Goal: Task Accomplishment & Management: Use online tool/utility

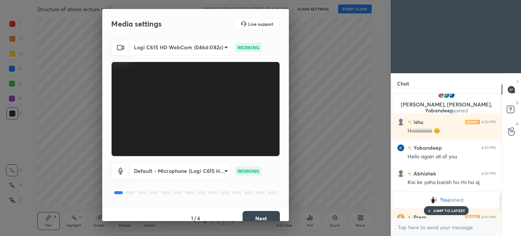
scroll to position [37106, 36933]
click at [260, 217] on button "Next" at bounding box center [260, 218] width 37 height 15
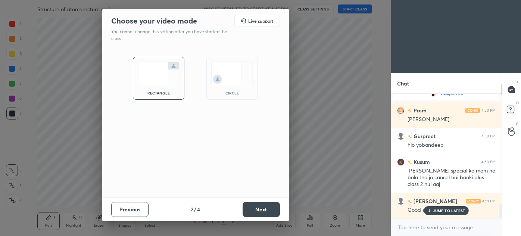
scroll to position [958, 0]
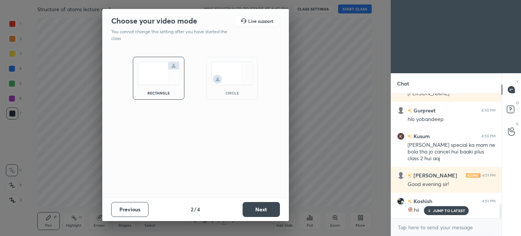
click at [228, 137] on div "rectangle circle" at bounding box center [195, 122] width 186 height 149
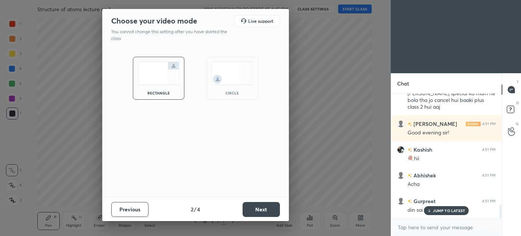
scroll to position [1035, 0]
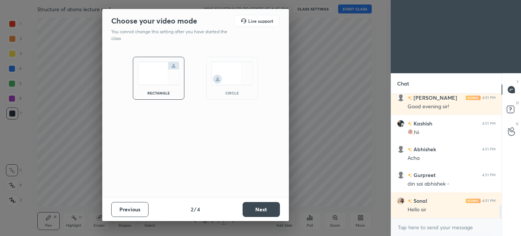
click at [217, 67] on img at bounding box center [232, 73] width 42 height 23
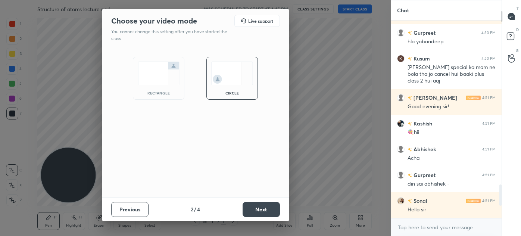
scroll to position [962, 0]
click at [263, 207] on button "Next" at bounding box center [260, 209] width 37 height 15
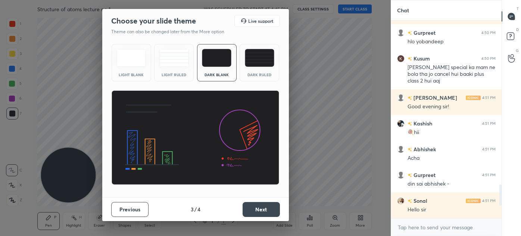
click at [254, 60] on img at bounding box center [259, 58] width 29 height 18
click at [260, 208] on button "Next" at bounding box center [260, 209] width 37 height 15
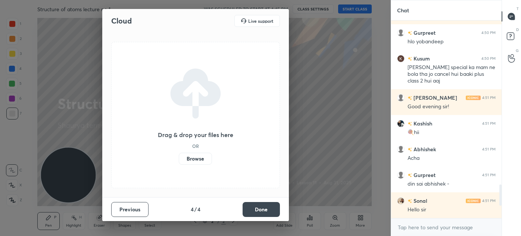
drag, startPoint x: 260, startPoint y: 208, endPoint x: 256, endPoint y: 213, distance: 6.4
click at [256, 213] on button "Done" at bounding box center [260, 209] width 37 height 15
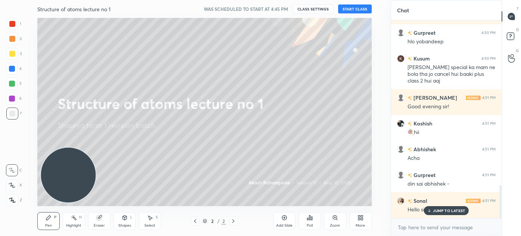
scroll to position [988, 0]
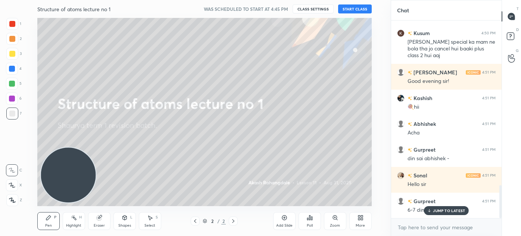
click at [360, 222] on div "More" at bounding box center [360, 221] width 22 height 18
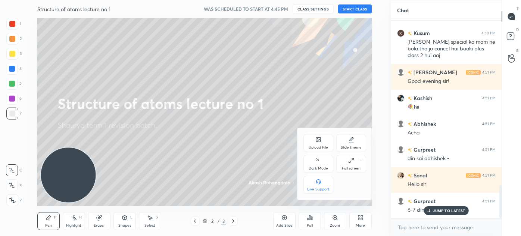
click at [310, 161] on div "Dark Mode" at bounding box center [318, 164] width 30 height 18
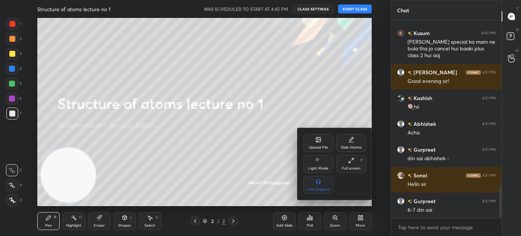
scroll to position [1013, 0]
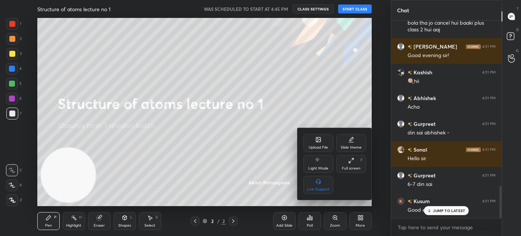
click at [350, 10] on div at bounding box center [260, 118] width 521 height 236
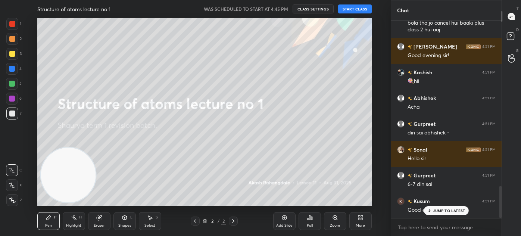
click at [350, 10] on button "START CLASS" at bounding box center [355, 8] width 34 height 9
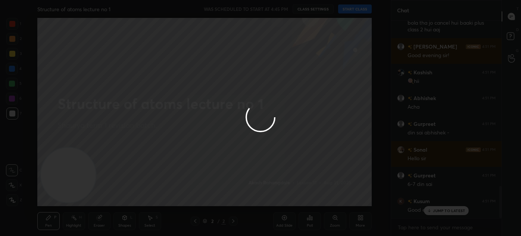
type textarea "x"
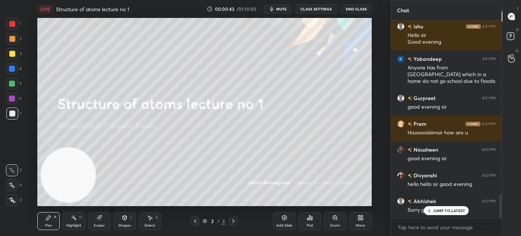
scroll to position [1497, 0]
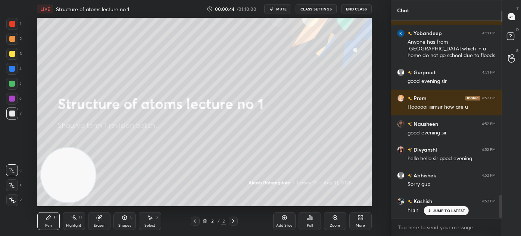
click at [440, 207] on div "JUMP TO LATEST" at bounding box center [446, 210] width 45 height 9
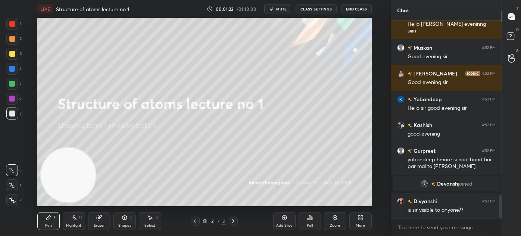
scroll to position [1501, 0]
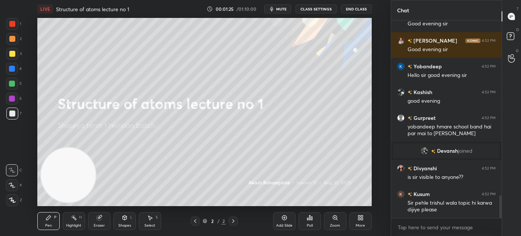
click at [330, 10] on button "CLASS SETTINGS" at bounding box center [315, 8] width 41 height 9
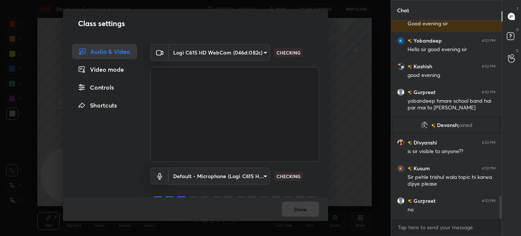
click at [234, 56] on body "1 2 3 4 5 6 7 C X Z C X Z E E Erase all H H LIVE Structure of atoms lecture no …" at bounding box center [260, 118] width 521 height 236
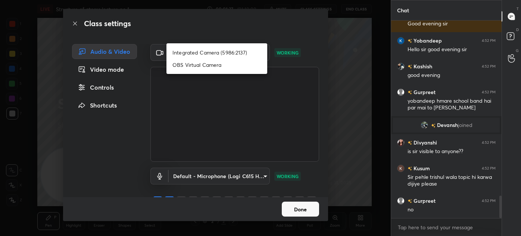
click at [222, 64] on li "OBS Virtual Camera" at bounding box center [216, 65] width 101 height 12
type input "e1ace985cc85c43f2740aac61c9dcb44a8819c688a33348c08fbd8ad370b856c"
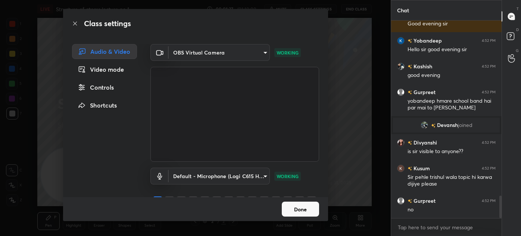
click at [223, 51] on body "1 2 3 4 5 6 7 C X Z C X Z E E Erase all H H LIVE Structure of atoms lecture no …" at bounding box center [260, 118] width 521 height 236
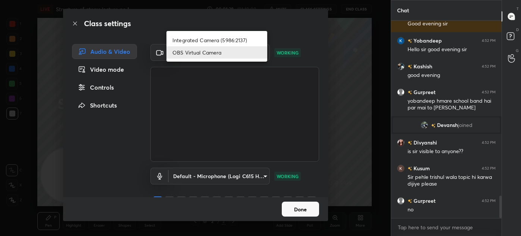
scroll to position [1553, 0]
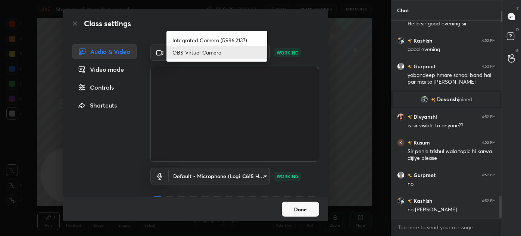
click at [346, 60] on div at bounding box center [260, 118] width 521 height 236
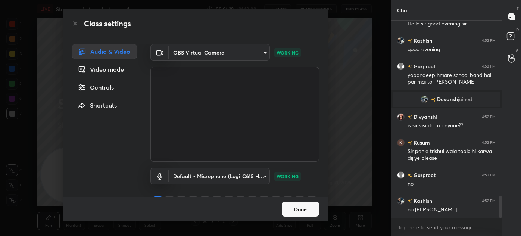
click at [239, 55] on body "1 2 3 4 5 6 7 C X Z C X Z E E Erase all H H LIVE Structure of atoms lecture no …" at bounding box center [260, 118] width 521 height 236
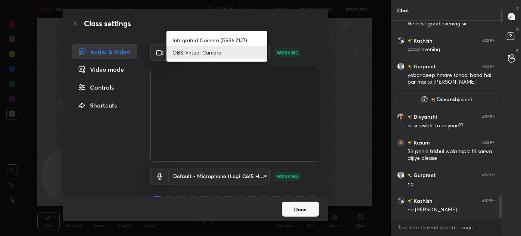
click at [365, 67] on div at bounding box center [260, 118] width 521 height 236
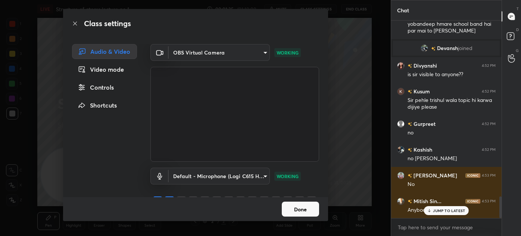
scroll to position [1630, 0]
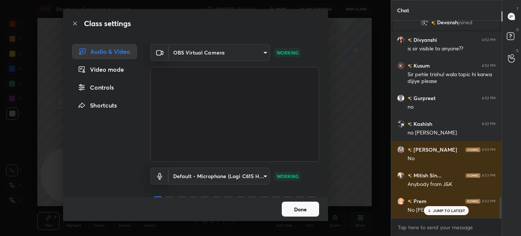
click at [236, 51] on body "1 2 3 4 5 6 7 C X Z C X Z E E Erase all H H LIVE Structure of atoms lecture no …" at bounding box center [260, 118] width 521 height 236
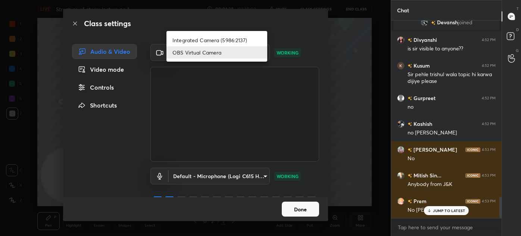
click at [251, 53] on li "OBS Virtual Camera" at bounding box center [216, 52] width 101 height 12
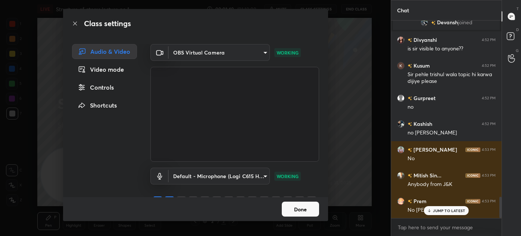
click at [363, 116] on div "Class settings Audio & Video Video mode Controls Shortcuts OBS Virtual Camera e…" at bounding box center [195, 118] width 390 height 236
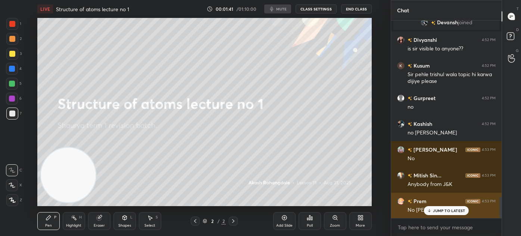
click at [434, 213] on div "JUMP TO LATEST" at bounding box center [446, 210] width 45 height 9
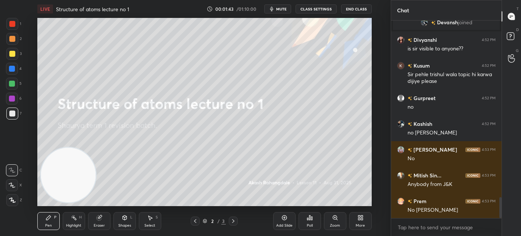
scroll to position [1656, 0]
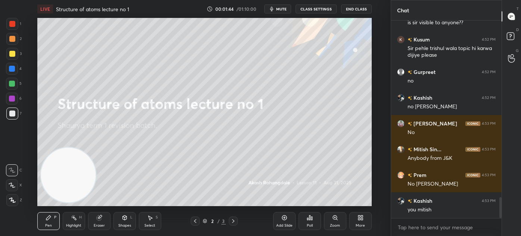
click at [310, 7] on button "CLASS SETTINGS" at bounding box center [315, 8] width 41 height 9
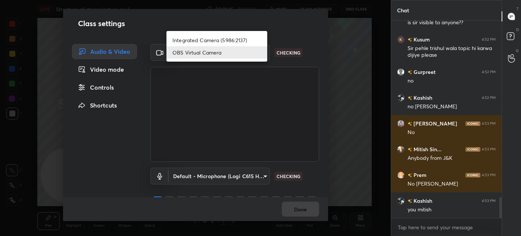
click at [238, 51] on body "1 2 3 4 5 6 7 C X Z C X Z E E Erase all H H LIVE Structure of atoms lecture no …" at bounding box center [260, 118] width 521 height 236
click at [368, 59] on div at bounding box center [260, 118] width 521 height 236
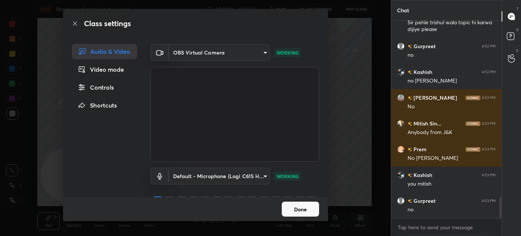
click at [366, 60] on div "Class settings Audio & Video Video mode Controls Shortcuts OBS Virtual Camera e…" at bounding box center [195, 118] width 390 height 236
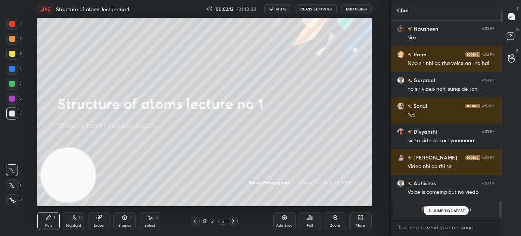
scroll to position [2059, 0]
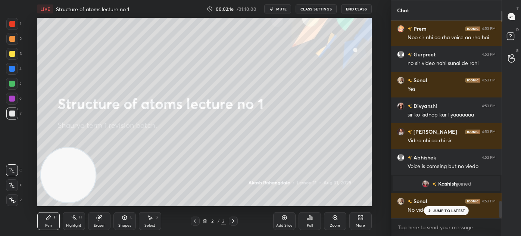
click at [320, 11] on button "CLASS SETTINGS" at bounding box center [315, 8] width 41 height 9
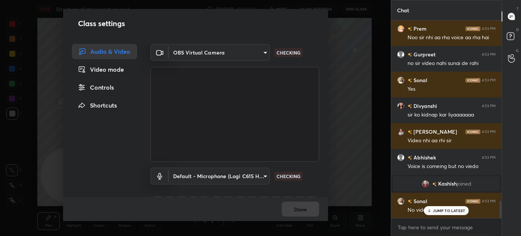
click at [234, 54] on body "1 2 3 4 5 6 7 C X Z C X Z E E Erase all H H LIVE Structure of atoms lecture no …" at bounding box center [260, 118] width 521 height 236
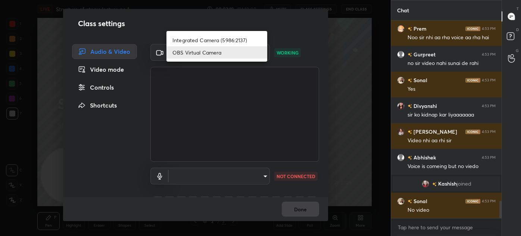
scroll to position [2085, 0]
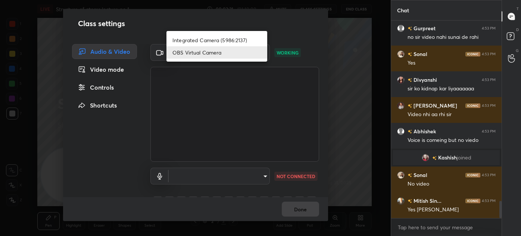
click at [254, 40] on li "Integrated Camera (5986:2137)" at bounding box center [216, 40] width 101 height 12
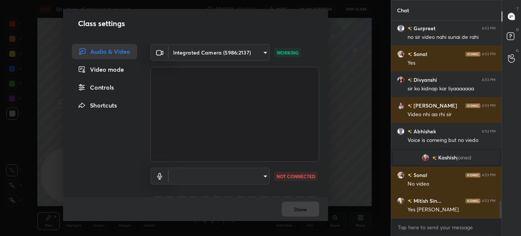
click at [253, 53] on body "1 2 3 4 5 6 7 C X Z C X Z E E Erase all H H LIVE Structure of atoms lecture no …" at bounding box center [260, 118] width 521 height 236
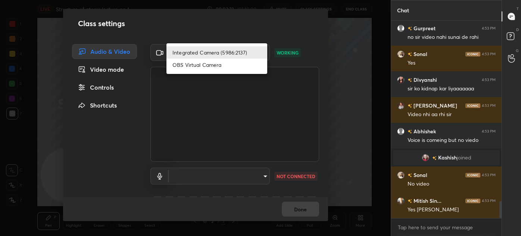
click at [313, 25] on div at bounding box center [260, 118] width 521 height 236
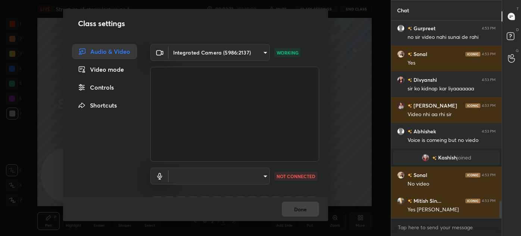
click at [246, 53] on body "1 2 3 4 5 6 7 C X Z C X Z E E Erase all H H LIVE Structure of atoms lecture no …" at bounding box center [260, 118] width 521 height 236
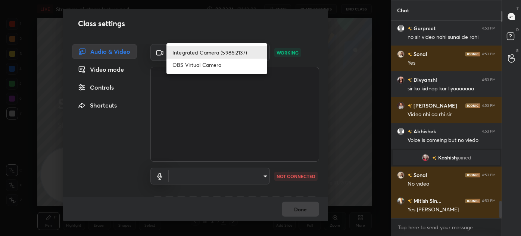
click at [324, 27] on div at bounding box center [260, 118] width 521 height 236
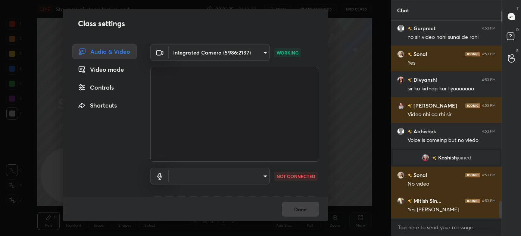
scroll to position [2111, 0]
click at [248, 53] on body "1 2 3 4 5 6 7 C X Z C X Z E E Erase all H H LIVE Structure of atoms lecture no …" at bounding box center [260, 118] width 521 height 236
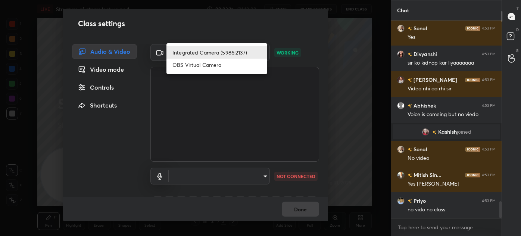
click at [301, 24] on div at bounding box center [260, 118] width 521 height 236
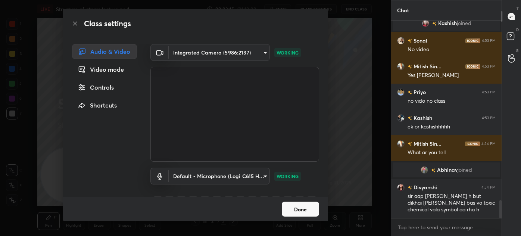
scroll to position [1982, 0]
click at [251, 53] on body "1 2 3 4 5 6 7 C X Z C X Z E E Erase all H H LIVE Structure of atoms lecture no …" at bounding box center [260, 118] width 521 height 236
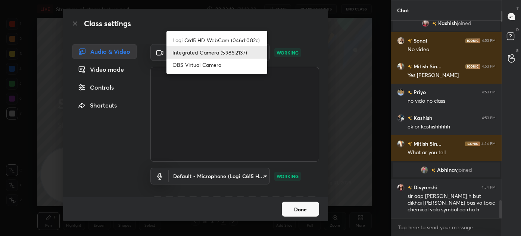
click at [244, 40] on li "Logi C615 HD WebCam (046d:082c)" at bounding box center [216, 40] width 101 height 12
type input "cbf26dbe7fb9cef52dc3a5368ec328f570044464205e12fe76263c737c10d9f8"
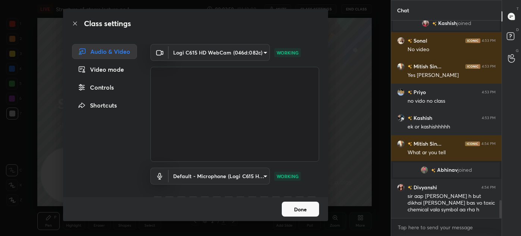
scroll to position [2008, 0]
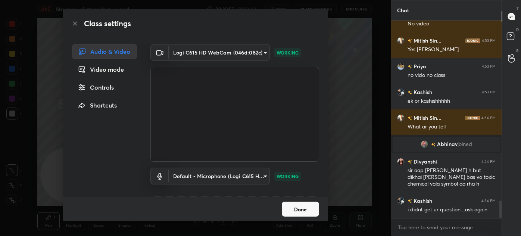
click at [296, 209] on button "Done" at bounding box center [300, 208] width 37 height 15
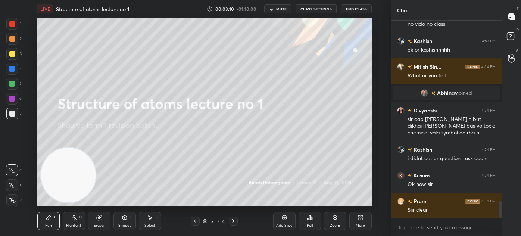
scroll to position [2091, 0]
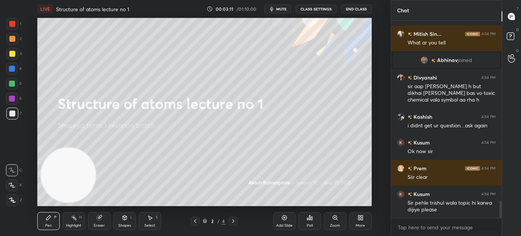
drag, startPoint x: 279, startPoint y: 222, endPoint x: 284, endPoint y: 221, distance: 5.6
click at [278, 222] on div "Add Slide" at bounding box center [284, 221] width 22 height 18
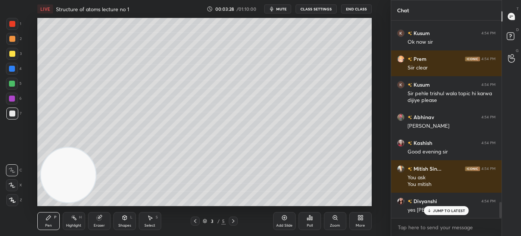
scroll to position [2219, 0]
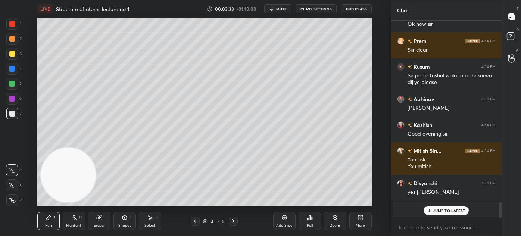
click at [12, 54] on div at bounding box center [12, 54] width 6 height 6
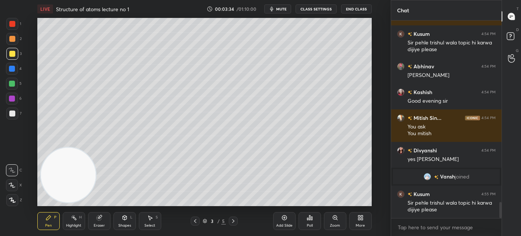
click at [128, 223] on div "Shapes" at bounding box center [124, 225] width 13 height 4
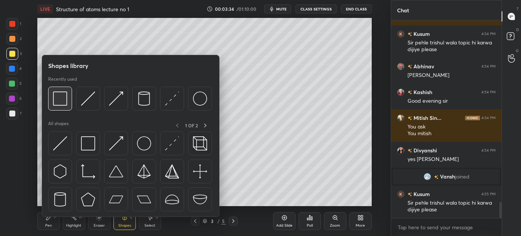
click at [60, 100] on img at bounding box center [60, 98] width 14 height 14
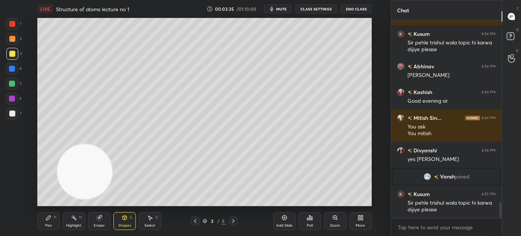
drag, startPoint x: 68, startPoint y: 178, endPoint x: 135, endPoint y: 143, distance: 75.2
click at [112, 166] on video at bounding box center [84, 171] width 55 height 55
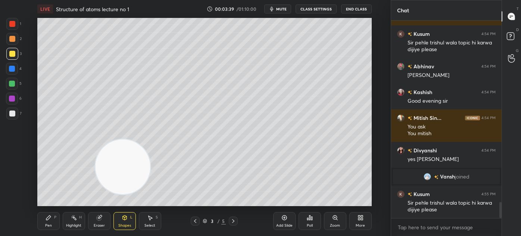
drag, startPoint x: 176, startPoint y: 164, endPoint x: 76, endPoint y: 175, distance: 100.2
click at [95, 175] on video at bounding box center [122, 166] width 55 height 55
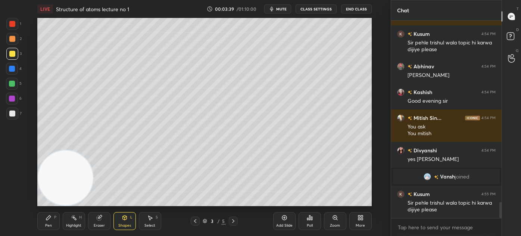
click at [70, 178] on video at bounding box center [65, 177] width 55 height 55
click at [73, 176] on video at bounding box center [65, 177] width 55 height 55
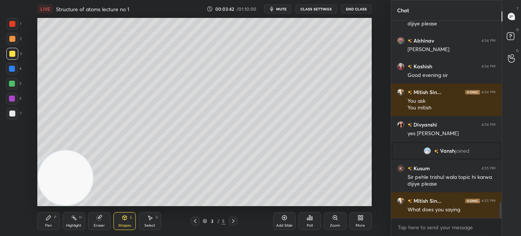
scroll to position [2303, 0]
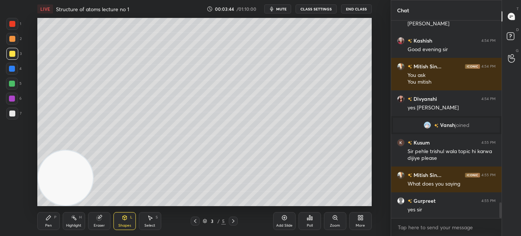
drag, startPoint x: 44, startPoint y: 223, endPoint x: 48, endPoint y: 220, distance: 5.3
click at [44, 223] on div "Pen P" at bounding box center [48, 221] width 22 height 18
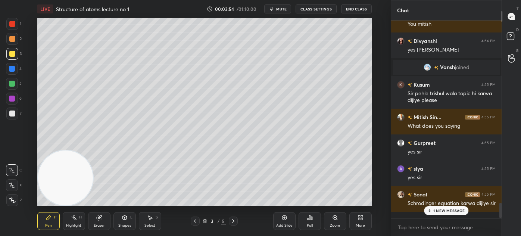
scroll to position [2379, 0]
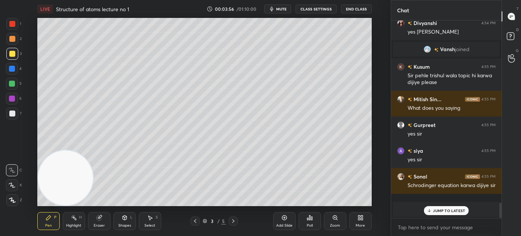
click at [13, 186] on icon at bounding box center [12, 184] width 7 height 5
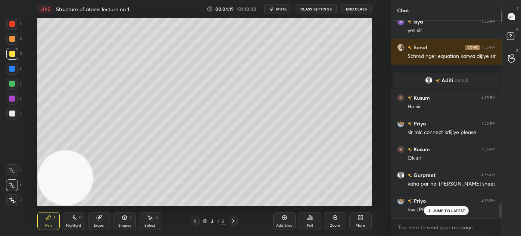
scroll to position [2533, 0]
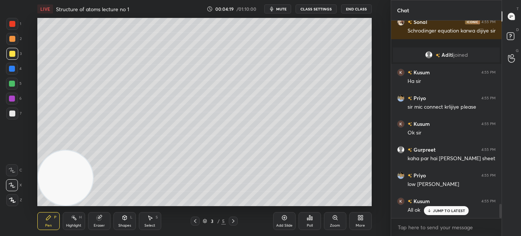
click at [278, 10] on span "mute" at bounding box center [281, 8] width 10 height 5
click at [274, 12] on button "unmute" at bounding box center [277, 8] width 27 height 9
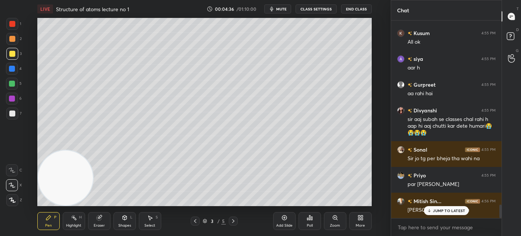
scroll to position [2719, 0]
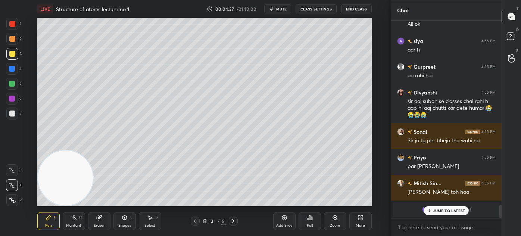
click at [436, 211] on div "JUMP TO LATEST" at bounding box center [446, 210] width 45 height 9
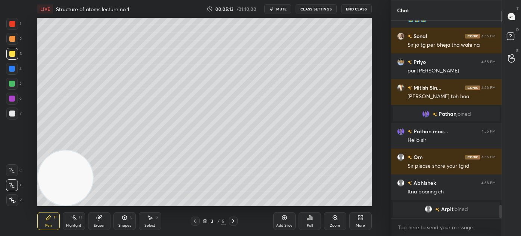
scroll to position [2596, 0]
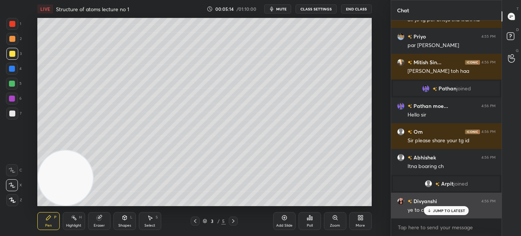
click at [439, 210] on p "JUMP TO LATEST" at bounding box center [449, 210] width 32 height 4
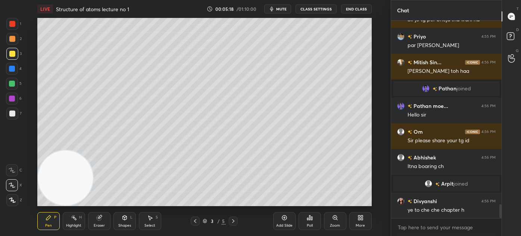
click at [314, 11] on button "CLASS SETTINGS" at bounding box center [315, 8] width 41 height 9
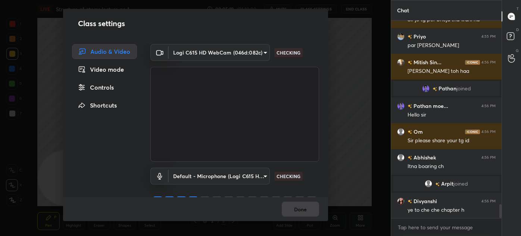
click at [108, 92] on div "Controls" at bounding box center [104, 87] width 65 height 15
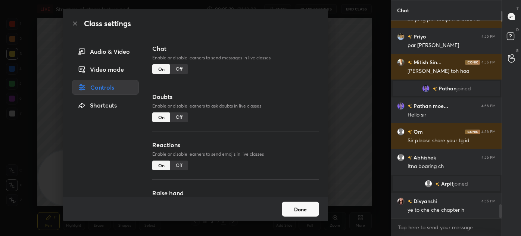
click at [182, 162] on div "Off" at bounding box center [179, 165] width 18 height 10
click at [176, 69] on div "Off" at bounding box center [179, 69] width 18 height 10
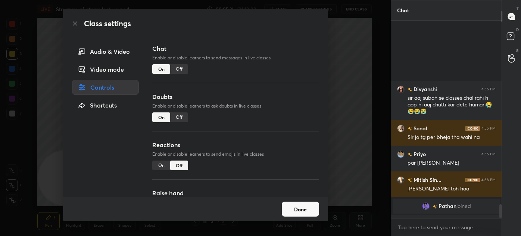
scroll to position [180, 108]
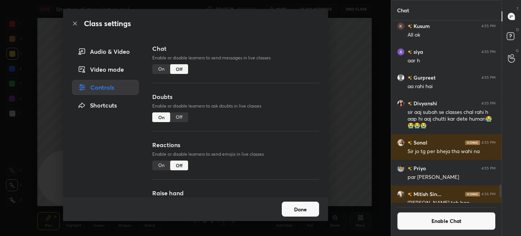
drag, startPoint x: 363, startPoint y: 80, endPoint x: 368, endPoint y: 79, distance: 5.7
click at [363, 80] on div "Class settings Audio & Video Video mode Controls Shortcuts Chat Enable or disab…" at bounding box center [195, 118] width 390 height 236
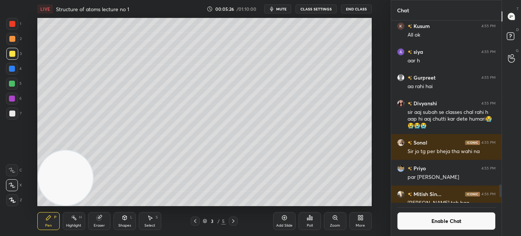
click at [12, 50] on div at bounding box center [12, 54] width 12 height 12
click at [10, 182] on div at bounding box center [12, 185] width 12 height 12
click at [14, 83] on div at bounding box center [12, 84] width 6 height 6
click at [12, 182] on div at bounding box center [12, 185] width 12 height 12
click at [100, 227] on div "Eraser" at bounding box center [99, 225] width 11 height 4
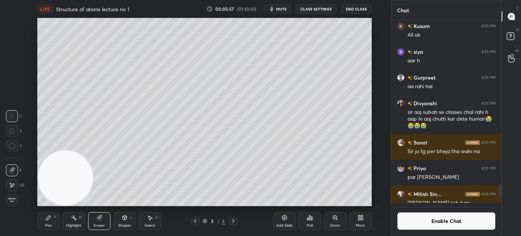
click at [10, 146] on icon at bounding box center [12, 145] width 7 height 7
click at [45, 220] on div "Pen P" at bounding box center [48, 221] width 22 height 18
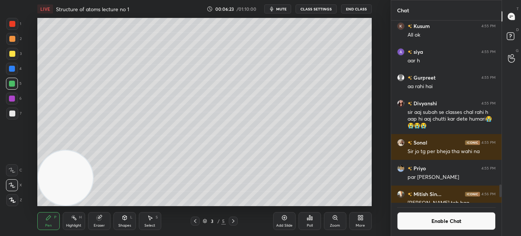
click at [107, 222] on div "Eraser" at bounding box center [99, 221] width 22 height 18
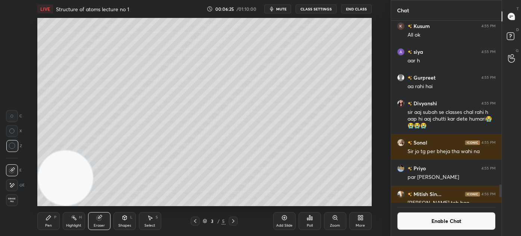
click at [44, 220] on div "Pen P" at bounding box center [48, 221] width 22 height 18
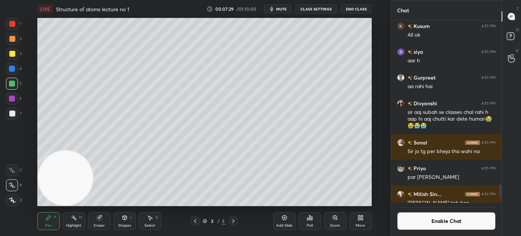
click at [440, 227] on button "Enable Chat" at bounding box center [446, 221] width 98 height 18
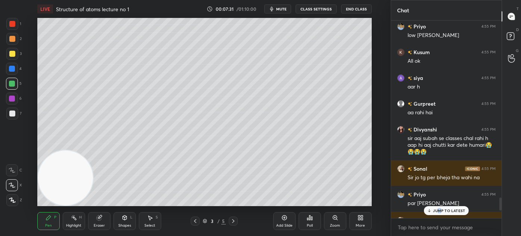
click at [438, 212] on p "JUMP TO LATEST" at bounding box center [449, 210] width 32 height 4
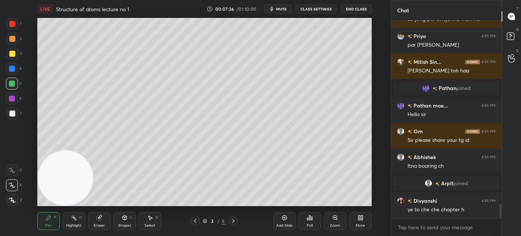
click at [14, 82] on div at bounding box center [12, 84] width 6 height 6
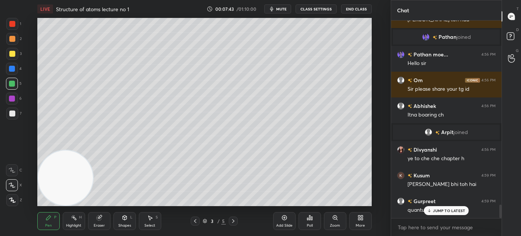
scroll to position [2701, 0]
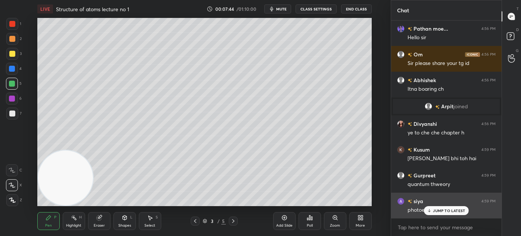
click at [444, 212] on p "JUMP TO LATEST" at bounding box center [449, 210] width 32 height 4
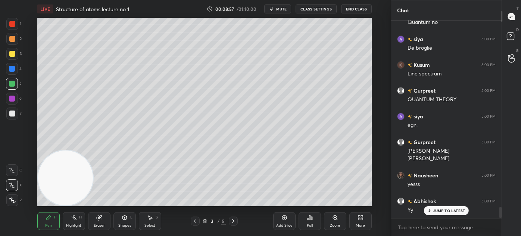
scroll to position [3270, 0]
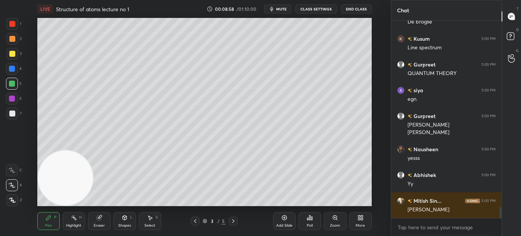
drag, startPoint x: 100, startPoint y: 222, endPoint x: 108, endPoint y: 210, distance: 13.4
click at [101, 222] on div "Eraser" at bounding box center [99, 221] width 22 height 18
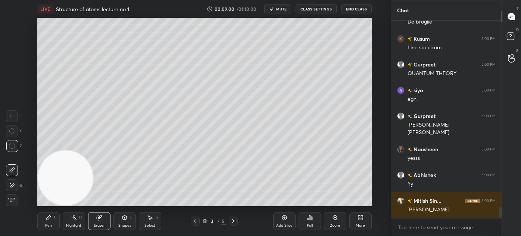
click at [51, 223] on div "Pen" at bounding box center [48, 225] width 7 height 4
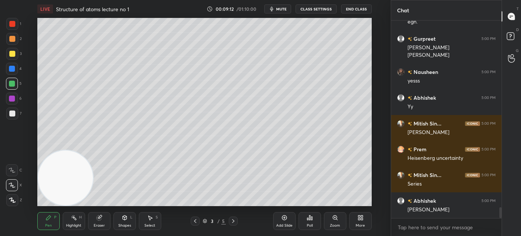
scroll to position [3373, 0]
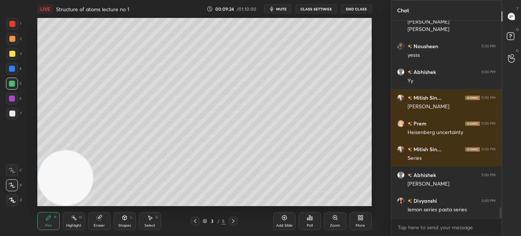
click at [101, 222] on div "Eraser" at bounding box center [99, 221] width 22 height 18
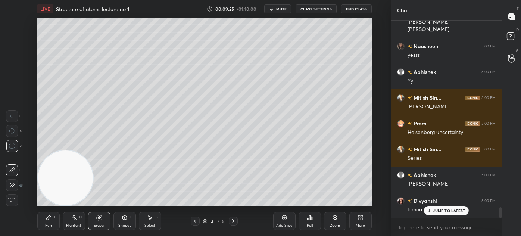
scroll to position [3398, 0]
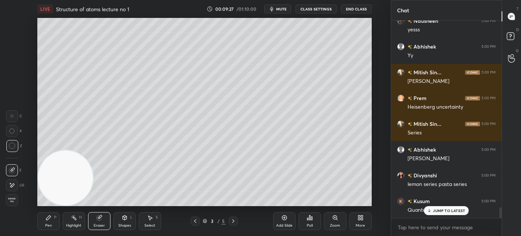
click at [50, 221] on div "Pen P" at bounding box center [48, 221] width 22 height 18
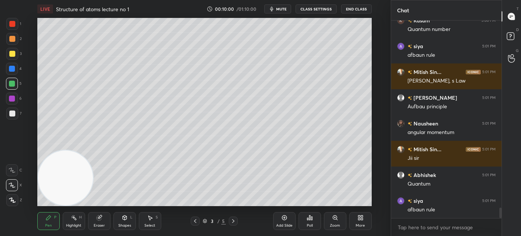
scroll to position [3611, 0]
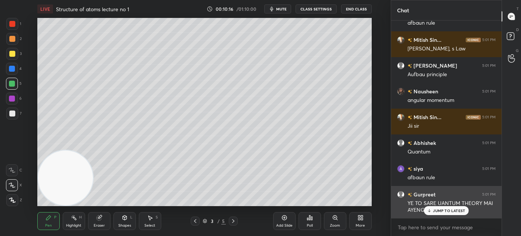
click at [434, 211] on p "JUMP TO LATEST" at bounding box center [449, 210] width 32 height 4
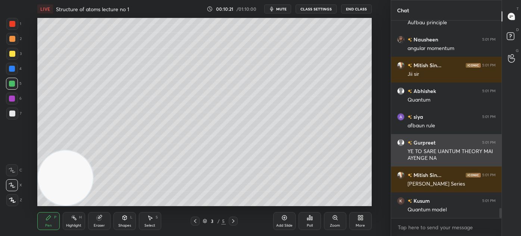
scroll to position [3681, 0]
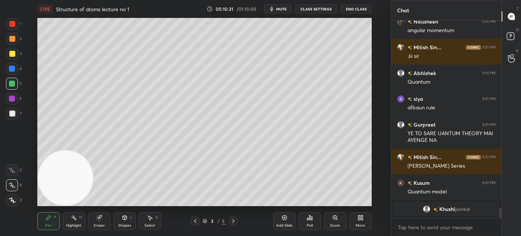
click at [13, 54] on div at bounding box center [12, 54] width 6 height 6
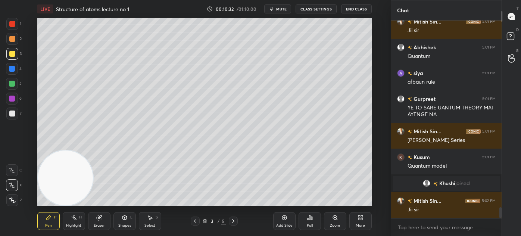
scroll to position [3403, 0]
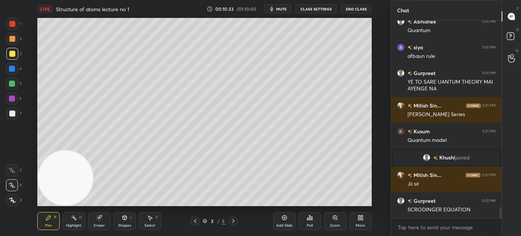
click at [12, 113] on div at bounding box center [12, 113] width 6 height 6
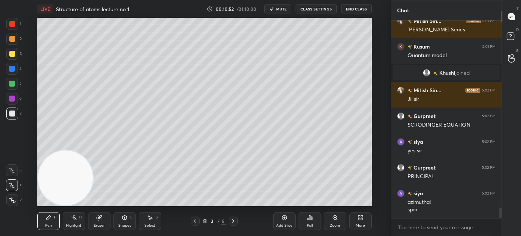
scroll to position [3513, 0]
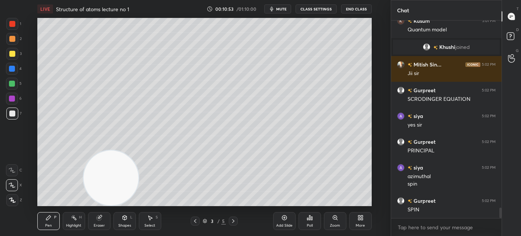
drag, startPoint x: 69, startPoint y: 175, endPoint x: 286, endPoint y: 174, distance: 217.1
click at [138, 185] on video at bounding box center [111, 177] width 55 height 55
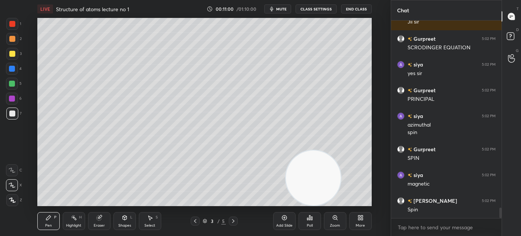
scroll to position [3591, 0]
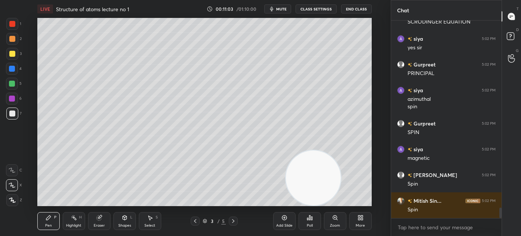
click at [500, 210] on div "Chat Mitish Sin... 5:02 PM Jii sir Gurpreet 5:02 PM SCRODINGER EQUATION siya 5:…" at bounding box center [455, 118] width 130 height 236
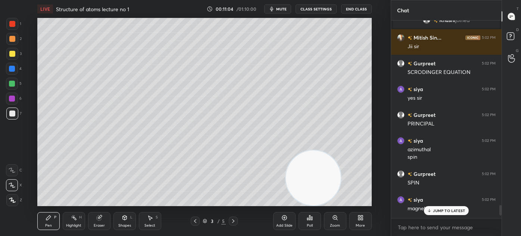
scroll to position [3548, 0]
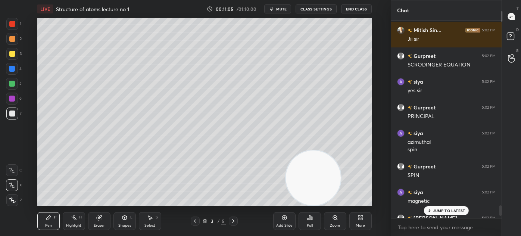
click at [500, 208] on div at bounding box center [500, 210] width 2 height 10
click at [445, 212] on p "JUMP TO LATEST" at bounding box center [449, 210] width 32 height 4
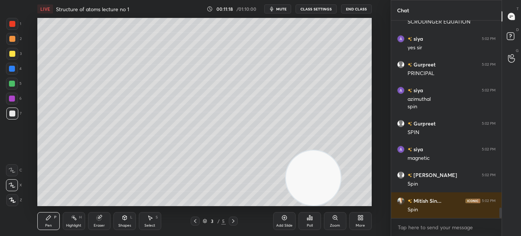
drag, startPoint x: 99, startPoint y: 226, endPoint x: 95, endPoint y: 207, distance: 19.1
click at [97, 225] on div "Eraser" at bounding box center [99, 225] width 11 height 4
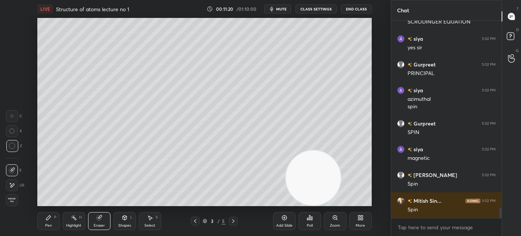
drag, startPoint x: 49, startPoint y: 218, endPoint x: 52, endPoint y: 215, distance: 4.3
click at [49, 218] on icon at bounding box center [48, 217] width 4 height 4
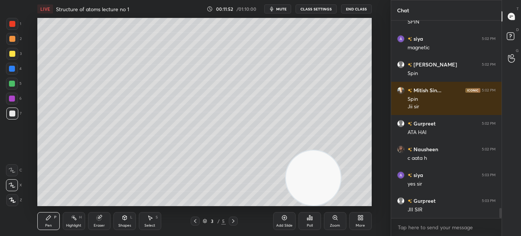
scroll to position [3726, 0]
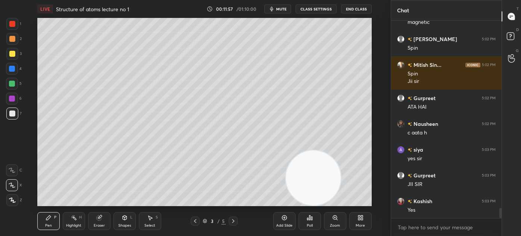
drag, startPoint x: 298, startPoint y: 176, endPoint x: 0, endPoint y: 195, distance: 299.0
click at [6, 195] on div "1 2 3 4 5 6 7 C X Z C X Z E E Erase all H H LIVE Structure of atoms lecture no …" at bounding box center [192, 118] width 385 height 236
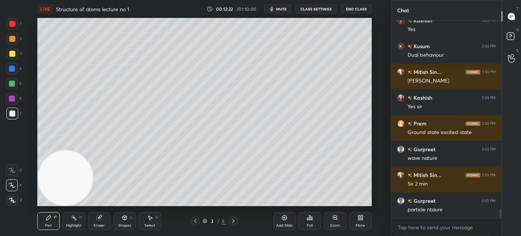
scroll to position [3932, 0]
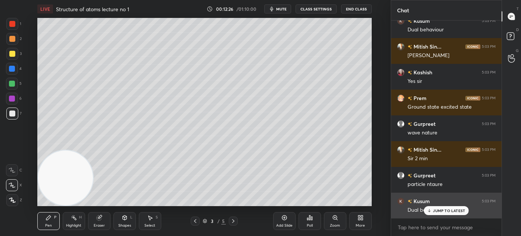
click at [433, 206] on div "JUMP TO LATEST" at bounding box center [446, 210] width 45 height 9
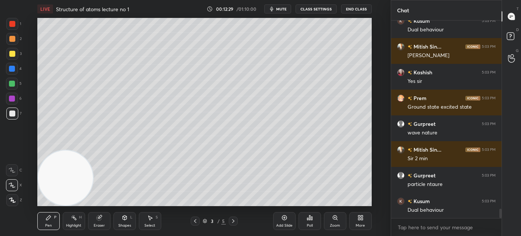
click at [7, 48] on div "3" at bounding box center [13, 54] width 15 height 12
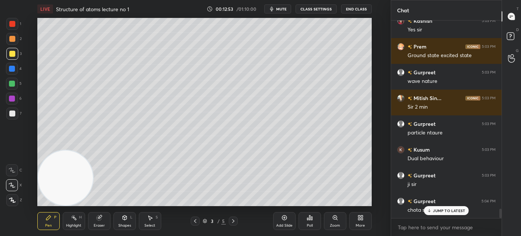
scroll to position [4002, 0]
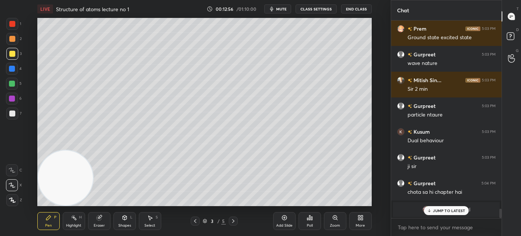
click at [434, 210] on p "JUMP TO LATEST" at bounding box center [449, 210] width 32 height 4
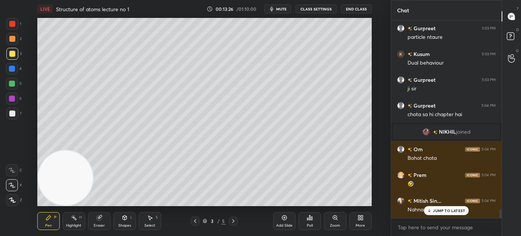
scroll to position [4111, 0]
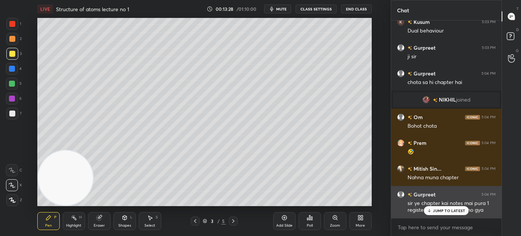
click at [435, 212] on p "JUMP TO LATEST" at bounding box center [449, 210] width 32 height 4
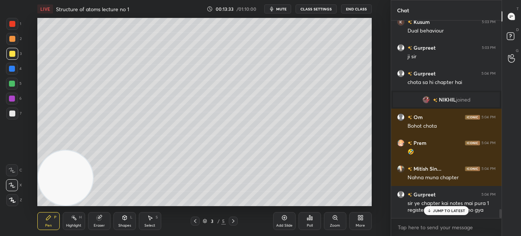
scroll to position [4137, 0]
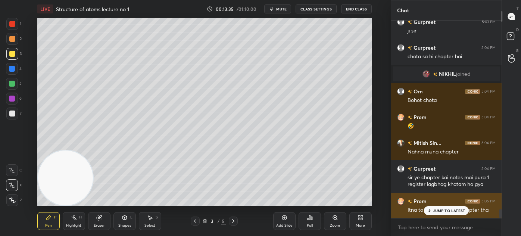
click at [454, 210] on p "JUMP TO LATEST" at bounding box center [449, 210] width 32 height 4
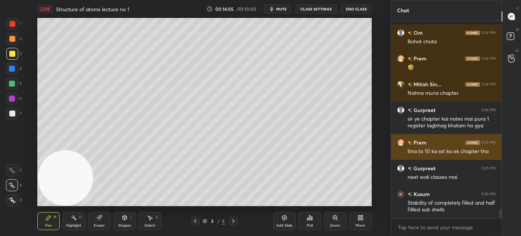
scroll to position [4221, 0]
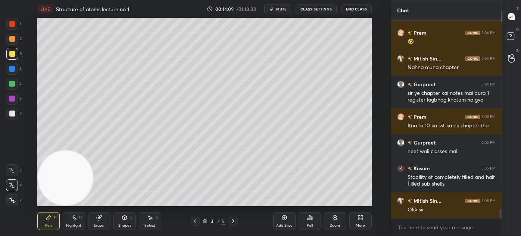
click at [151, 220] on icon at bounding box center [150, 217] width 6 height 6
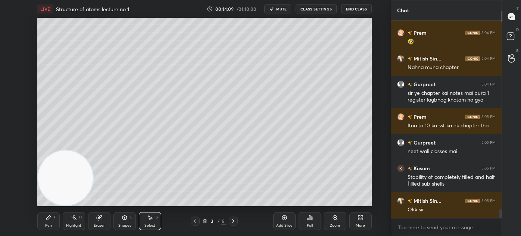
scroll to position [4247, 0]
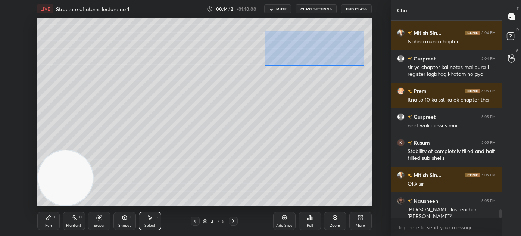
drag, startPoint x: 270, startPoint y: 43, endPoint x: 364, endPoint y: 65, distance: 96.3
click at [364, 65] on div "0 ° Undo Copy Duplicate Duplicate to new slide Delete" at bounding box center [204, 112] width 334 height 188
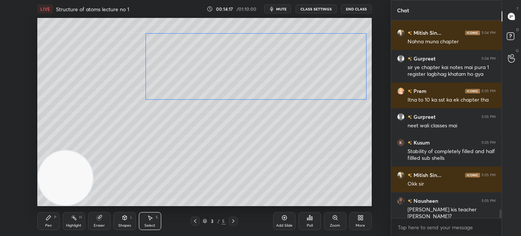
click at [335, 53] on div "0 ° Undo Copy Duplicate Duplicate to new slide Delete" at bounding box center [204, 112] width 334 height 188
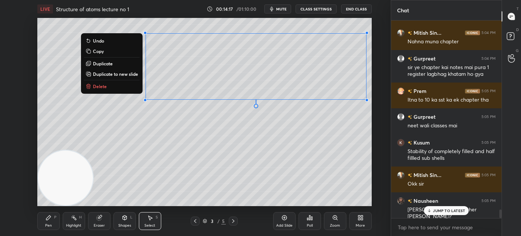
scroll to position [4272, 0]
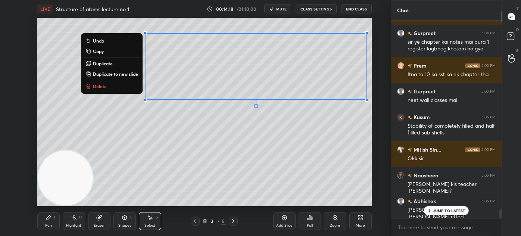
click at [384, 59] on div "0 ° Undo Copy Duplicate Duplicate to new slide Delete Setting up your live clas…" at bounding box center [204, 112] width 361 height 188
click at [336, 159] on div "0 ° Undo Copy Duplicate Duplicate to new slide Delete" at bounding box center [204, 112] width 334 height 188
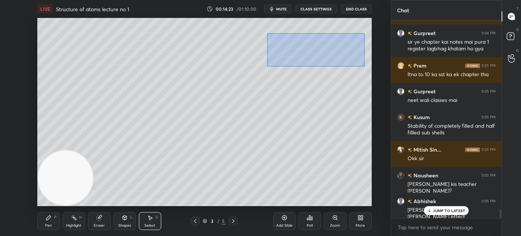
drag, startPoint x: 267, startPoint y: 33, endPoint x: 356, endPoint y: 63, distance: 94.0
click at [364, 66] on div "0 ° Undo Copy Duplicate Duplicate to new slide Delete" at bounding box center [204, 112] width 334 height 188
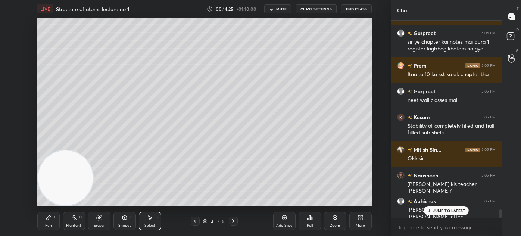
scroll to position [4298, 0]
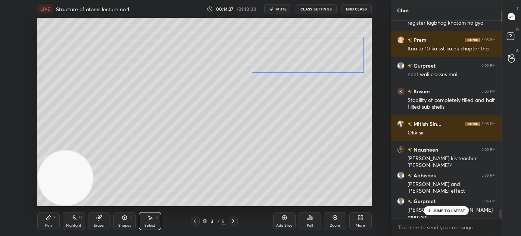
click at [327, 59] on div "0 ° Undo Copy Duplicate Duplicate to new slide Delete" at bounding box center [204, 112] width 334 height 188
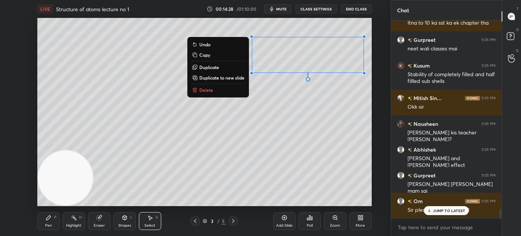
click at [249, 141] on div "0 ° Undo Copy Duplicate Duplicate to new slide Delete" at bounding box center [204, 112] width 334 height 188
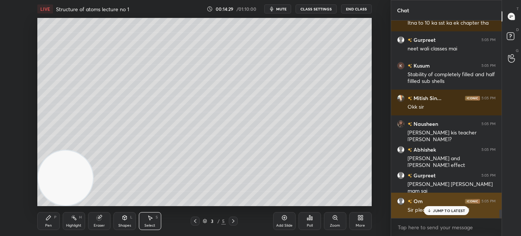
click at [448, 213] on p "JUMP TO LATEST" at bounding box center [449, 210] width 32 height 4
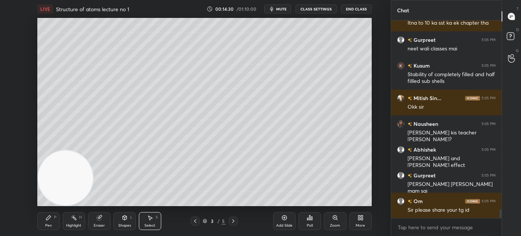
click at [47, 219] on icon at bounding box center [48, 217] width 4 height 4
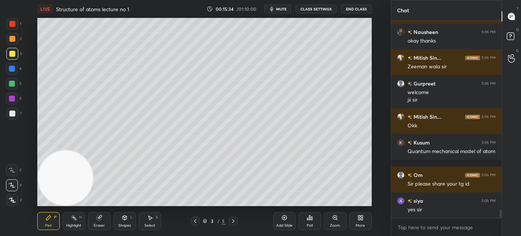
scroll to position [4544, 0]
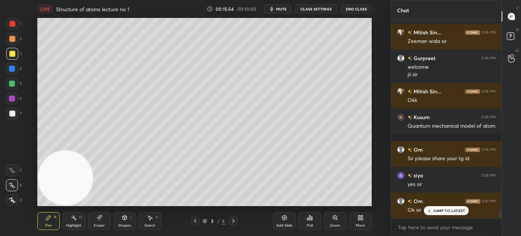
click at [286, 9] on span "mute" at bounding box center [281, 8] width 10 height 5
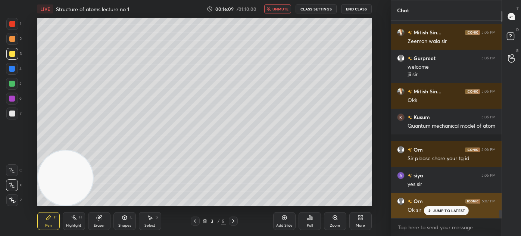
click at [433, 211] on div "JUMP TO LATEST" at bounding box center [446, 210] width 45 height 9
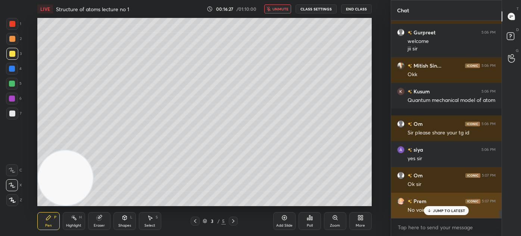
click at [446, 213] on p "JUMP TO LATEST" at bounding box center [449, 210] width 32 height 4
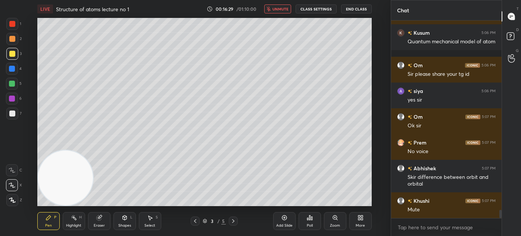
scroll to position [4680, 0]
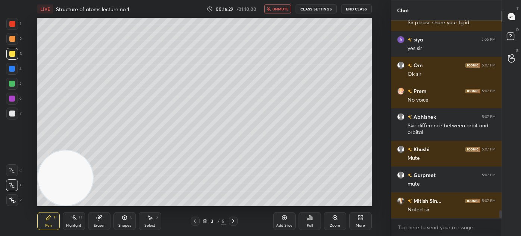
click at [278, 10] on span "unmute" at bounding box center [280, 8] width 16 height 5
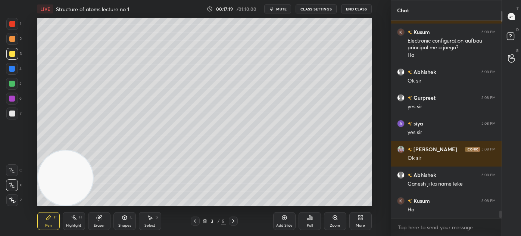
scroll to position [4907, 0]
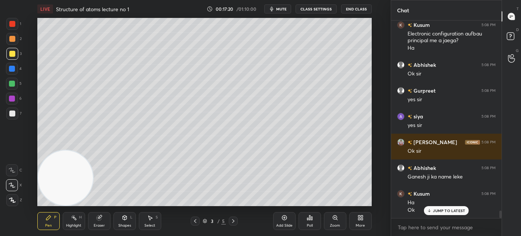
click at [280, 223] on div "Add Slide" at bounding box center [284, 225] width 16 height 4
drag, startPoint x: 11, startPoint y: 55, endPoint x: 18, endPoint y: 55, distance: 6.7
click at [11, 55] on div at bounding box center [12, 54] width 6 height 6
click at [12, 186] on icon at bounding box center [12, 184] width 7 height 5
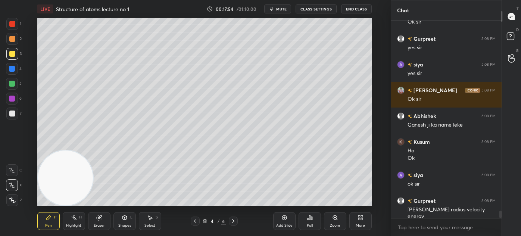
scroll to position [4984, 0]
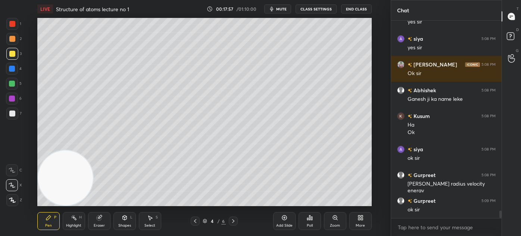
click at [153, 219] on div "Select S" at bounding box center [150, 221] width 22 height 18
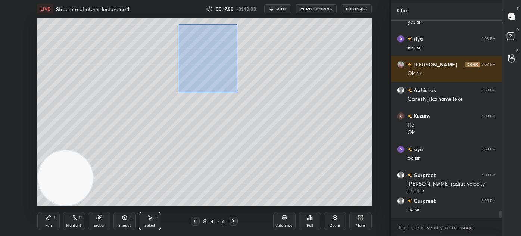
drag, startPoint x: 179, startPoint y: 25, endPoint x: 221, endPoint y: 75, distance: 64.8
click at [237, 91] on div "0 ° Undo Copy Duplicate Duplicate to new slide Delete" at bounding box center [204, 112] width 334 height 188
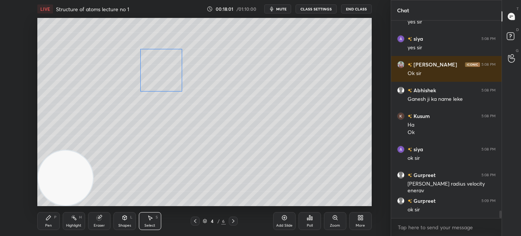
drag, startPoint x: 185, startPoint y: 67, endPoint x: 155, endPoint y: 75, distance: 30.9
click at [155, 75] on div "0 ° Undo Copy Duplicate Duplicate to new slide Delete" at bounding box center [204, 112] width 334 height 188
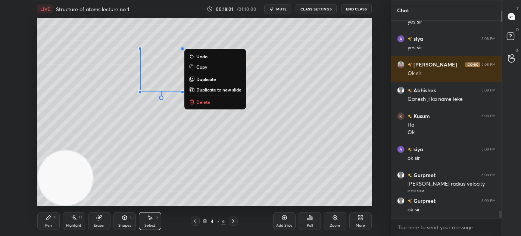
click at [148, 129] on div "0 ° Undo Copy Duplicate Duplicate to new slide Delete" at bounding box center [204, 112] width 334 height 188
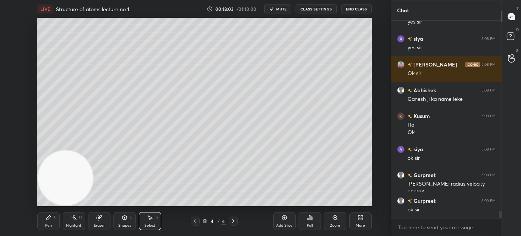
drag, startPoint x: 50, startPoint y: 225, endPoint x: 54, endPoint y: 219, distance: 7.2
click at [49, 225] on div "Pen" at bounding box center [48, 225] width 7 height 4
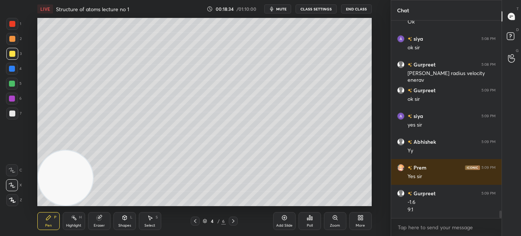
scroll to position [5121, 0]
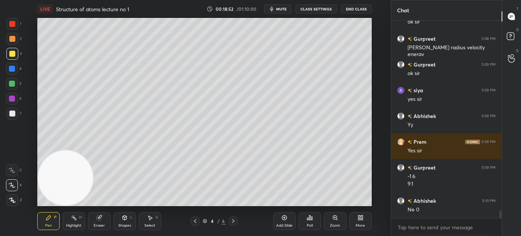
click at [12, 85] on div at bounding box center [12, 84] width 6 height 6
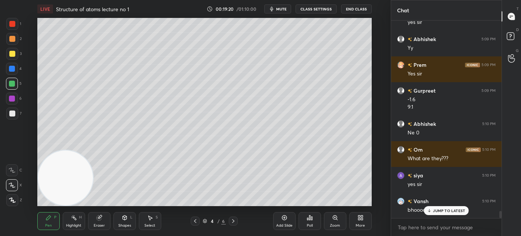
scroll to position [5223, 0]
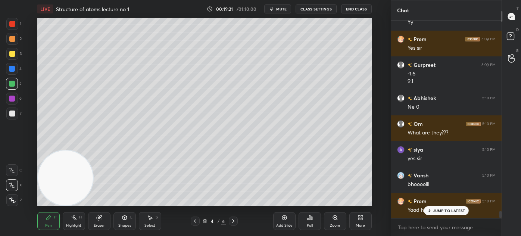
click at [362, 223] on div "More" at bounding box center [359, 225] width 9 height 4
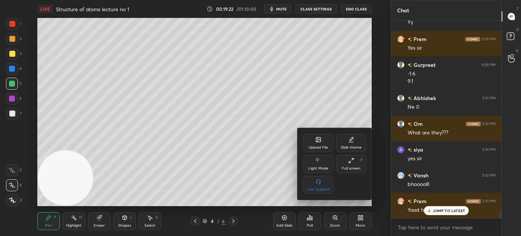
click at [322, 140] on div "Upload File" at bounding box center [318, 143] width 30 height 18
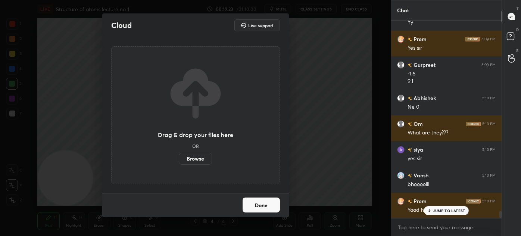
scroll to position [5249, 0]
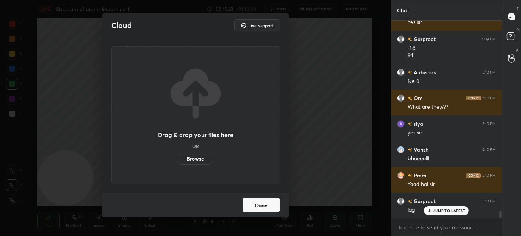
click at [206, 160] on label "Browse" at bounding box center [195, 159] width 33 height 12
click at [179, 160] on input "Browse" at bounding box center [179, 159] width 0 height 12
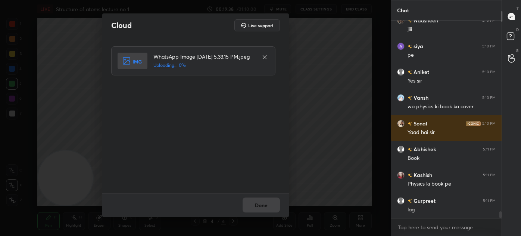
scroll to position [5532, 0]
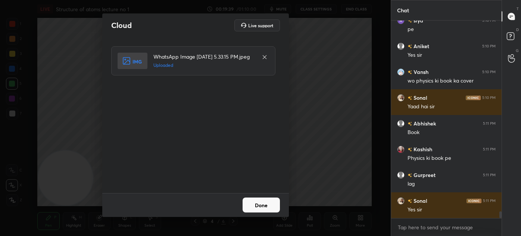
click at [260, 205] on button "Done" at bounding box center [260, 204] width 37 height 15
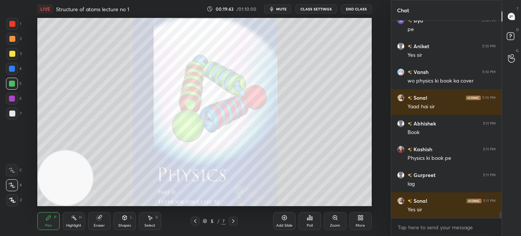
click at [14, 73] on div at bounding box center [12, 69] width 12 height 12
click at [11, 25] on div at bounding box center [12, 24] width 6 height 6
click at [14, 200] on icon at bounding box center [12, 199] width 7 height 5
drag, startPoint x: 121, startPoint y: 225, endPoint x: 122, endPoint y: 217, distance: 7.5
click at [122, 225] on div "Shapes" at bounding box center [124, 225] width 13 height 4
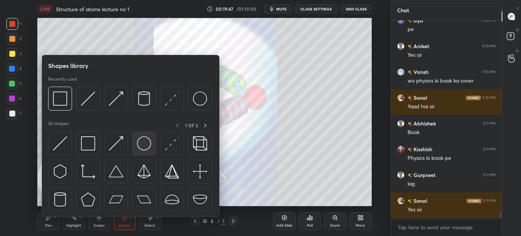
click at [144, 142] on img at bounding box center [144, 143] width 14 height 14
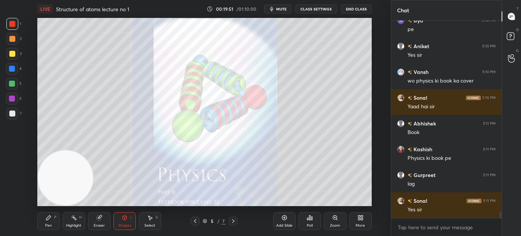
drag, startPoint x: 150, startPoint y: 222, endPoint x: 162, endPoint y: 207, distance: 18.6
click at [151, 221] on div "Select S" at bounding box center [150, 221] width 22 height 18
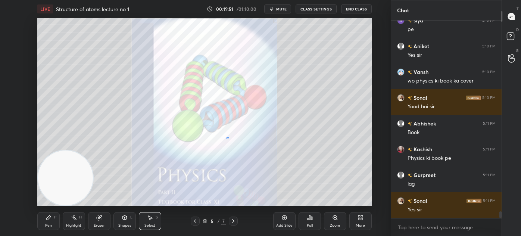
drag, startPoint x: 229, startPoint y: 139, endPoint x: 236, endPoint y: 147, distance: 11.6
click at [248, 163] on div "0 ° Undo Copy Duplicate Duplicate to new slide Delete" at bounding box center [204, 112] width 334 height 188
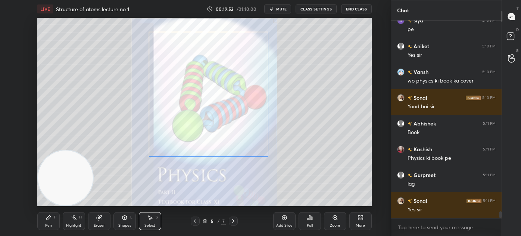
drag, startPoint x: 230, startPoint y: 134, endPoint x: 235, endPoint y: 133, distance: 5.0
click at [233, 132] on div "0 ° Undo Copy Duplicate Duplicate to new slide Delete" at bounding box center [204, 112] width 334 height 188
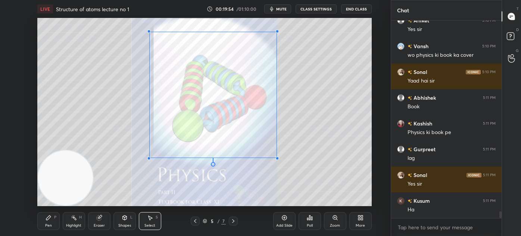
drag, startPoint x: 268, startPoint y: 156, endPoint x: 276, endPoint y: 157, distance: 8.3
click at [276, 157] on div at bounding box center [277, 158] width 3 height 3
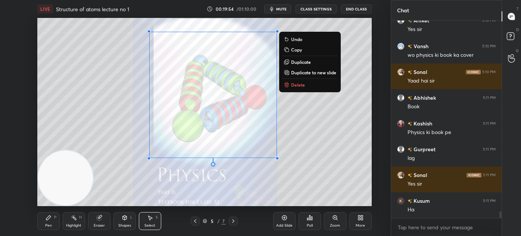
scroll to position [5584, 0]
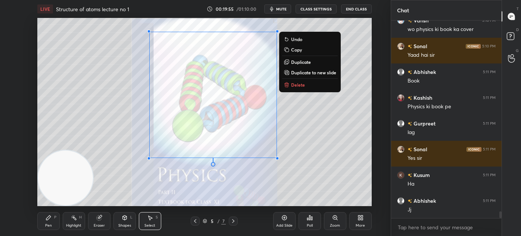
click at [51, 221] on div "Pen P" at bounding box center [48, 221] width 22 height 18
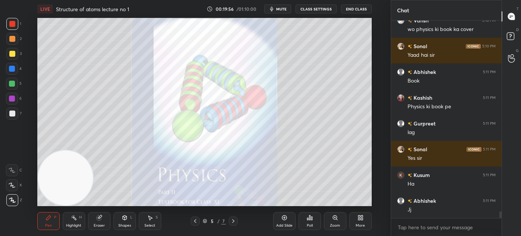
click at [14, 202] on div at bounding box center [12, 200] width 12 height 12
click at [122, 224] on div "Shapes" at bounding box center [124, 225] width 13 height 4
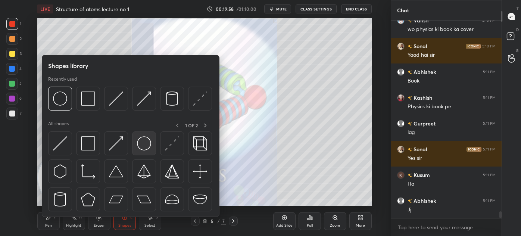
click at [142, 142] on img at bounding box center [144, 143] width 14 height 14
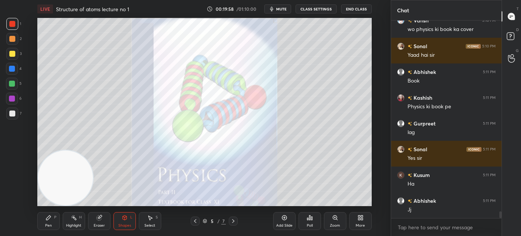
scroll to position [5609, 0]
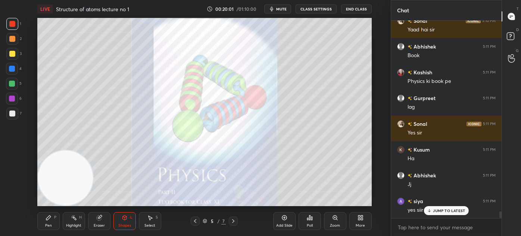
click at [160, 222] on div "Pen P Highlight H Eraser Shapes L Select S 5 / 7 Add Slide Poll Zoom More" at bounding box center [204, 221] width 334 height 30
click at [153, 224] on div "Select" at bounding box center [149, 225] width 11 height 4
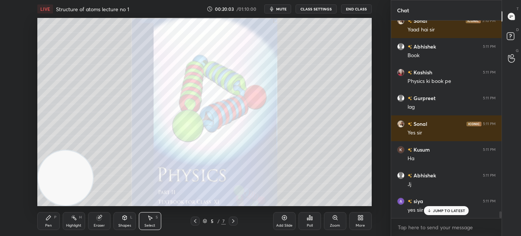
drag, startPoint x: 269, startPoint y: 134, endPoint x: 273, endPoint y: 140, distance: 7.0
click at [273, 139] on div "0 ° Undo Copy Duplicate Duplicate to new slide Delete" at bounding box center [204, 112] width 334 height 188
drag, startPoint x: 270, startPoint y: 127, endPoint x: 278, endPoint y: 136, distance: 12.4
click at [278, 136] on div "0 ° Undo Copy Duplicate Duplicate to new slide Delete" at bounding box center [204, 112] width 334 height 188
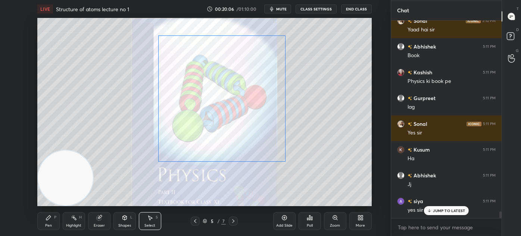
drag, startPoint x: 251, startPoint y: 113, endPoint x: 263, endPoint y: 120, distance: 14.1
click at [264, 120] on div "0 ° Undo Copy Duplicate Duplicate to new slide Delete" at bounding box center [204, 112] width 334 height 188
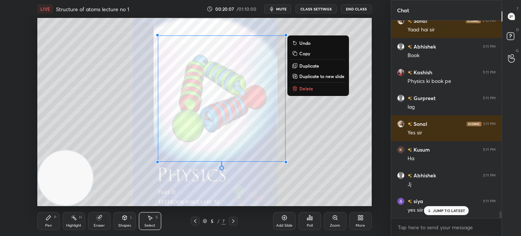
drag, startPoint x: 324, startPoint y: 145, endPoint x: 319, endPoint y: 141, distance: 6.9
click at [323, 144] on div "0 ° Undo Copy Duplicate Duplicate to new slide Delete" at bounding box center [204, 112] width 334 height 188
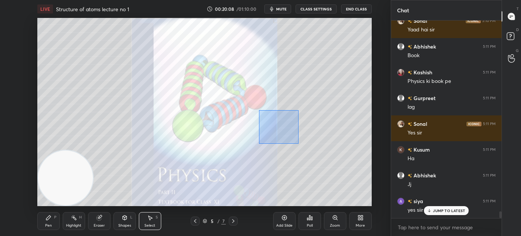
drag, startPoint x: 278, startPoint y: 129, endPoint x: 289, endPoint y: 136, distance: 13.2
click at [297, 143] on div "0 ° Undo Copy Duplicate Duplicate to new slide Delete" at bounding box center [204, 112] width 334 height 188
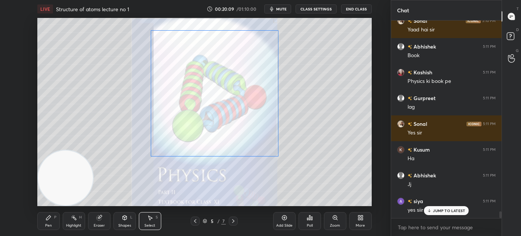
click at [260, 110] on div "0 ° Undo Copy Duplicate Duplicate to new slide Delete" at bounding box center [204, 112] width 334 height 188
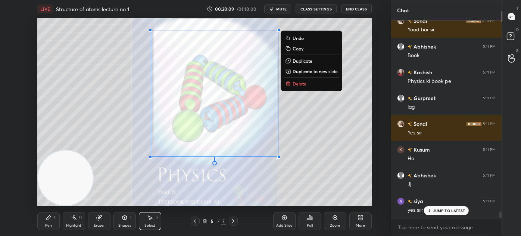
click at [343, 152] on div "0 ° Undo Copy Duplicate Duplicate to new slide Delete" at bounding box center [204, 112] width 334 height 188
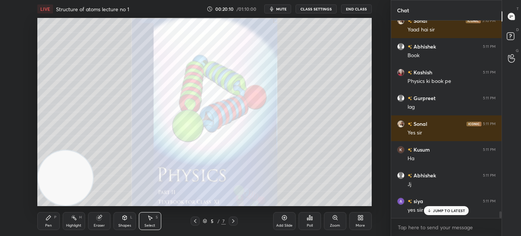
click at [442, 213] on div "JUMP TO LATEST" at bounding box center [446, 210] width 45 height 9
click at [50, 224] on div "Pen" at bounding box center [48, 225] width 7 height 4
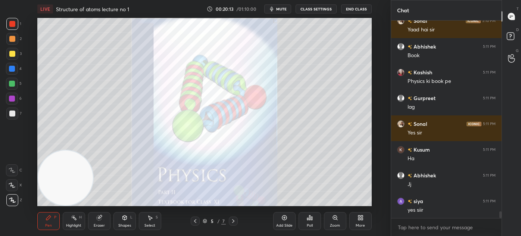
click at [11, 112] on div at bounding box center [12, 113] width 6 height 6
click at [14, 53] on div at bounding box center [12, 54] width 6 height 6
click at [10, 75] on div "4" at bounding box center [14, 70] width 16 height 15
click at [15, 200] on icon at bounding box center [12, 199] width 7 height 5
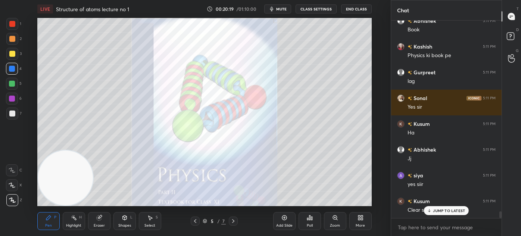
click at [13, 23] on div at bounding box center [12, 24] width 6 height 6
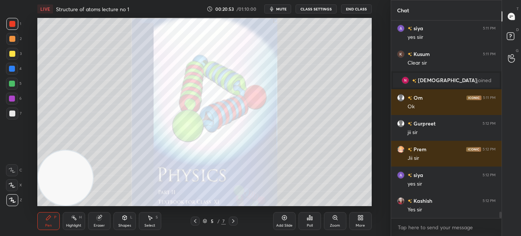
scroll to position [5807, 0]
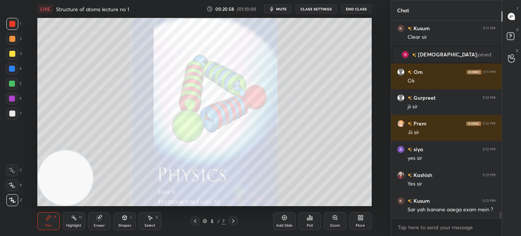
click at [15, 71] on div at bounding box center [12, 69] width 12 height 12
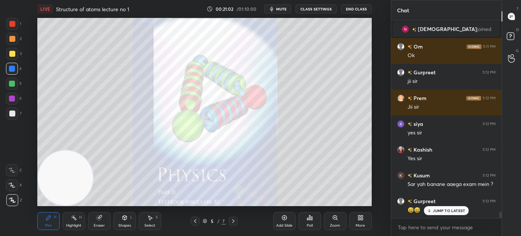
scroll to position [5859, 0]
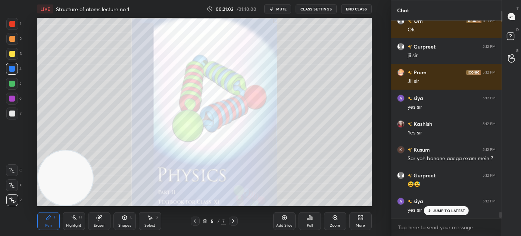
click at [437, 210] on p "JUMP TO LATEST" at bounding box center [449, 210] width 32 height 4
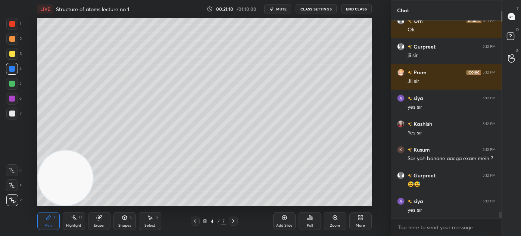
click at [12, 110] on div at bounding box center [12, 113] width 12 height 12
click at [14, 186] on icon at bounding box center [12, 184] width 7 height 5
drag, startPoint x: 97, startPoint y: 219, endPoint x: 102, endPoint y: 211, distance: 9.2
click at [97, 219] on icon at bounding box center [98, 217] width 5 height 5
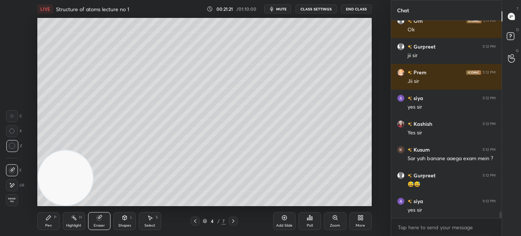
scroll to position [5884, 0]
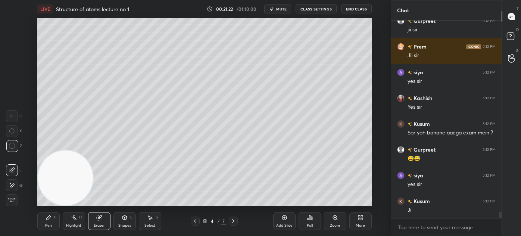
click at [49, 228] on div "Pen P" at bounding box center [48, 221] width 22 height 18
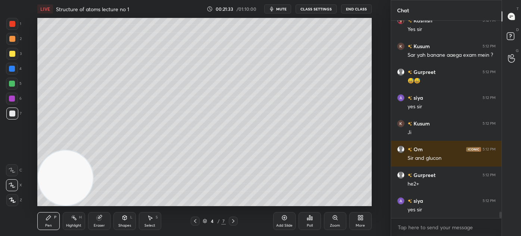
scroll to position [5988, 0]
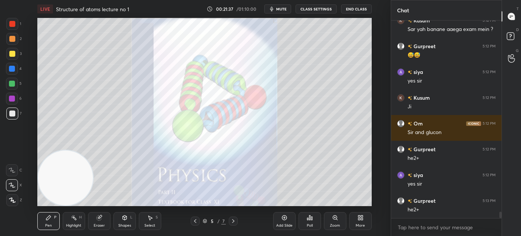
click at [11, 70] on div at bounding box center [12, 69] width 6 height 6
click at [12, 201] on icon at bounding box center [12, 199] width 7 height 5
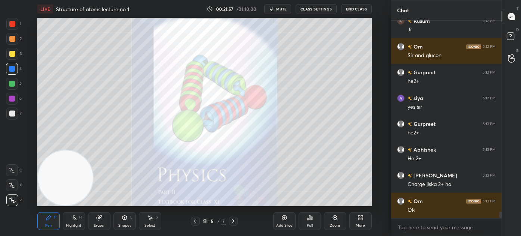
scroll to position [6090, 0]
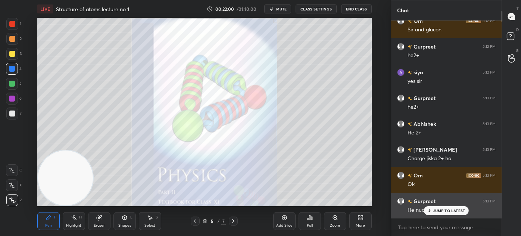
click at [436, 211] on p "JUMP TO LATEST" at bounding box center [449, 210] width 32 height 4
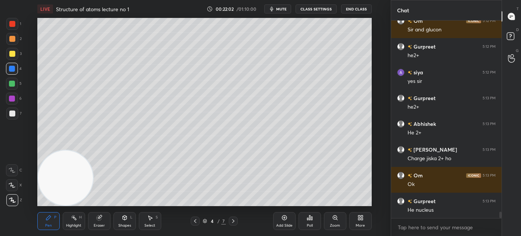
scroll to position [6116, 0]
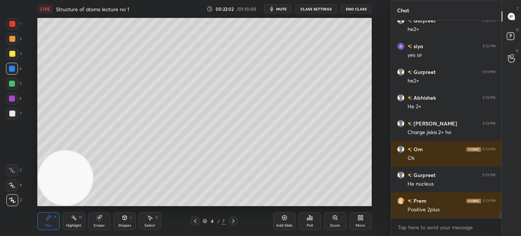
click at [6, 109] on div "1 2 3 4 5 6 7 C X Z C X Z E E Erase all H H" at bounding box center [12, 112] width 24 height 188
click at [13, 115] on div at bounding box center [12, 113] width 6 height 6
click at [12, 187] on div at bounding box center [12, 185] width 12 height 12
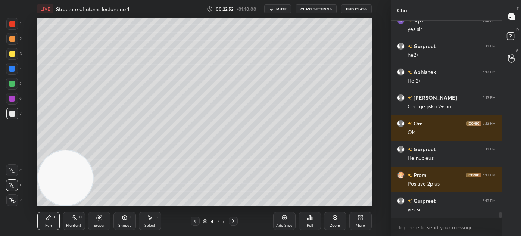
click at [148, 223] on div "Select" at bounding box center [149, 225] width 11 height 4
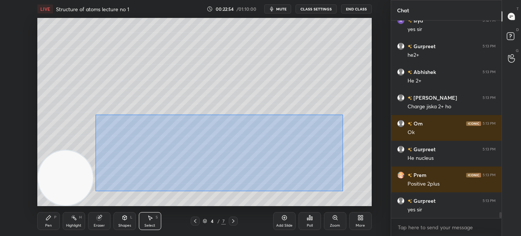
drag, startPoint x: 95, startPoint y: 113, endPoint x: 343, endPoint y: 191, distance: 259.4
click at [343, 191] on div "0 ° Undo Copy Duplicate Duplicate to new slide Delete" at bounding box center [204, 112] width 334 height 188
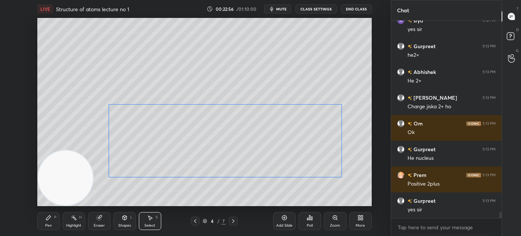
drag, startPoint x: 312, startPoint y: 162, endPoint x: 308, endPoint y: 167, distance: 6.9
click at [312, 159] on div "0 ° Undo Copy Duplicate Duplicate to new slide Delete" at bounding box center [204, 112] width 334 height 188
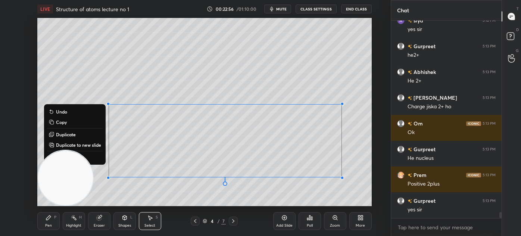
click at [308, 194] on div "0 ° Undo Copy Duplicate Duplicate to new slide Delete" at bounding box center [204, 112] width 334 height 188
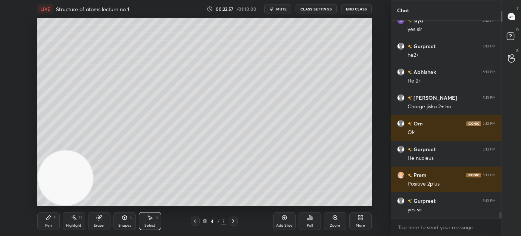
click at [47, 228] on div "Pen P" at bounding box center [48, 221] width 22 height 18
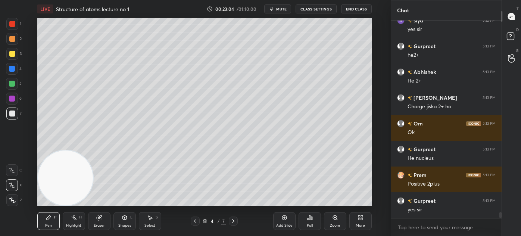
click at [9, 186] on icon at bounding box center [12, 184] width 7 height 5
click at [11, 82] on div at bounding box center [12, 84] width 6 height 6
drag, startPoint x: 10, startPoint y: 57, endPoint x: 13, endPoint y: 53, distance: 5.4
click at [11, 56] on div at bounding box center [12, 54] width 12 height 12
click at [97, 224] on div "Eraser" at bounding box center [99, 225] width 11 height 4
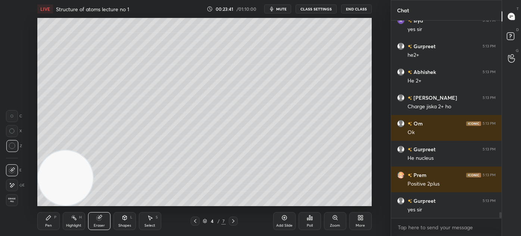
click at [47, 223] on div "Pen" at bounding box center [48, 225] width 7 height 4
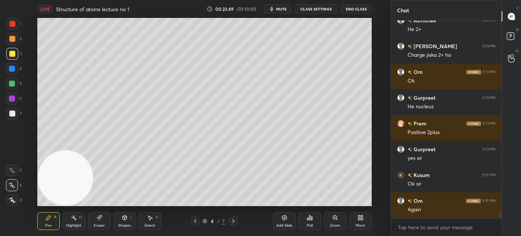
scroll to position [6219, 0]
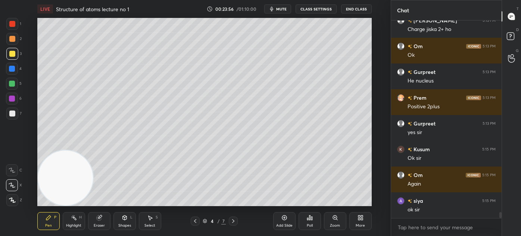
drag, startPoint x: 94, startPoint y: 224, endPoint x: 101, endPoint y: 223, distance: 7.2
click at [96, 224] on div "Eraser" at bounding box center [99, 225] width 11 height 4
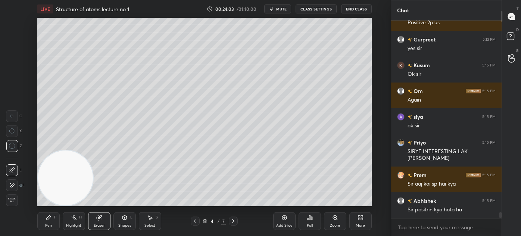
scroll to position [6329, 0]
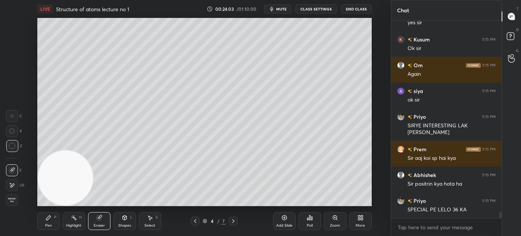
click at [45, 226] on div "Pen" at bounding box center [48, 225] width 7 height 4
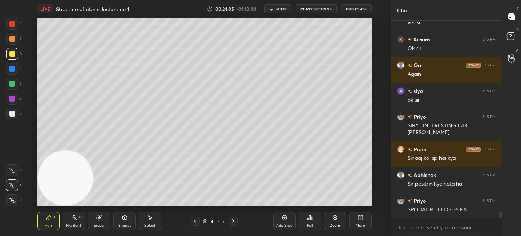
click at [10, 185] on icon at bounding box center [12, 184] width 7 height 5
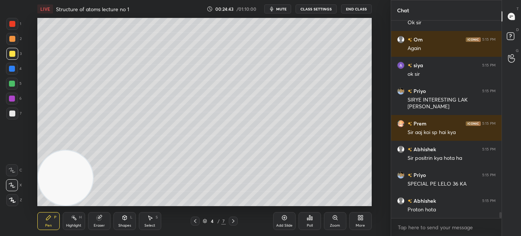
scroll to position [6380, 0]
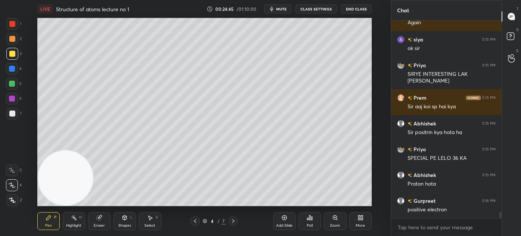
click at [100, 225] on div "Eraser" at bounding box center [99, 225] width 11 height 4
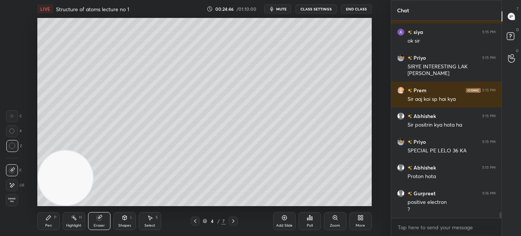
scroll to position [6414, 0]
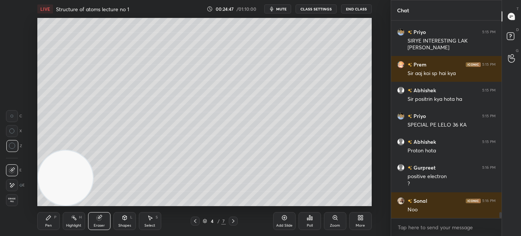
click at [46, 222] on div "Pen P" at bounding box center [48, 221] width 22 height 18
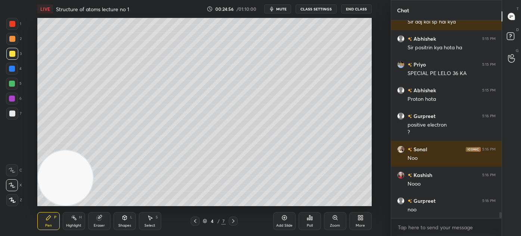
scroll to position [6497, 0]
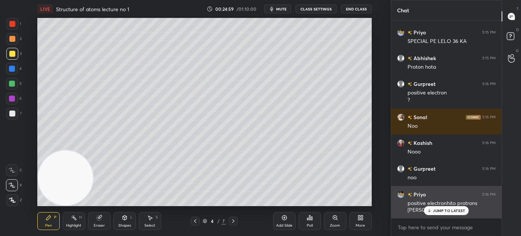
click at [434, 210] on p "JUMP TO LATEST" at bounding box center [449, 210] width 32 height 4
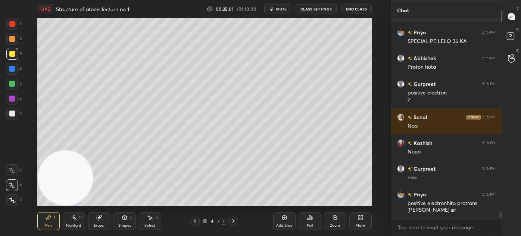
scroll to position [6523, 0]
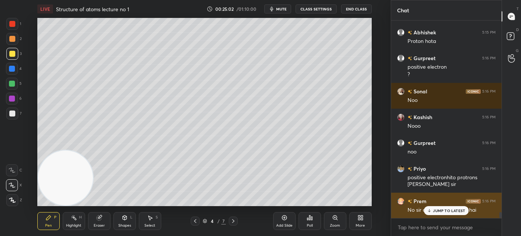
click at [432, 211] on div "JUMP TO LATEST" at bounding box center [446, 210] width 45 height 9
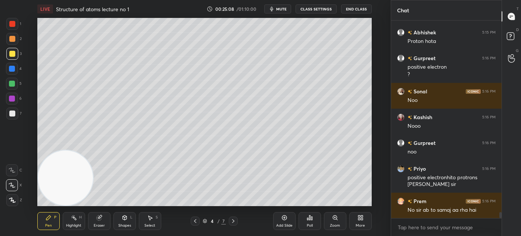
drag, startPoint x: 10, startPoint y: 22, endPoint x: 7, endPoint y: 25, distance: 4.2
click at [10, 22] on div at bounding box center [12, 24] width 6 height 6
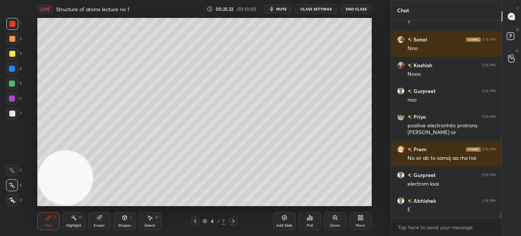
scroll to position [6600, 0]
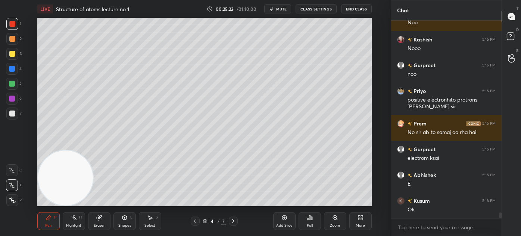
click at [10, 85] on div at bounding box center [12, 84] width 6 height 6
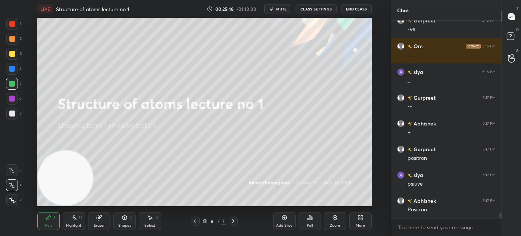
scroll to position [6883, 0]
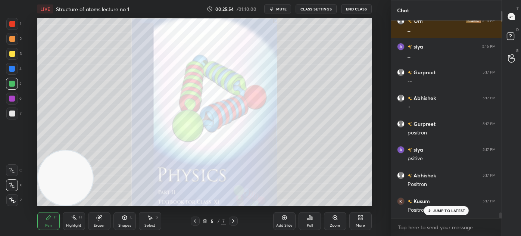
click at [279, 220] on div "Add Slide" at bounding box center [284, 221] width 22 height 18
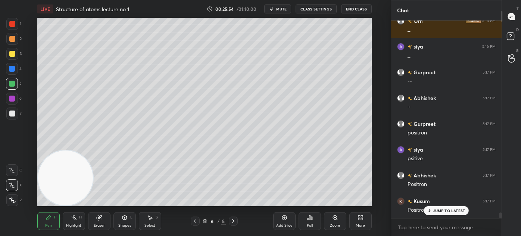
click at [443, 214] on div "JUMP TO LATEST" at bounding box center [446, 210] width 45 height 9
drag, startPoint x: 12, startPoint y: 53, endPoint x: 15, endPoint y: 69, distance: 16.8
click at [12, 52] on div at bounding box center [12, 54] width 6 height 6
drag, startPoint x: 11, startPoint y: 183, endPoint x: 15, endPoint y: 180, distance: 4.5
click at [12, 183] on icon at bounding box center [12, 185] width 6 height 4
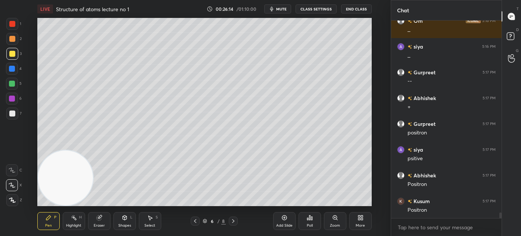
click at [147, 223] on div "Select" at bounding box center [149, 225] width 11 height 4
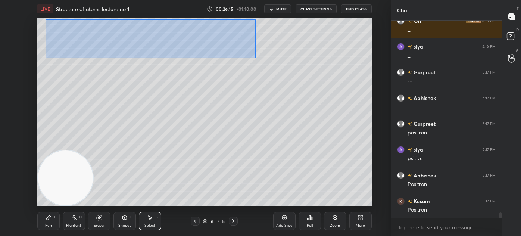
drag, startPoint x: 45, startPoint y: 20, endPoint x: 254, endPoint y: 57, distance: 212.2
click at [255, 57] on div "0 ° Undo Copy Duplicate Duplicate to new slide Delete" at bounding box center [204, 112] width 334 height 188
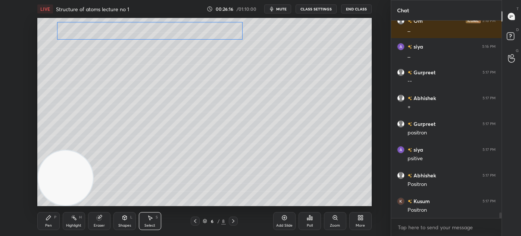
drag, startPoint x: 216, startPoint y: 30, endPoint x: 225, endPoint y: 28, distance: 9.1
click at [225, 28] on div "0 ° Undo Copy Duplicate Duplicate to new slide Delete" at bounding box center [204, 112] width 334 height 188
click at [212, 67] on div "0 ° Undo Copy Duplicate Duplicate to new slide Delete" at bounding box center [204, 112] width 334 height 188
click at [44, 220] on div "Pen P" at bounding box center [48, 221] width 22 height 18
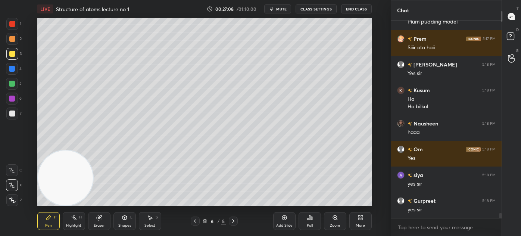
scroll to position [7207, 0]
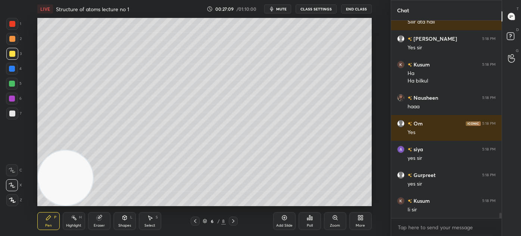
click at [10, 186] on icon at bounding box center [12, 184] width 7 height 5
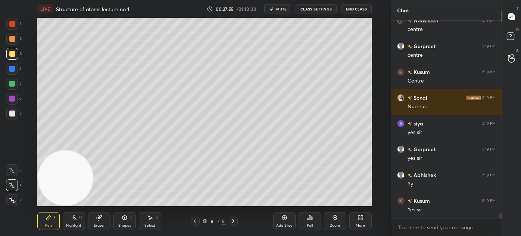
scroll to position [7510, 0]
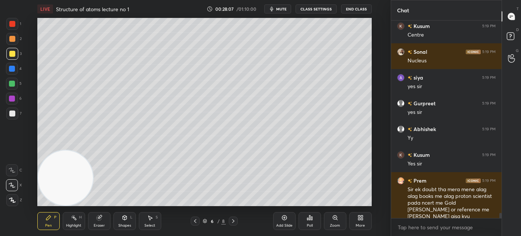
click at [16, 116] on div at bounding box center [12, 113] width 12 height 12
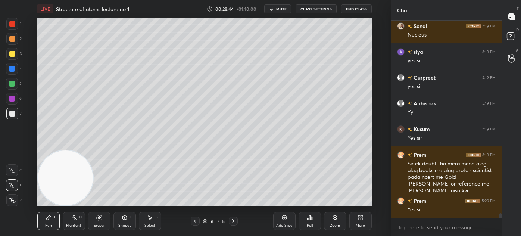
drag, startPoint x: 16, startPoint y: 85, endPoint x: 32, endPoint y: 80, distance: 16.9
click at [15, 85] on div at bounding box center [12, 84] width 12 height 12
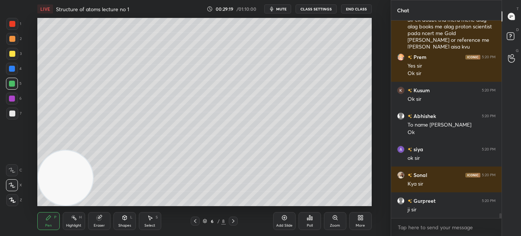
scroll to position [7705, 0]
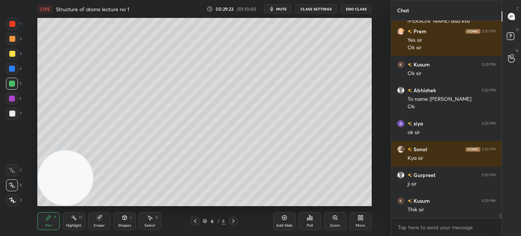
click at [284, 224] on div "Add Slide" at bounding box center [284, 225] width 16 height 4
click at [16, 52] on div at bounding box center [12, 54] width 12 height 12
click at [13, 185] on icon at bounding box center [12, 184] width 7 height 5
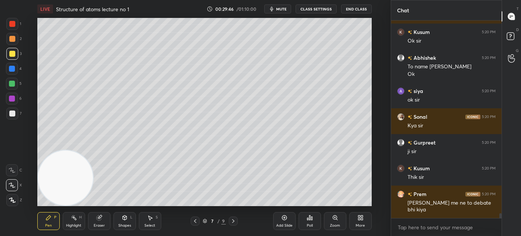
scroll to position [7756, 0]
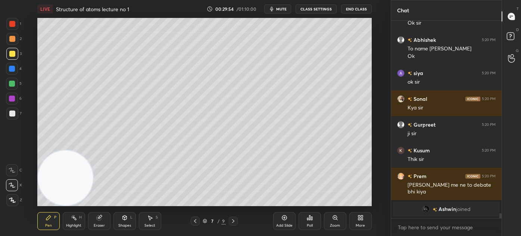
click at [279, 10] on span "mute" at bounding box center [281, 8] width 10 height 5
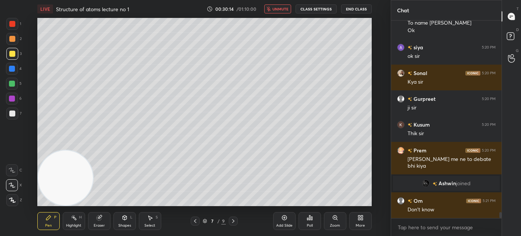
click at [277, 10] on span "unmute" at bounding box center [280, 8] width 16 height 5
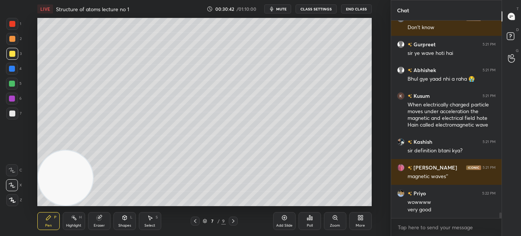
scroll to position [6694, 0]
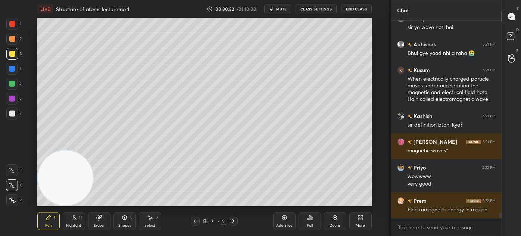
click at [96, 217] on icon at bounding box center [99, 217] width 6 height 6
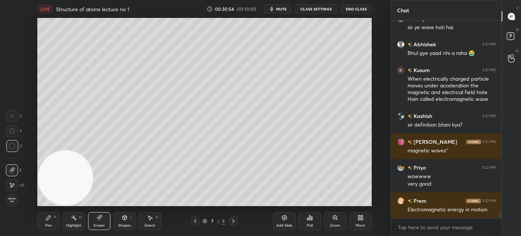
drag, startPoint x: 50, startPoint y: 220, endPoint x: 61, endPoint y: 203, distance: 21.3
click at [50, 220] on icon at bounding box center [48, 217] width 6 height 6
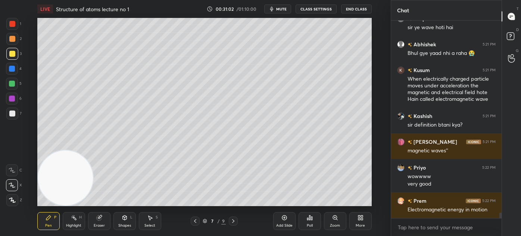
drag, startPoint x: 12, startPoint y: 68, endPoint x: 20, endPoint y: 68, distance: 7.9
click at [11, 69] on div at bounding box center [12, 69] width 6 height 6
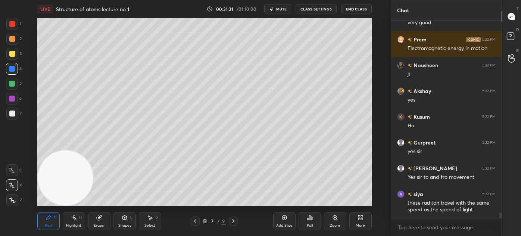
scroll to position [6881, 0]
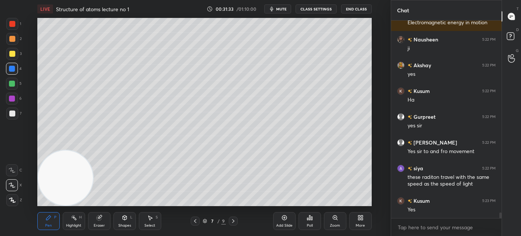
click at [11, 25] on div at bounding box center [12, 24] width 6 height 6
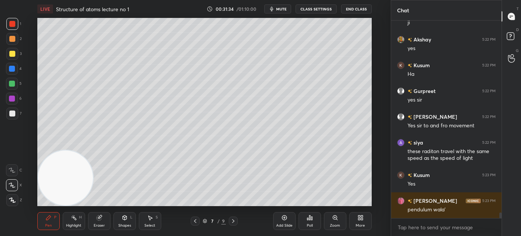
click at [12, 200] on icon at bounding box center [12, 200] width 6 height 4
click at [12, 83] on div at bounding box center [12, 84] width 6 height 6
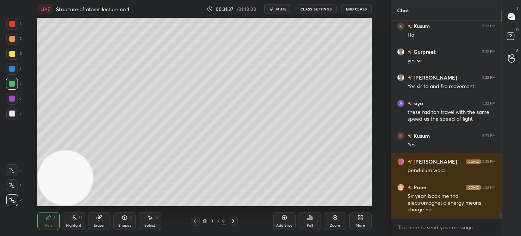
click at [12, 25] on div at bounding box center [12, 24] width 6 height 6
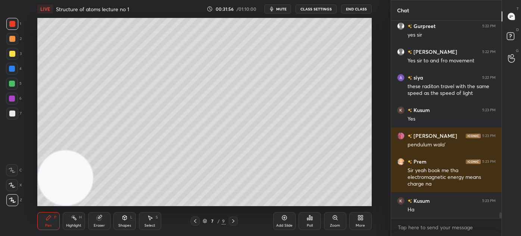
click at [123, 225] on div "Shapes" at bounding box center [124, 225] width 13 height 4
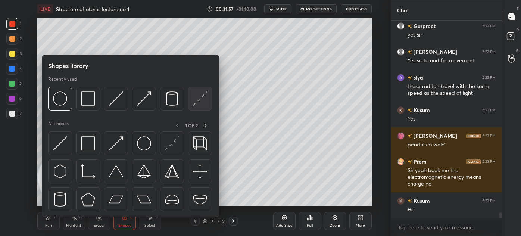
click at [197, 100] on img at bounding box center [200, 98] width 14 height 14
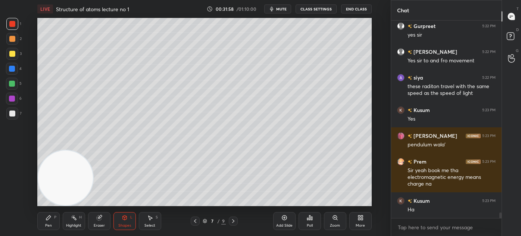
click at [10, 84] on div at bounding box center [12, 84] width 6 height 6
click at [11, 114] on div at bounding box center [12, 113] width 6 height 6
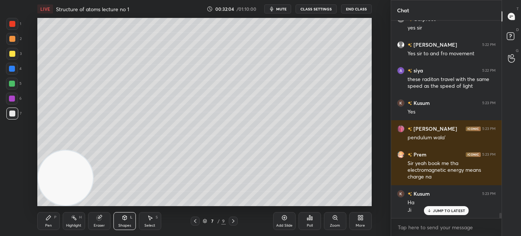
scroll to position [7004, 0]
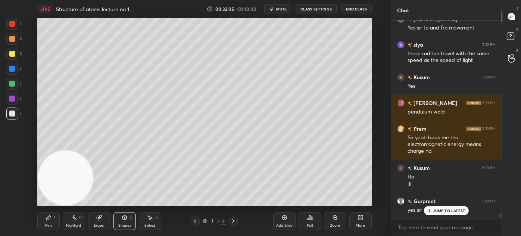
click at [97, 221] on div "Eraser" at bounding box center [99, 221] width 22 height 18
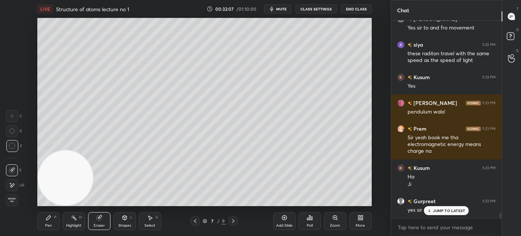
drag, startPoint x: 145, startPoint y: 222, endPoint x: 153, endPoint y: 207, distance: 17.0
click at [146, 220] on div "Select S" at bounding box center [150, 221] width 22 height 18
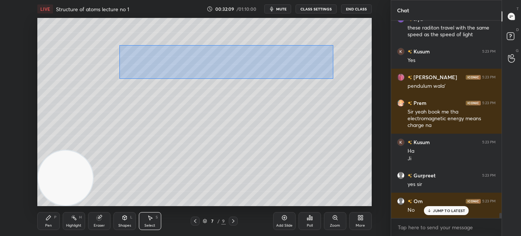
drag, startPoint x: 119, startPoint y: 45, endPoint x: 332, endPoint y: 77, distance: 215.4
click at [334, 79] on div "0 ° Undo Copy Duplicate Duplicate to new slide Delete" at bounding box center [204, 112] width 334 height 188
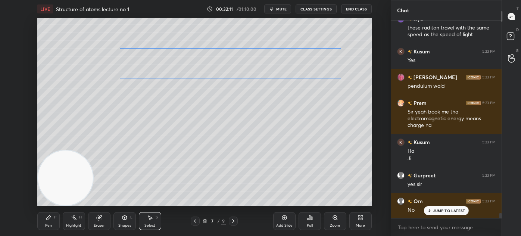
scroll to position [7056, 0]
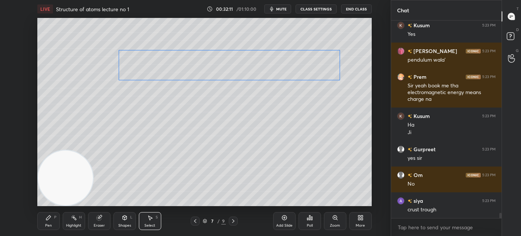
drag, startPoint x: 275, startPoint y: 65, endPoint x: 271, endPoint y: 70, distance: 6.6
click at [271, 70] on div "0 ° Undo Copy Duplicate Duplicate to new slide Delete" at bounding box center [204, 112] width 334 height 188
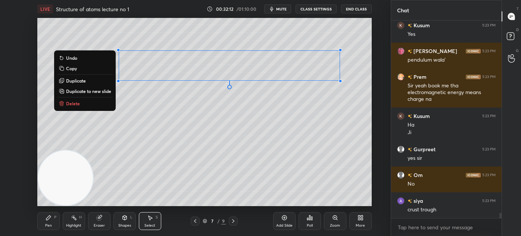
drag, startPoint x: 261, startPoint y: 132, endPoint x: 265, endPoint y: 130, distance: 5.0
click at [260, 132] on div "0 ° Undo Copy Duplicate Duplicate to new slide Delete" at bounding box center [204, 112] width 334 height 188
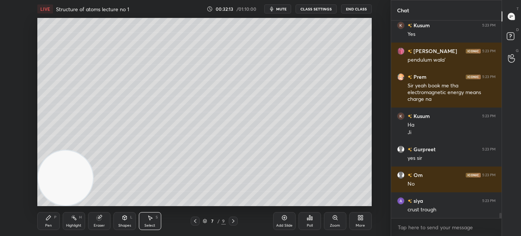
click at [52, 223] on div "Pen P" at bounding box center [48, 221] width 22 height 18
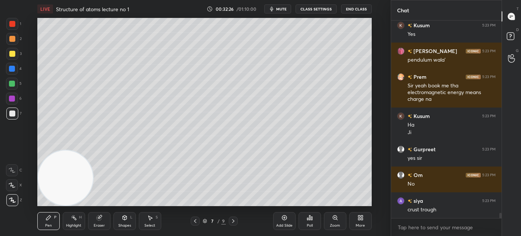
click at [98, 228] on div "Eraser" at bounding box center [99, 221] width 22 height 18
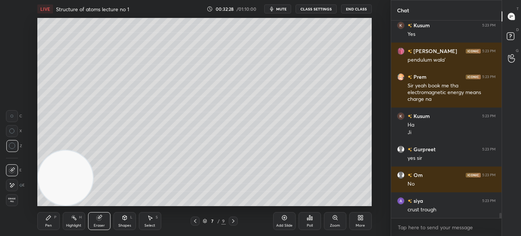
click at [40, 225] on div "Pen P" at bounding box center [48, 221] width 22 height 18
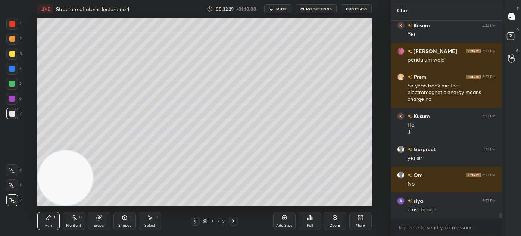
click at [16, 22] on div "1" at bounding box center [13, 24] width 15 height 12
click at [8, 186] on div at bounding box center [12, 185] width 12 height 12
click at [10, 85] on div at bounding box center [12, 84] width 6 height 6
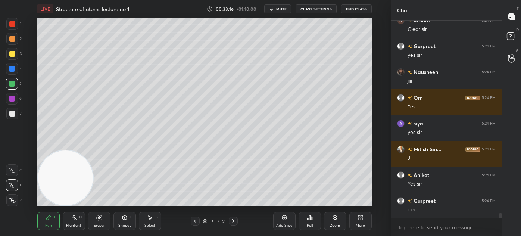
scroll to position [7288, 0]
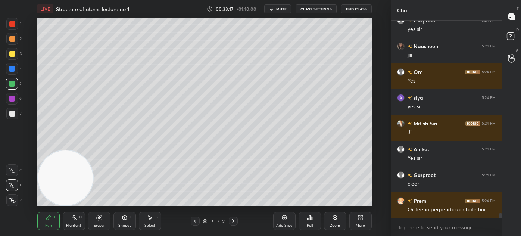
click at [90, 228] on div "Eraser" at bounding box center [99, 221] width 22 height 18
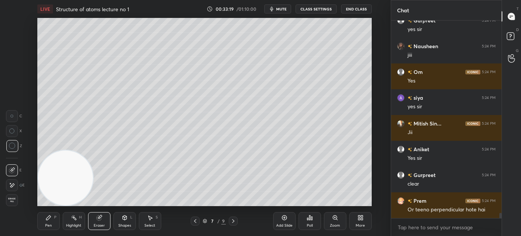
click at [50, 221] on div "Pen P" at bounding box center [48, 221] width 22 height 18
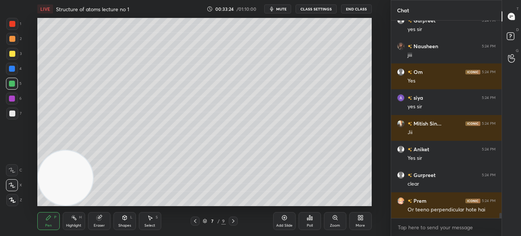
click at [93, 222] on div "Eraser" at bounding box center [99, 221] width 22 height 18
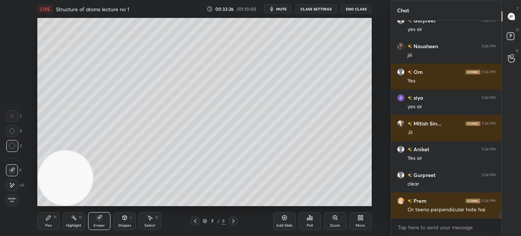
drag, startPoint x: 51, startPoint y: 220, endPoint x: 56, endPoint y: 217, distance: 5.7
click at [51, 220] on div "Pen P" at bounding box center [48, 221] width 22 height 18
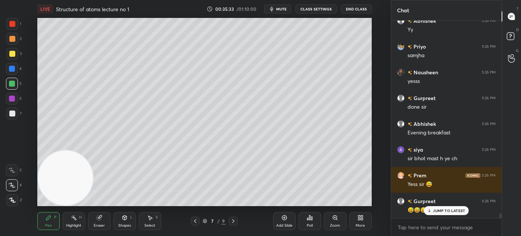
scroll to position [7764, 0]
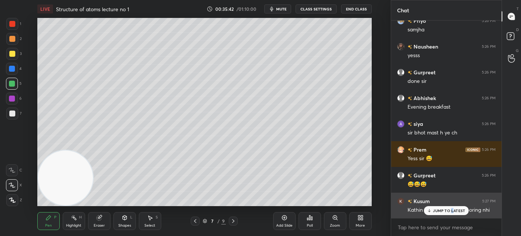
click at [452, 210] on p "JUMP TO LATEST" at bounding box center [449, 210] width 32 height 4
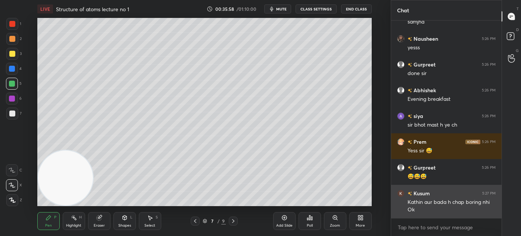
scroll to position [7804, 0]
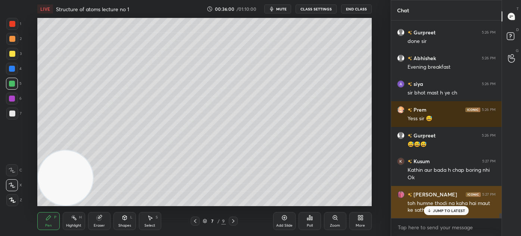
click at [445, 204] on div "toh humne thodi na kaha hai maut ke sath khelne usko sir" at bounding box center [451, 207] width 88 height 14
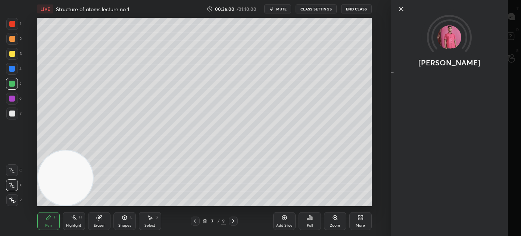
scroll to position [7830, 0]
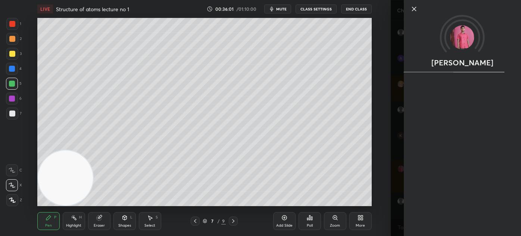
click at [397, 194] on div "Swarn" at bounding box center [455, 118] width 130 height 236
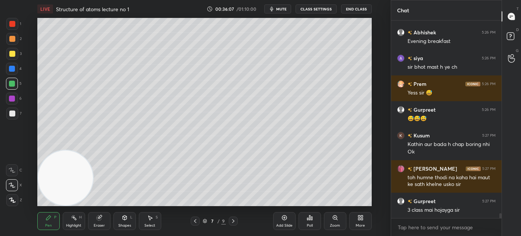
click at [12, 54] on div at bounding box center [12, 54] width 6 height 6
click at [12, 183] on icon at bounding box center [12, 184] width 7 height 5
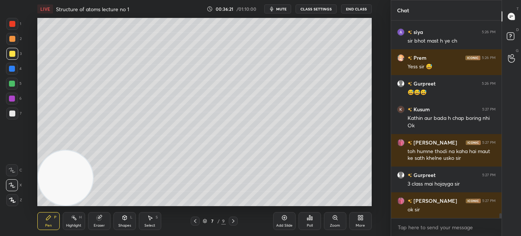
scroll to position [7881, 0]
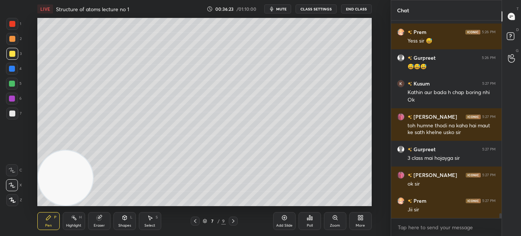
click at [282, 222] on div "Add Slide" at bounding box center [284, 221] width 22 height 18
click at [13, 55] on div at bounding box center [12, 54] width 6 height 6
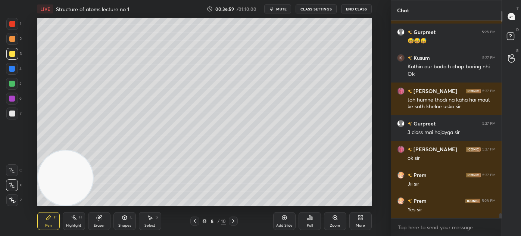
click at [12, 110] on div at bounding box center [12, 113] width 12 height 12
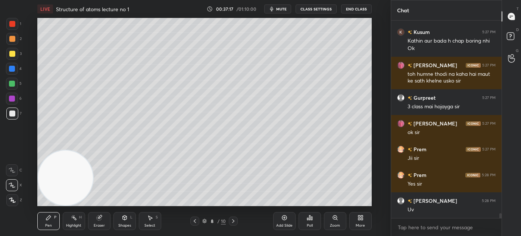
scroll to position [7959, 0]
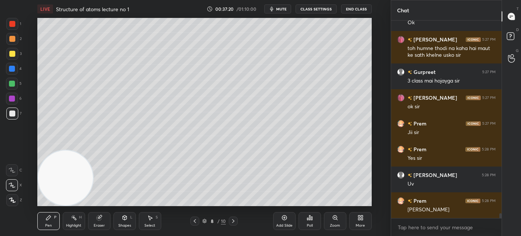
drag, startPoint x: 95, startPoint y: 222, endPoint x: 99, endPoint y: 217, distance: 5.8
click at [95, 220] on div "Eraser" at bounding box center [99, 221] width 22 height 18
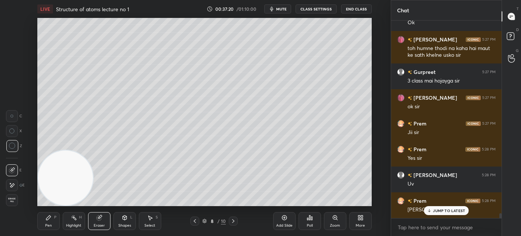
scroll to position [7984, 0]
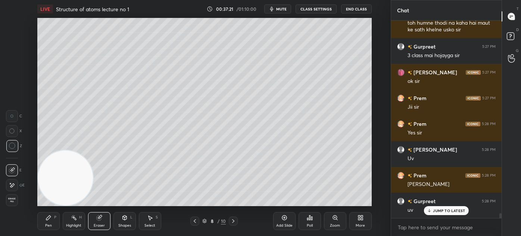
click at [44, 224] on div "Pen P" at bounding box center [48, 221] width 22 height 18
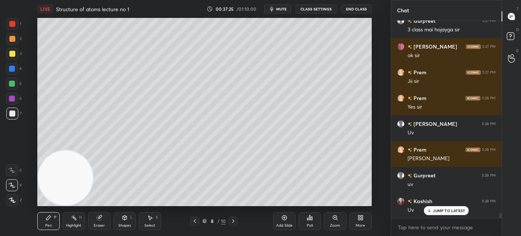
scroll to position [8035, 0]
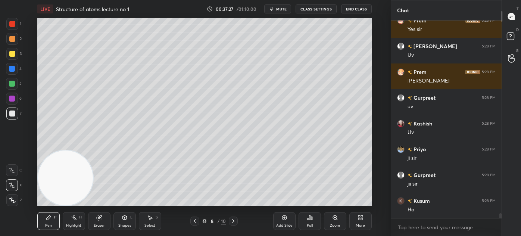
drag, startPoint x: 95, startPoint y: 224, endPoint x: 105, endPoint y: 216, distance: 12.7
click at [95, 224] on div "Eraser" at bounding box center [99, 225] width 11 height 4
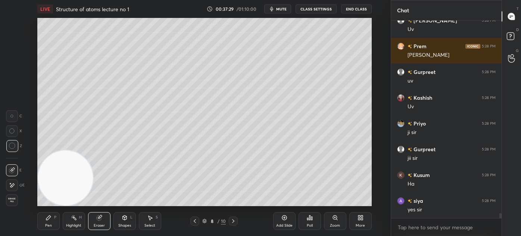
click at [42, 225] on div "Pen P" at bounding box center [48, 221] width 22 height 18
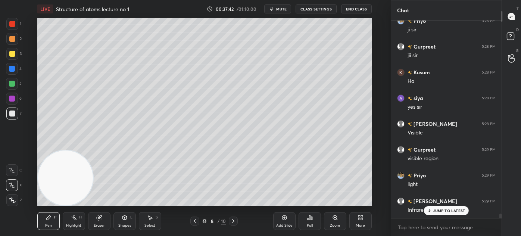
scroll to position [8261, 0]
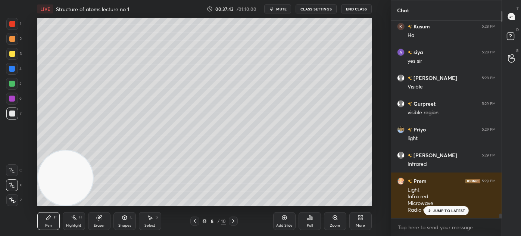
click at [100, 222] on div "Eraser" at bounding box center [99, 221] width 22 height 18
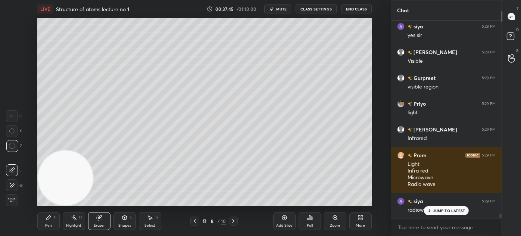
click at [43, 220] on div "Pen P" at bounding box center [48, 221] width 22 height 18
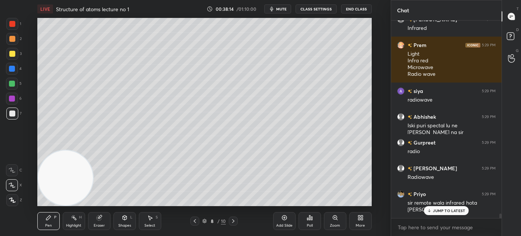
scroll to position [8423, 0]
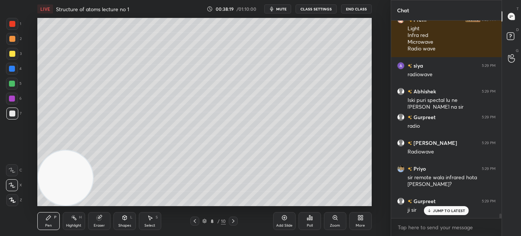
click at [13, 83] on div at bounding box center [12, 84] width 6 height 6
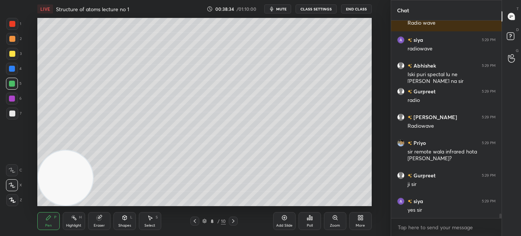
scroll to position [8481, 0]
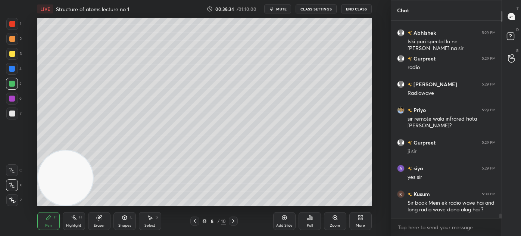
click at [8, 55] on div at bounding box center [12, 54] width 12 height 12
click at [359, 223] on div "More" at bounding box center [359, 225] width 9 height 4
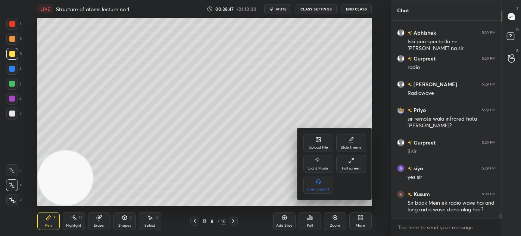
click at [320, 145] on div "Upload File" at bounding box center [317, 147] width 19 height 4
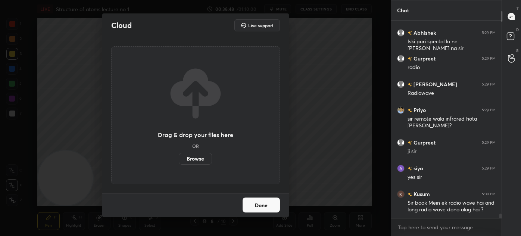
click at [206, 154] on label "Browse" at bounding box center [195, 159] width 33 height 12
click at [179, 154] on input "Browse" at bounding box center [179, 159] width 0 height 12
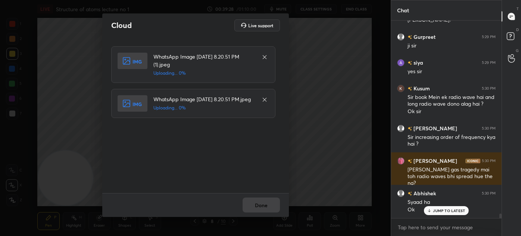
scroll to position [8632, 0]
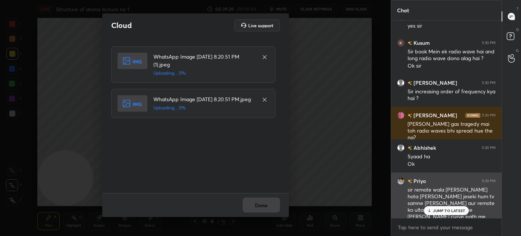
click at [436, 211] on p "JUMP TO LATEST" at bounding box center [449, 210] width 32 height 4
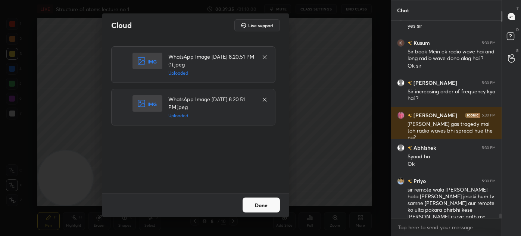
click at [257, 206] on button "Done" at bounding box center [260, 204] width 37 height 15
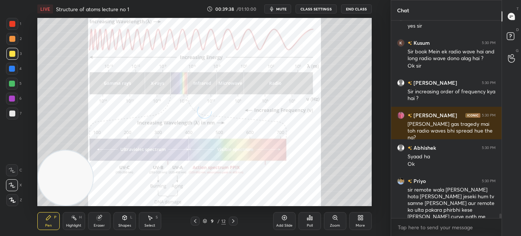
scroll to position [8665, 0]
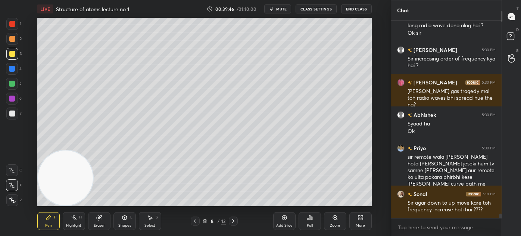
click at [12, 25] on div at bounding box center [12, 24] width 6 height 6
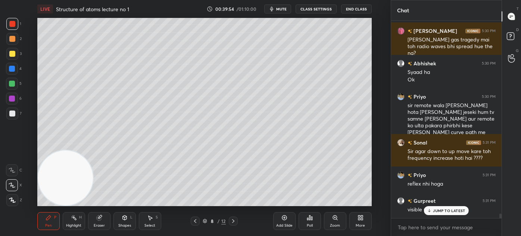
scroll to position [8768, 0]
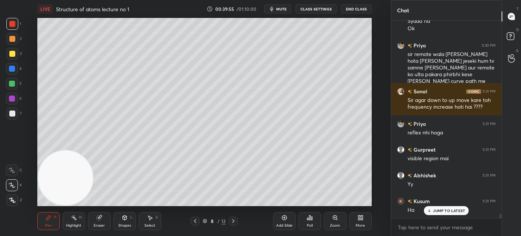
click at [128, 225] on div "Shapes" at bounding box center [124, 225] width 13 height 4
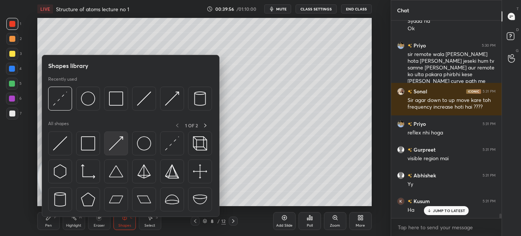
click at [119, 143] on img at bounding box center [116, 143] width 14 height 14
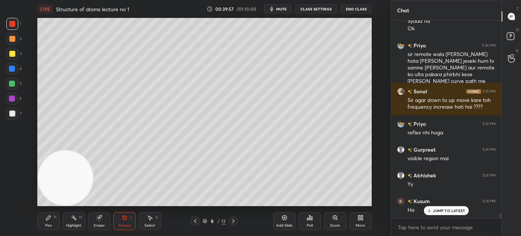
click at [122, 223] on div "Shapes" at bounding box center [124, 225] width 13 height 4
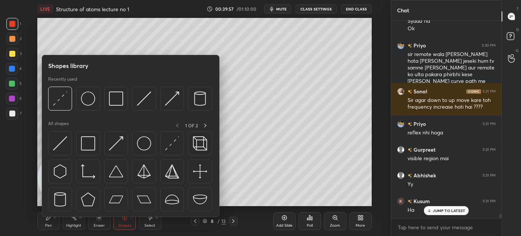
scroll to position [8793, 0]
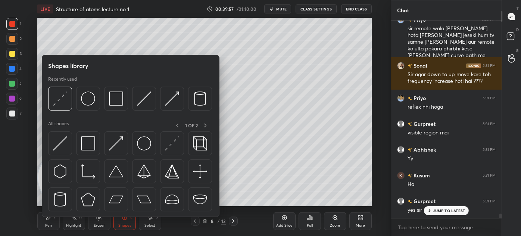
click at [123, 223] on div "Shapes" at bounding box center [124, 225] width 13 height 4
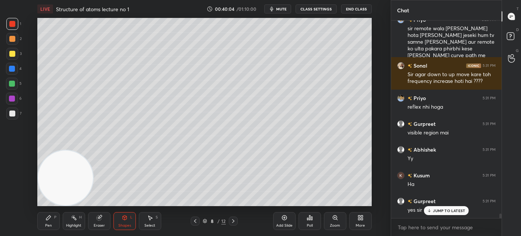
click at [45, 223] on div "Pen P" at bounding box center [48, 221] width 22 height 18
click at [9, 199] on icon at bounding box center [12, 199] width 7 height 5
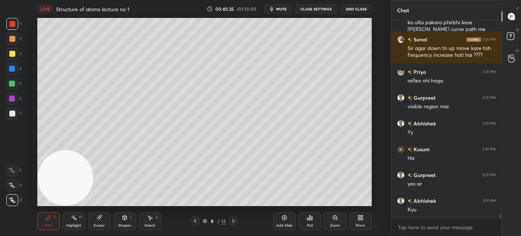
click at [274, 7] on icon "button" at bounding box center [272, 9] width 6 height 6
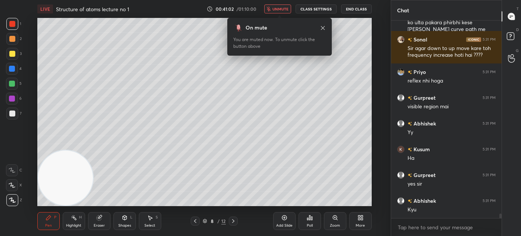
scroll to position [8845, 0]
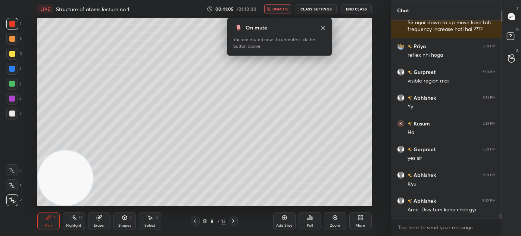
click at [276, 8] on span "unmute" at bounding box center [280, 8] width 16 height 5
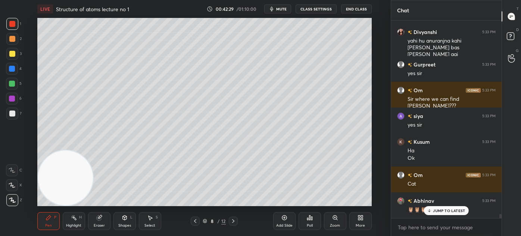
scroll to position [9383, 0]
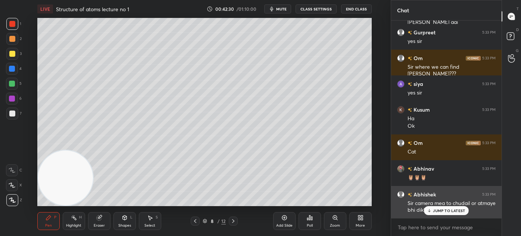
click at [442, 208] on p "JUMP TO LATEST" at bounding box center [449, 210] width 32 height 4
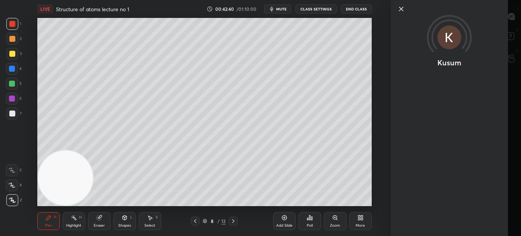
scroll to position [9461, 0]
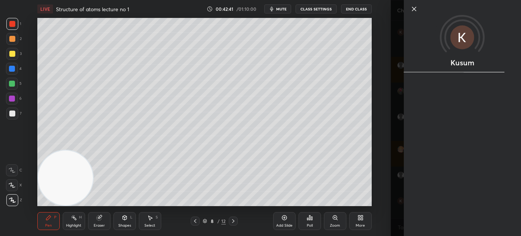
click at [391, 190] on div "Kusum" at bounding box center [455, 118] width 130 height 236
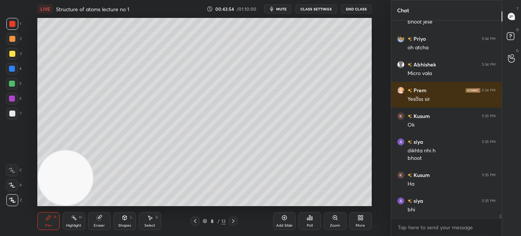
scroll to position [9869, 0]
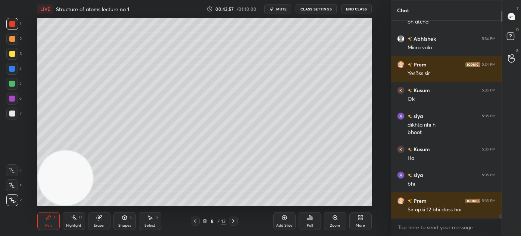
click at [13, 85] on div at bounding box center [12, 84] width 6 height 6
click at [13, 205] on div at bounding box center [12, 200] width 12 height 12
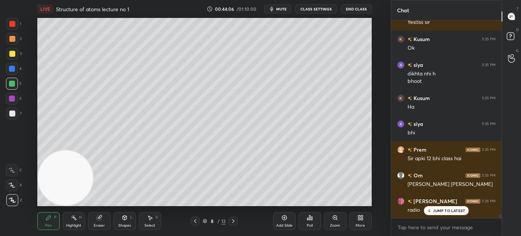
scroll to position [9946, 0]
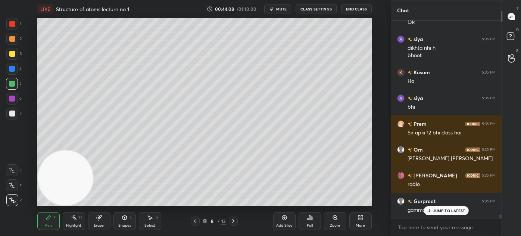
click at [9, 22] on div at bounding box center [12, 24] width 12 height 12
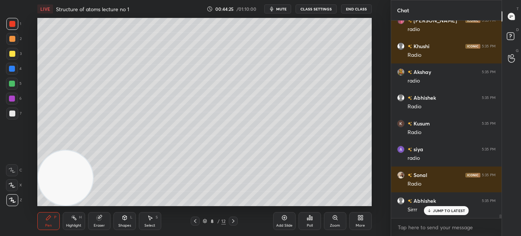
scroll to position [10332, 0]
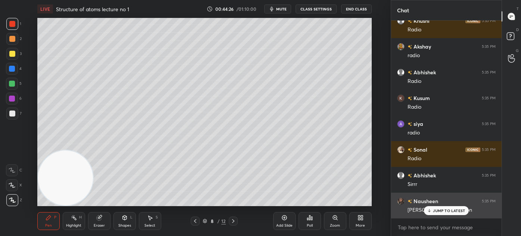
click at [421, 210] on div "hulk waala radiation" at bounding box center [451, 209] width 88 height 7
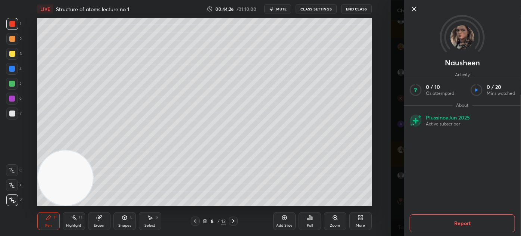
click at [392, 204] on div "Nausheen Activity 0 / 10 Qs attempted 0 / 20 Mins watched About Plus since Jun …" at bounding box center [455, 118] width 130 height 236
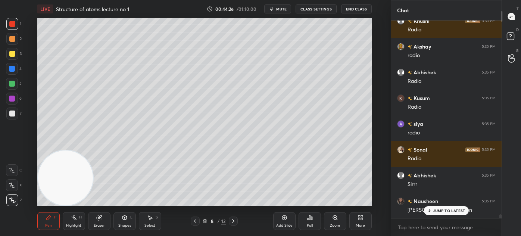
click at [437, 211] on div "Nausheen" at bounding box center [455, 118] width 130 height 236
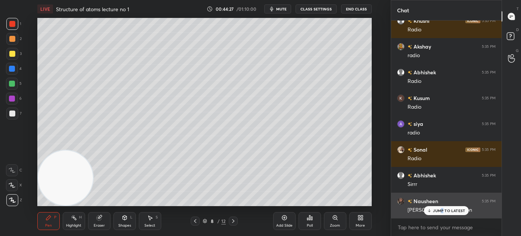
click at [442, 212] on div "JUMP TO LATEST" at bounding box center [446, 210] width 45 height 9
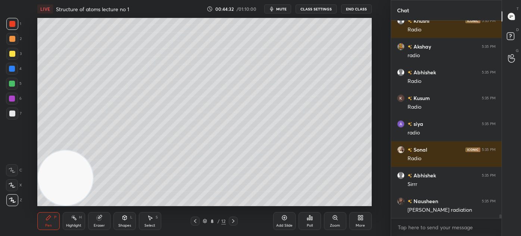
click at [274, 222] on div "Add Slide" at bounding box center [284, 221] width 22 height 18
click at [14, 56] on div at bounding box center [12, 54] width 12 height 12
click at [16, 182] on div at bounding box center [12, 185] width 12 height 12
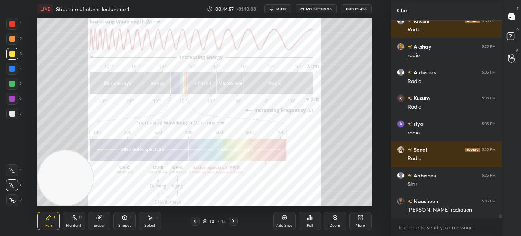
scroll to position [10365, 0]
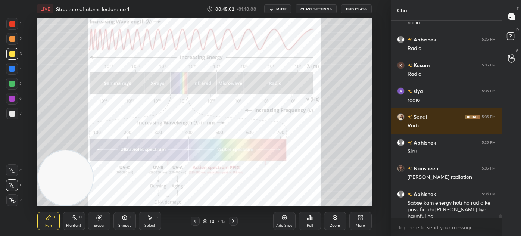
click at [15, 70] on div at bounding box center [12, 69] width 12 height 12
click at [12, 200] on icon at bounding box center [12, 199] width 7 height 5
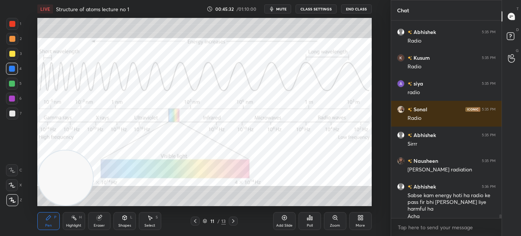
scroll to position [10404, 0]
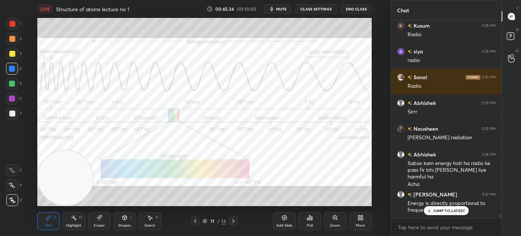
click at [445, 210] on p "JUMP TO LATEST" at bounding box center [449, 210] width 32 height 4
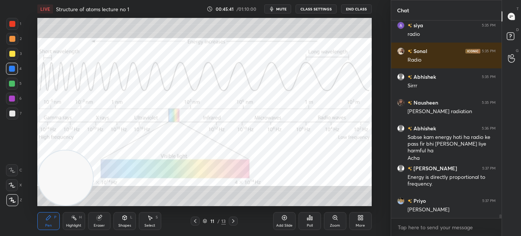
click at [98, 219] on icon at bounding box center [98, 217] width 5 height 5
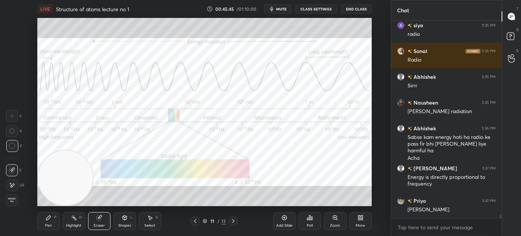
click at [48, 220] on div "Pen P" at bounding box center [48, 221] width 22 height 18
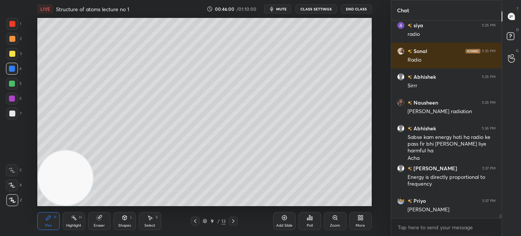
click at [16, 54] on div at bounding box center [12, 54] width 12 height 12
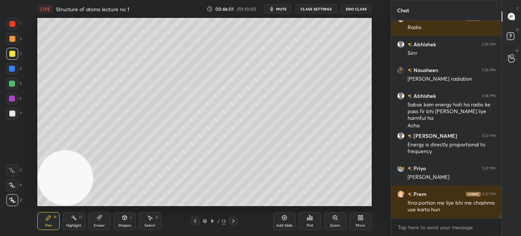
click at [10, 186] on icon at bounding box center [12, 184] width 7 height 5
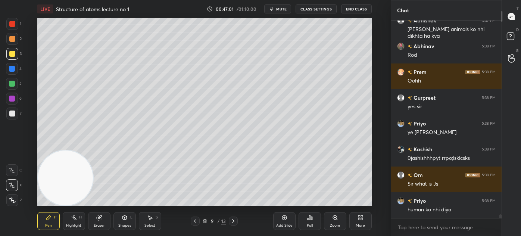
scroll to position [10695, 0]
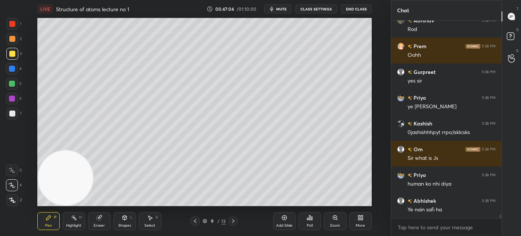
click at [101, 226] on div "Eraser" at bounding box center [99, 225] width 11 height 4
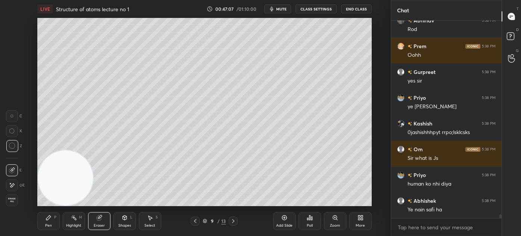
click at [54, 222] on div "Pen P" at bounding box center [48, 221] width 22 height 18
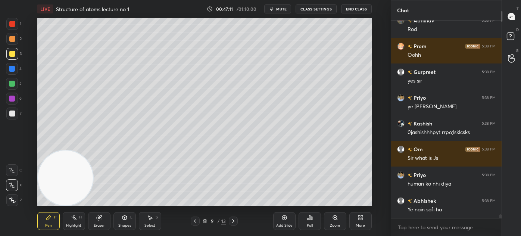
scroll to position [10720, 0]
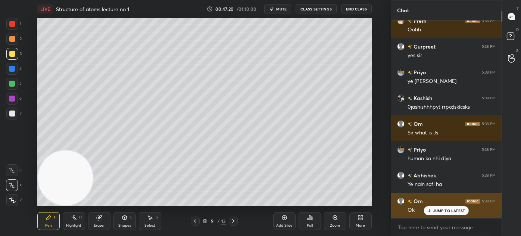
click at [445, 213] on p "JUMP TO LATEST" at bounding box center [449, 210] width 32 height 4
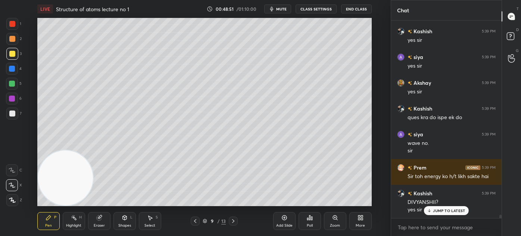
scroll to position [11102, 0]
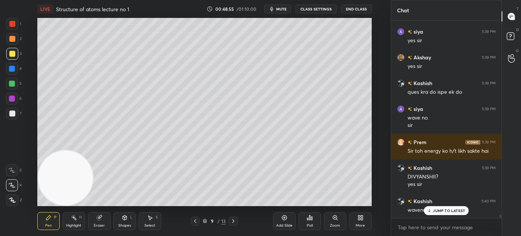
click at [12, 87] on div at bounding box center [12, 84] width 12 height 12
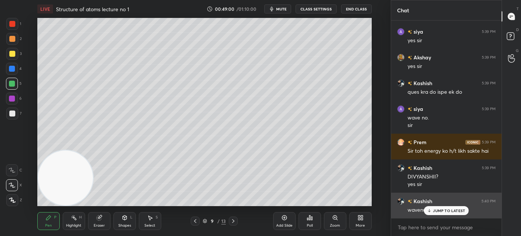
click at [445, 211] on p "JUMP TO LATEST" at bounding box center [449, 210] width 32 height 4
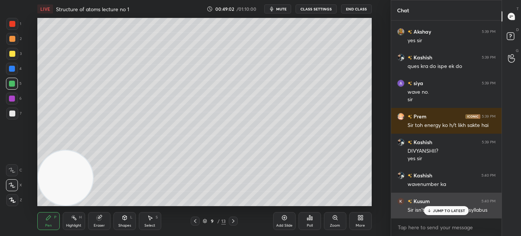
click at [440, 210] on p "JUMP TO LATEST" at bounding box center [449, 210] width 32 height 4
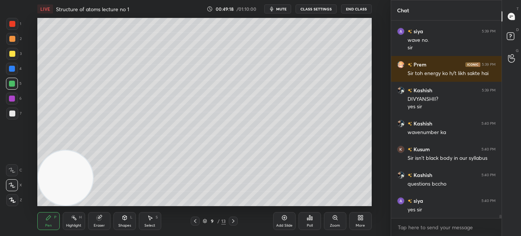
scroll to position [11205, 0]
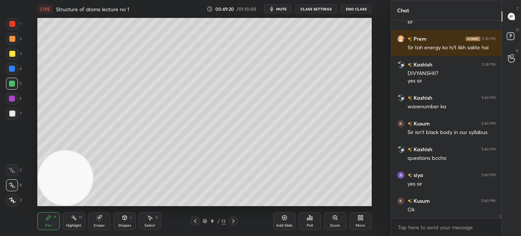
click at [14, 37] on div at bounding box center [12, 39] width 12 height 12
click at [13, 183] on icon at bounding box center [12, 184] width 7 height 5
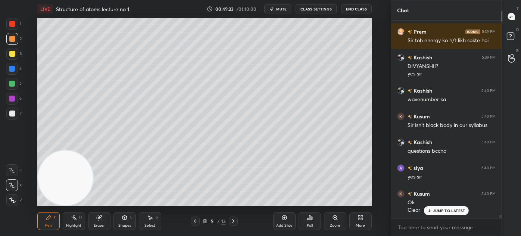
scroll to position [11238, 0]
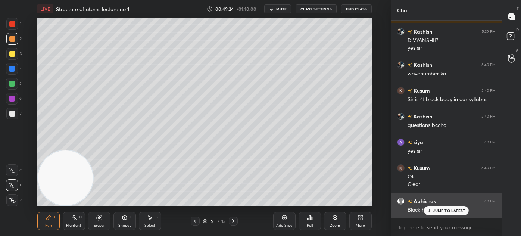
click at [430, 210] on icon at bounding box center [429, 210] width 5 height 4
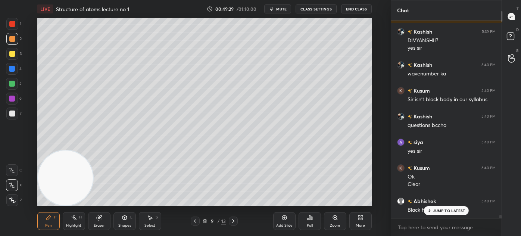
scroll to position [11264, 0]
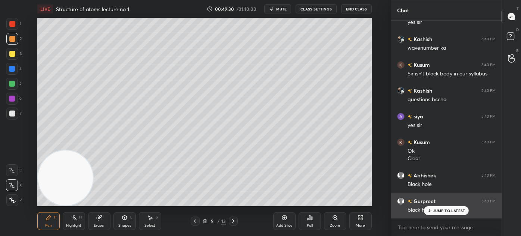
click at [437, 210] on p "JUMP TO LATEST" at bounding box center [449, 210] width 32 height 4
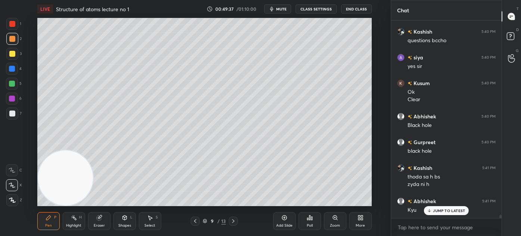
scroll to position [11348, 0]
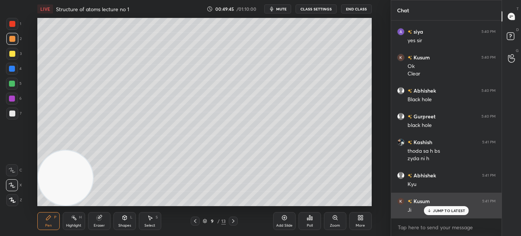
click at [450, 210] on p "JUMP TO LATEST" at bounding box center [449, 210] width 32 height 4
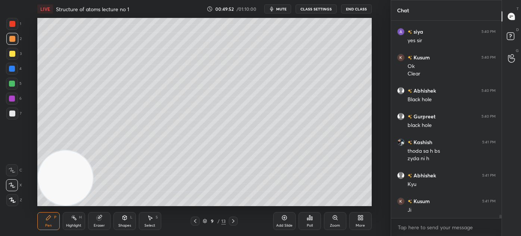
click at [280, 10] on span "mute" at bounding box center [281, 8] width 10 height 5
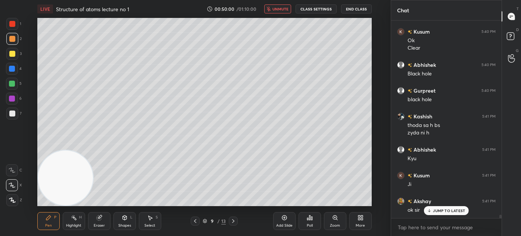
scroll to position [11407, 0]
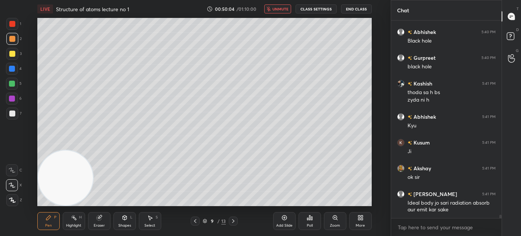
click at [274, 8] on span "unmute" at bounding box center [280, 8] width 16 height 5
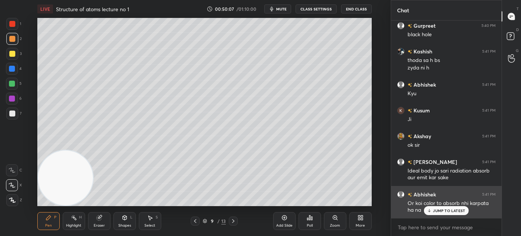
click at [442, 213] on p "JUMP TO LATEST" at bounding box center [449, 210] width 32 height 4
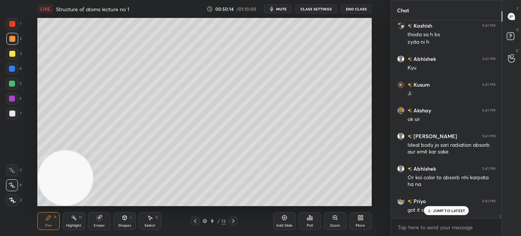
scroll to position [11490, 0]
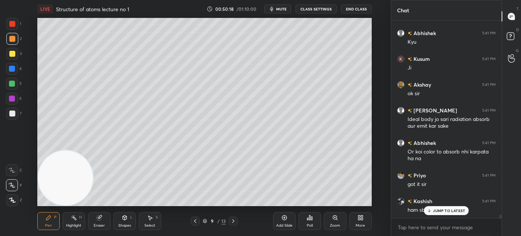
click at [12, 112] on div at bounding box center [12, 113] width 6 height 6
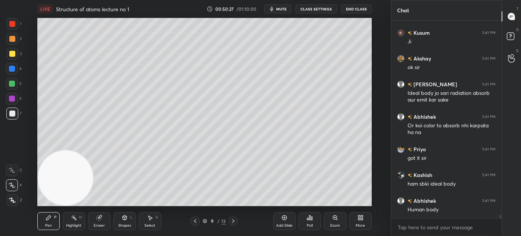
click at [282, 223] on div "Add Slide" at bounding box center [284, 225] width 16 height 4
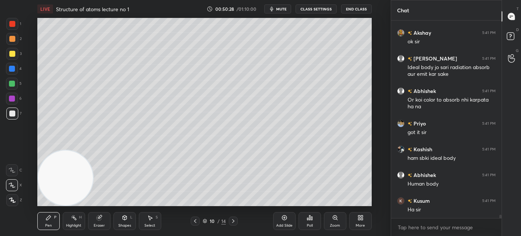
click at [9, 53] on div at bounding box center [12, 54] width 6 height 6
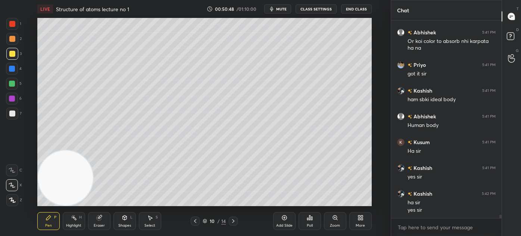
scroll to position [11627, 0]
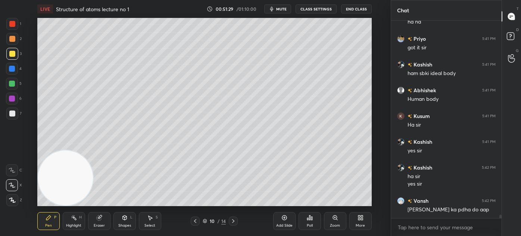
click at [103, 217] on div "Eraser" at bounding box center [99, 221] width 22 height 18
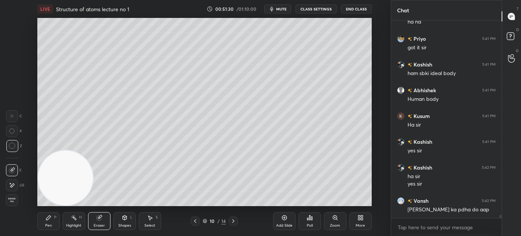
click at [44, 224] on div "Pen P" at bounding box center [48, 221] width 22 height 18
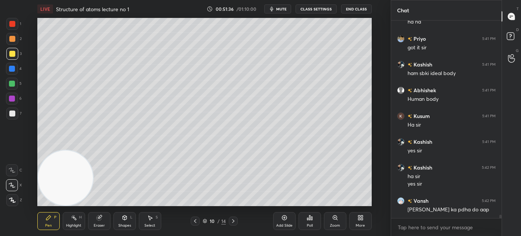
scroll to position [11659, 0]
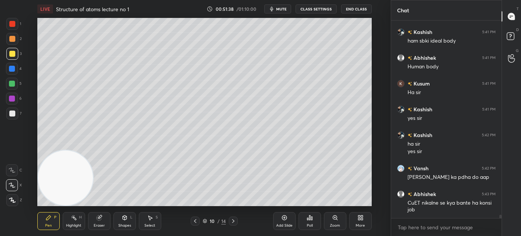
click at [101, 219] on div "Eraser" at bounding box center [99, 221] width 22 height 18
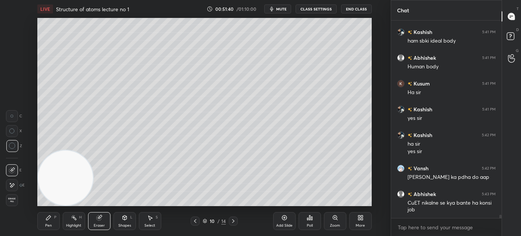
click at [41, 222] on div "Pen P" at bounding box center [48, 221] width 22 height 18
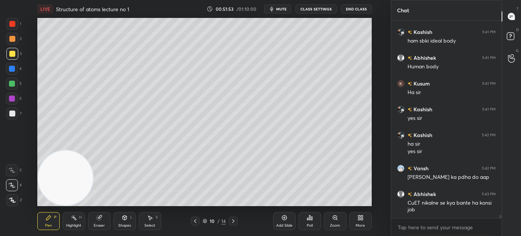
scroll to position [11685, 0]
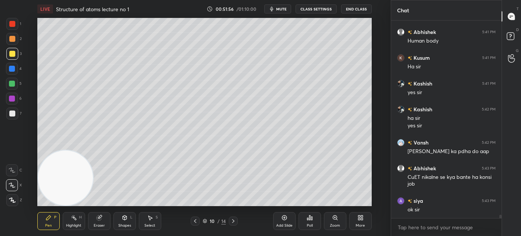
click at [280, 7] on span "mute" at bounding box center [281, 8] width 10 height 5
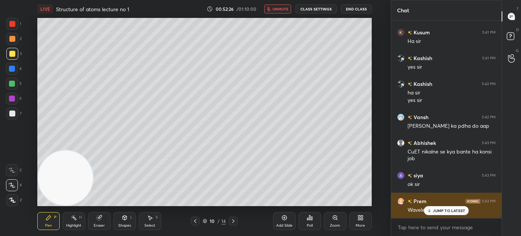
click at [437, 210] on p "JUMP TO LATEST" at bounding box center [449, 210] width 32 height 4
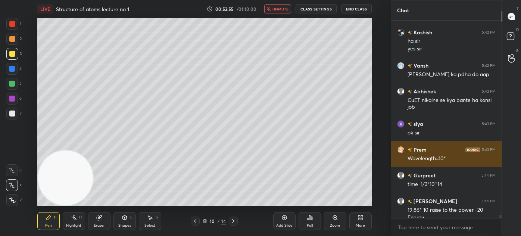
scroll to position [11770, 0]
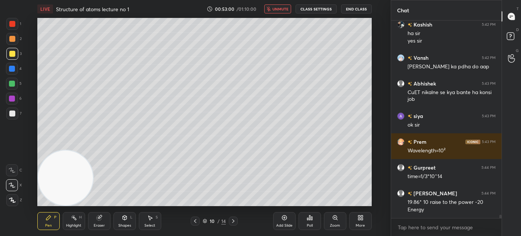
click at [279, 9] on span "unmute" at bounding box center [280, 8] width 16 height 5
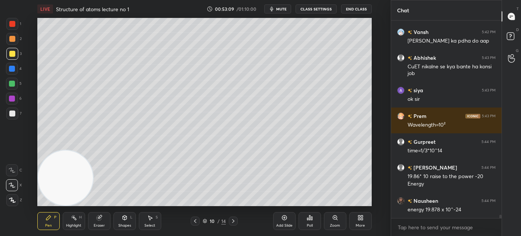
scroll to position [11821, 0]
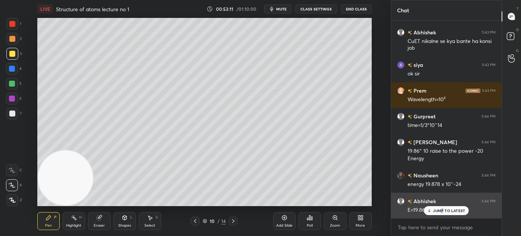
click at [442, 210] on p "JUMP TO LATEST" at bounding box center [449, 210] width 32 height 4
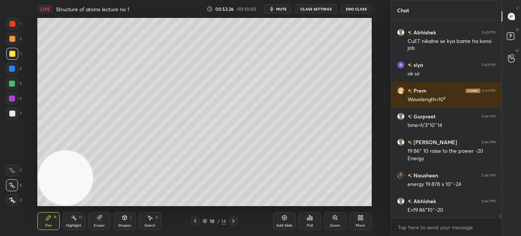
click at [13, 114] on div at bounding box center [12, 113] width 6 height 6
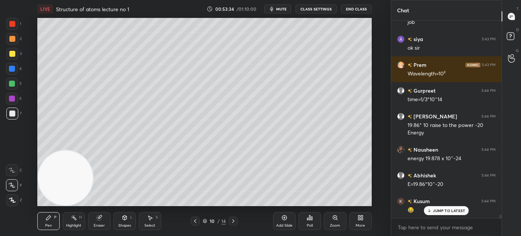
scroll to position [11872, 0]
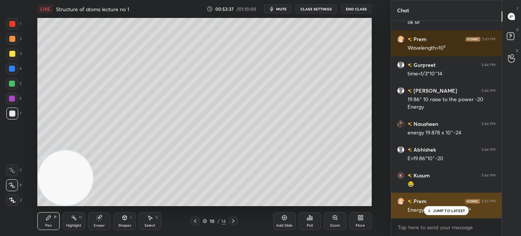
click at [437, 210] on p "JUMP TO LATEST" at bounding box center [449, 210] width 32 height 4
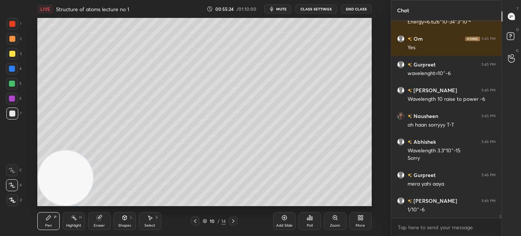
scroll to position [12092, 0]
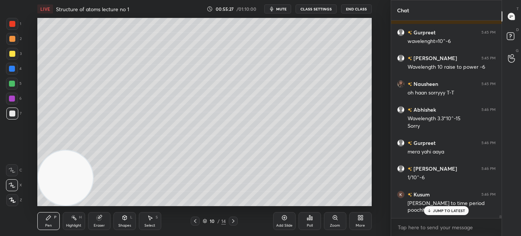
drag, startPoint x: 436, startPoint y: 212, endPoint x: 418, endPoint y: 204, distance: 20.2
click at [436, 212] on p "JUMP TO LATEST" at bounding box center [449, 210] width 32 height 4
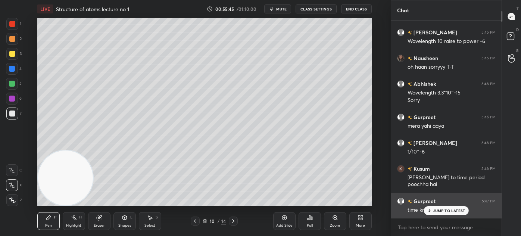
click at [437, 215] on div "Gurpreet 5:47 PM time krna tha" at bounding box center [446, 205] width 110 height 26
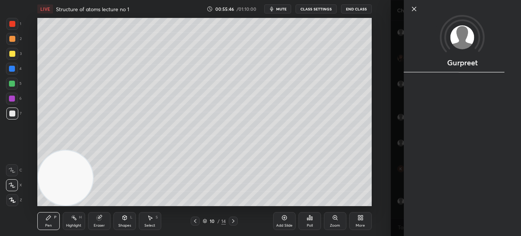
click at [436, 212] on div "Gurpreet" at bounding box center [462, 118] width 117 height 236
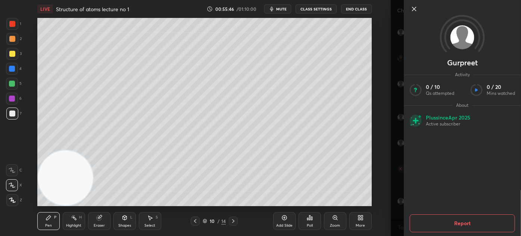
click at [395, 209] on div "Gurpreet Activity 0 / 10 Qs attempted 0 / 20 Mins watched About Plus since Apr …" at bounding box center [455, 118] width 130 height 236
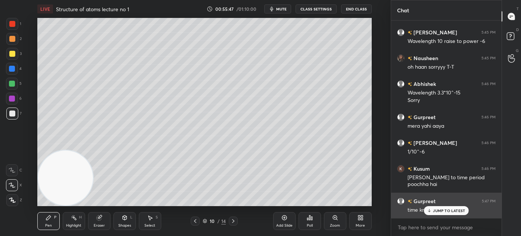
click at [428, 209] on icon at bounding box center [429, 210] width 5 height 4
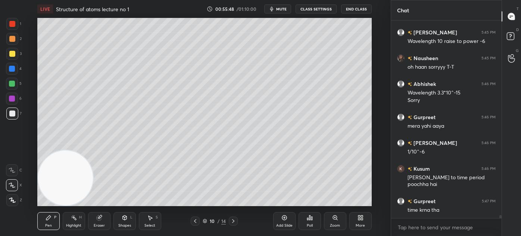
click at [8, 58] on div at bounding box center [12, 54] width 12 height 12
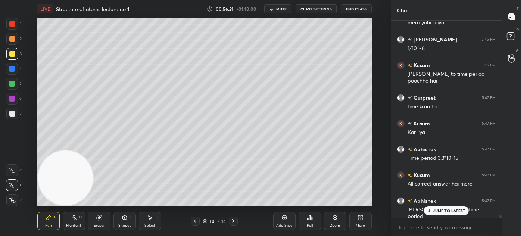
scroll to position [12228, 0]
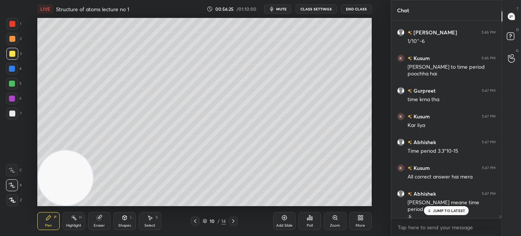
click at [13, 82] on div at bounding box center [12, 84] width 6 height 6
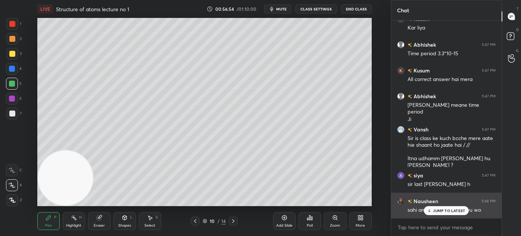
scroll to position [12352, 0]
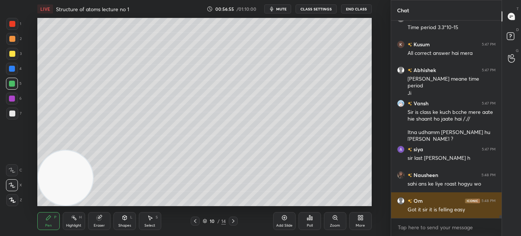
click at [436, 210] on div "Got it sir it is felling easy" at bounding box center [451, 209] width 88 height 7
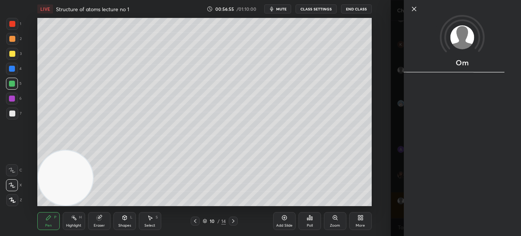
click at [389, 205] on div "1 2 3 4 5 6 7 C X Z C X Z E E Erase all H H LIVE Structure of atoms lecture no …" at bounding box center [195, 118] width 390 height 236
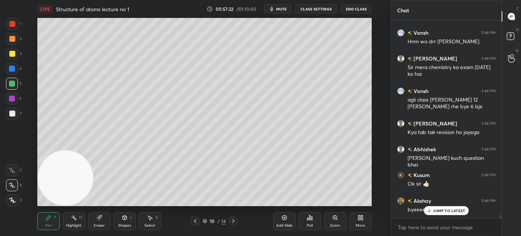
scroll to position [12597, 0]
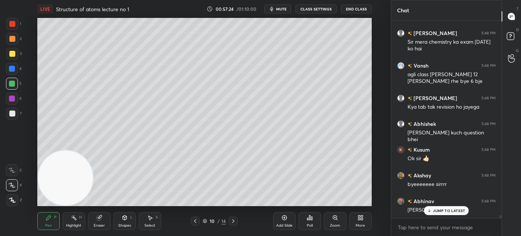
click at [289, 224] on div "Add Slide" at bounding box center [284, 225] width 16 height 4
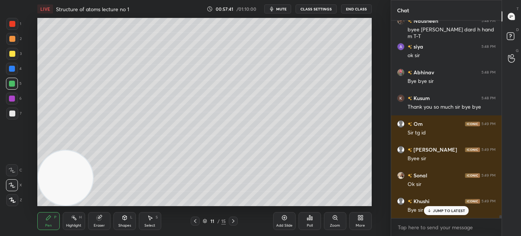
scroll to position [12854, 0]
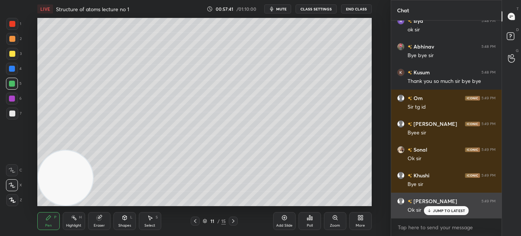
click at [445, 212] on p "JUMP TO LATEST" at bounding box center [449, 210] width 32 height 4
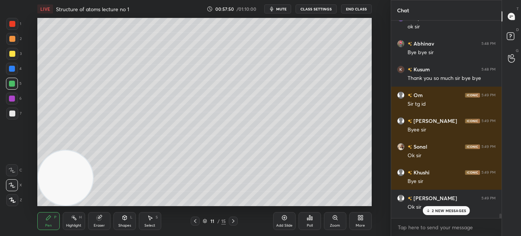
scroll to position [12782, 0]
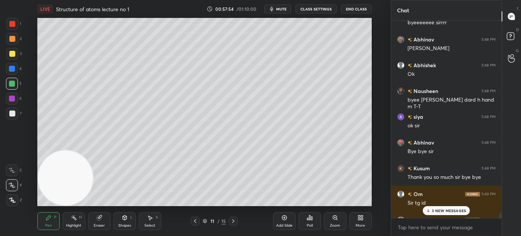
click at [501, 214] on div "Chat siya 5:47 PM sir last ka galat h Nausheen 5:48 PM sahi ans ke liye roast h…" at bounding box center [455, 118] width 130 height 236
click at [455, 211] on p "3 NEW MESSAGES" at bounding box center [448, 210] width 34 height 4
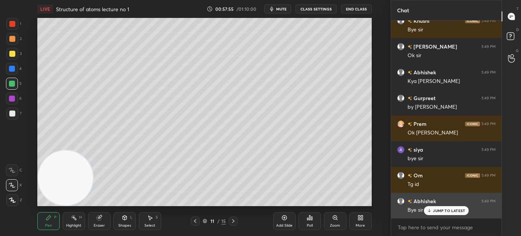
click at [448, 209] on p "JUMP TO LATEST" at bounding box center [449, 210] width 32 height 4
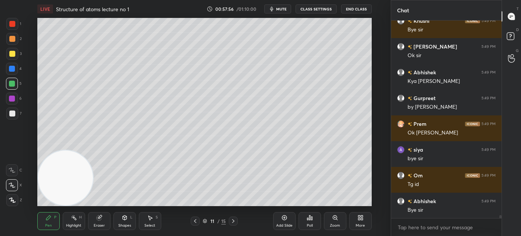
click at [359, 10] on button "End Class" at bounding box center [356, 8] width 31 height 9
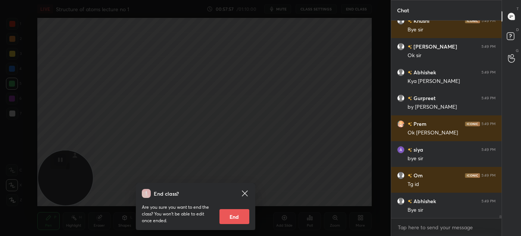
scroll to position [13034, 0]
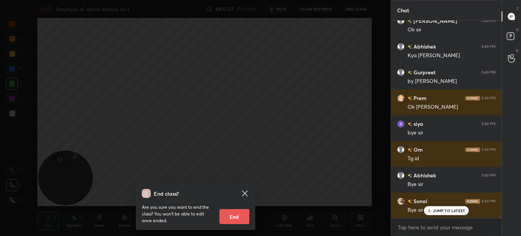
click at [234, 216] on button "End" at bounding box center [234, 216] width 30 height 15
type textarea "x"
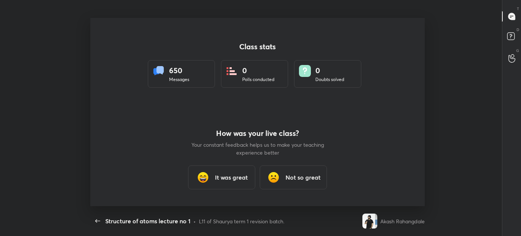
scroll to position [0, 0]
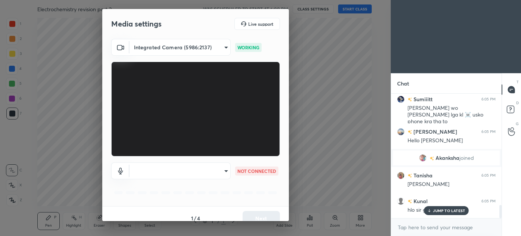
scroll to position [1066, 0]
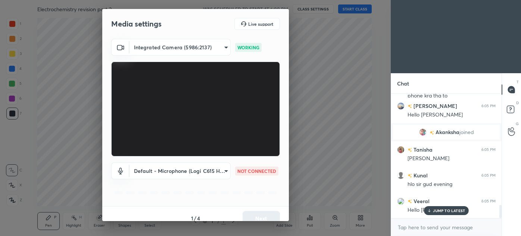
click at [210, 48] on body "1 2 3 4 5 6 7 C X Z C X Z E E Erase all H H Electrochemistry revision part 2 WA…" at bounding box center [260, 118] width 521 height 236
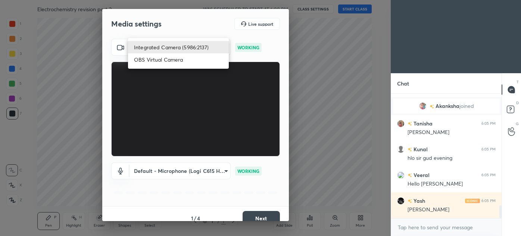
click at [336, 71] on div at bounding box center [260, 118] width 521 height 236
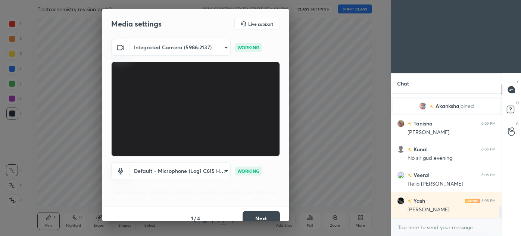
scroll to position [1118, 0]
click at [173, 48] on body "1 2 3 4 5 6 7 C X Z C X Z E E Erase all H H Electrochemistry revision part 2 WA…" at bounding box center [260, 118] width 521 height 236
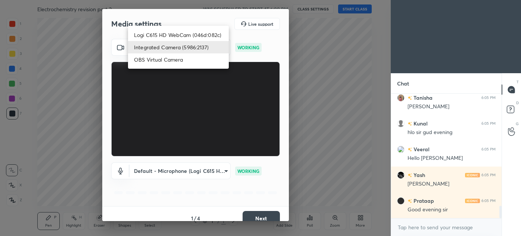
click at [169, 32] on li "Logi C615 HD WebCam (046d:082c)" at bounding box center [178, 35] width 101 height 12
type input "cbf26dbe7fb9cef52dc3a5368ec328f570044464205e12fe76263c737c10d9f8"
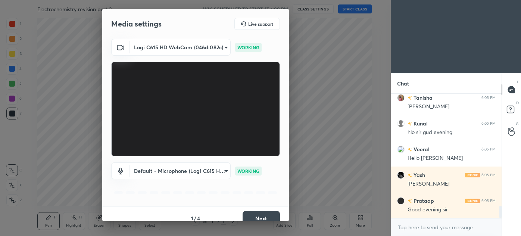
scroll to position [1143, 0]
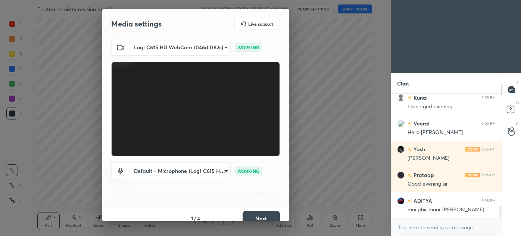
click at [261, 213] on button "Next" at bounding box center [260, 218] width 37 height 15
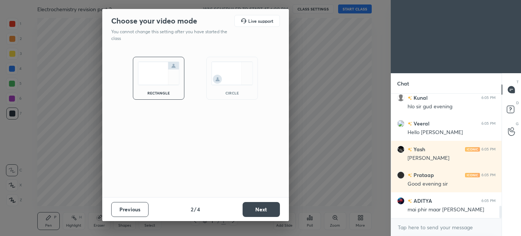
click at [230, 78] on img at bounding box center [232, 73] width 42 height 23
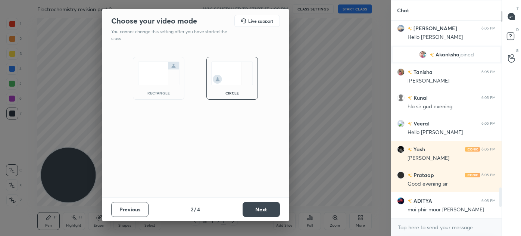
click at [263, 210] on button "Next" at bounding box center [260, 209] width 37 height 15
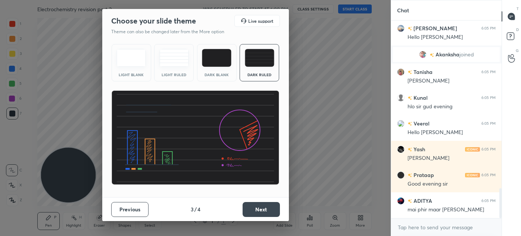
scroll to position [0, 0]
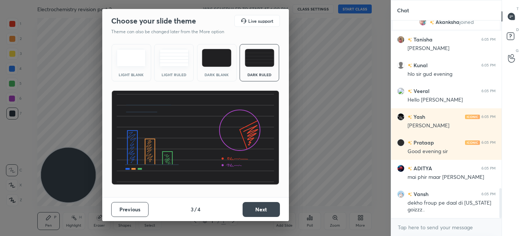
click at [267, 75] on div "Dark Ruled" at bounding box center [259, 75] width 30 height 4
click at [264, 207] on button "Next" at bounding box center [260, 209] width 37 height 15
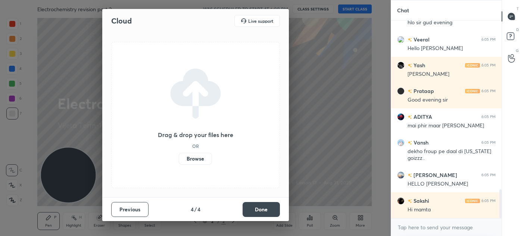
click at [260, 208] on button "Done" at bounding box center [260, 209] width 37 height 15
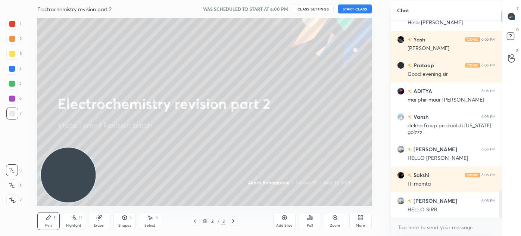
click at [356, 226] on div "More" at bounding box center [360, 221] width 22 height 18
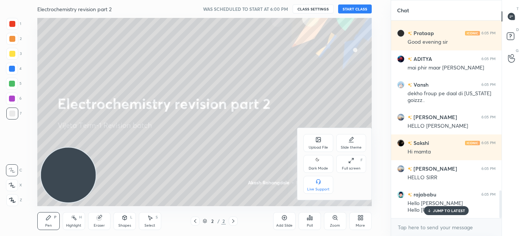
click at [318, 164] on div "Dark Mode" at bounding box center [318, 164] width 30 height 18
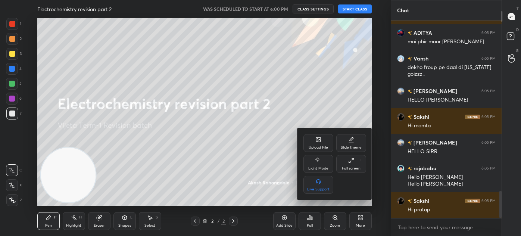
click at [352, 160] on icon at bounding box center [351, 160] width 6 height 6
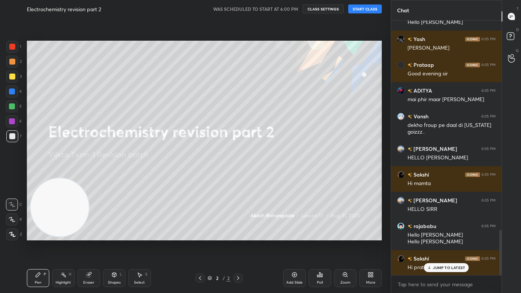
click at [363, 7] on button "START CLASS" at bounding box center [365, 8] width 34 height 9
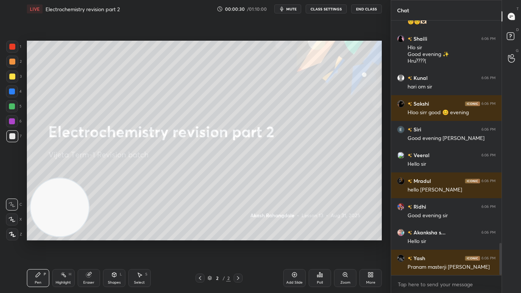
click at [302, 235] on div "Add Slide" at bounding box center [294, 278] width 22 height 18
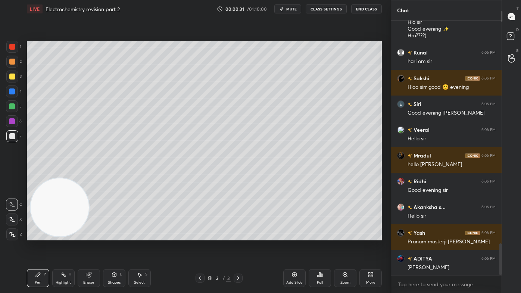
drag, startPoint x: 13, startPoint y: 80, endPoint x: 13, endPoint y: 88, distance: 8.2
click at [13, 79] on div at bounding box center [12, 76] width 12 height 12
drag, startPoint x: 73, startPoint y: 219, endPoint x: 140, endPoint y: 202, distance: 69.6
click at [90, 201] on video at bounding box center [60, 208] width 59 height 59
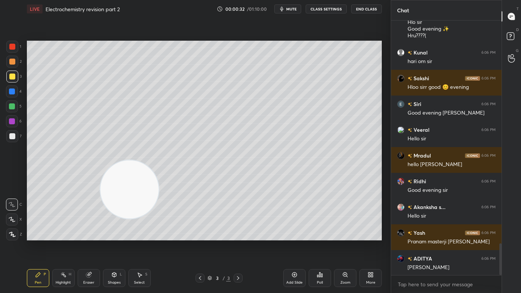
click at [112, 235] on div "Shapes L" at bounding box center [114, 278] width 22 height 18
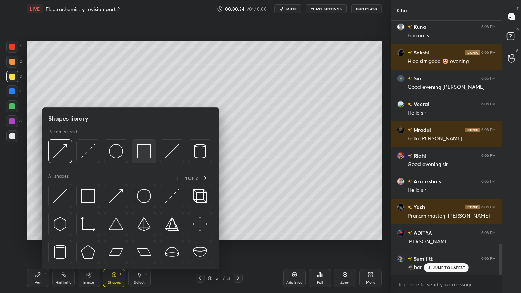
click at [144, 145] on img at bounding box center [144, 151] width 14 height 14
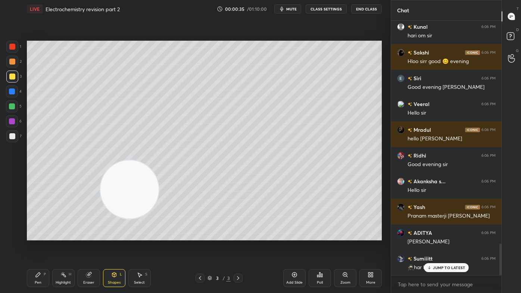
click at [141, 201] on video at bounding box center [129, 189] width 59 height 59
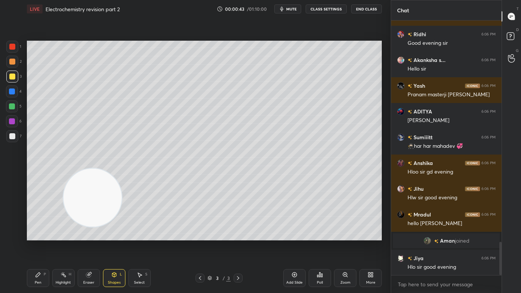
drag, startPoint x: 142, startPoint y: 194, endPoint x: 42, endPoint y: 214, distance: 102.5
click at [63, 214] on video at bounding box center [92, 197] width 59 height 59
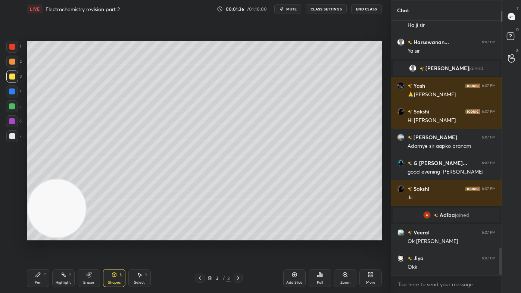
scroll to position [2134, 0]
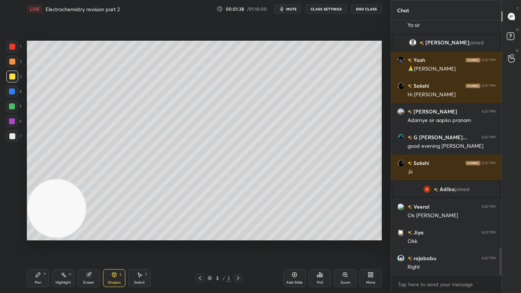
click at [39, 235] on div "Pen" at bounding box center [38, 282] width 7 height 4
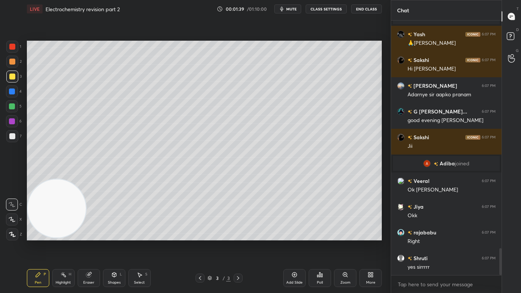
click at [13, 219] on icon at bounding box center [12, 219] width 7 height 5
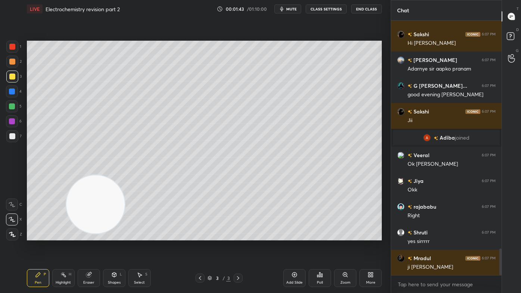
drag, startPoint x: 55, startPoint y: 213, endPoint x: 207, endPoint y: 183, distance: 154.4
click at [125, 185] on video at bounding box center [95, 204] width 59 height 59
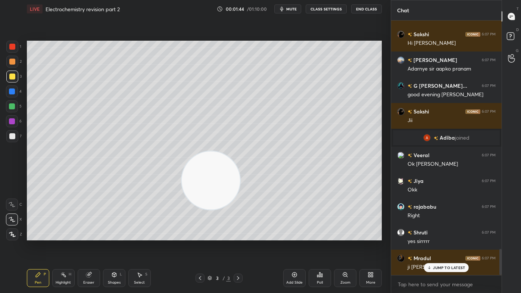
scroll to position [2211, 0]
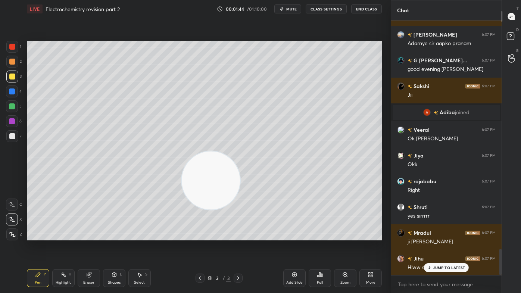
click at [13, 79] on div at bounding box center [12, 76] width 6 height 6
drag, startPoint x: 34, startPoint y: 272, endPoint x: 39, endPoint y: 260, distance: 13.5
click at [33, 235] on div "Pen P" at bounding box center [38, 278] width 22 height 18
drag, startPoint x: 12, startPoint y: 107, endPoint x: 26, endPoint y: 89, distance: 23.6
click at [12, 107] on div at bounding box center [12, 106] width 6 height 6
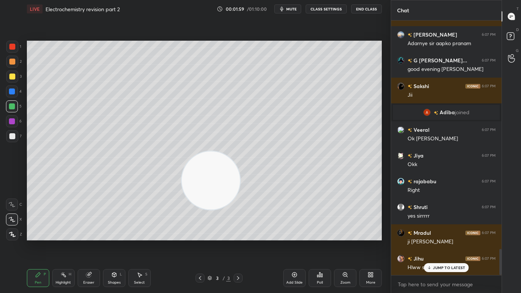
click at [9, 140] on div at bounding box center [12, 136] width 12 height 12
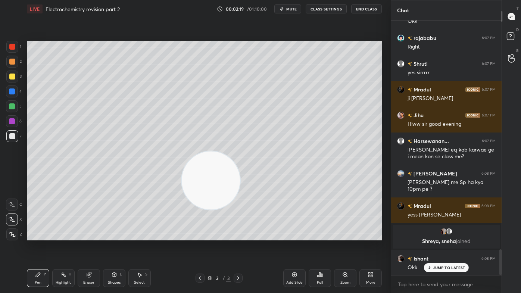
scroll to position [2282, 0]
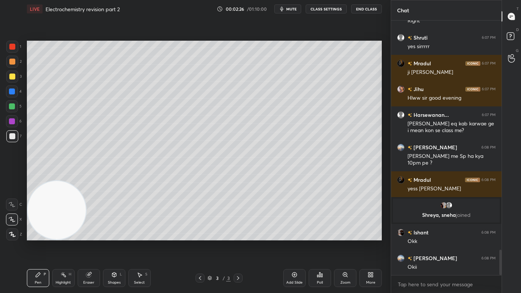
drag, startPoint x: 210, startPoint y: 185, endPoint x: 30, endPoint y: 233, distance: 186.6
click at [30, 233] on video at bounding box center [57, 210] width 59 height 59
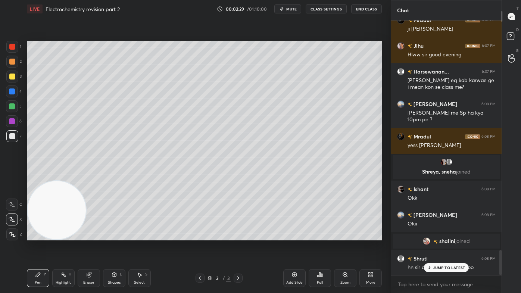
scroll to position [2323, 0]
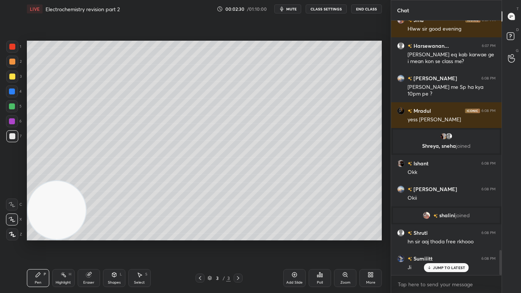
click at [9, 48] on div at bounding box center [12, 47] width 6 height 6
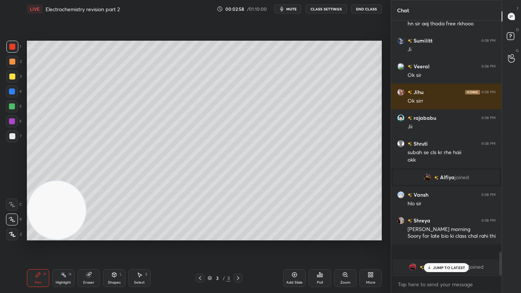
scroll to position [2567, 0]
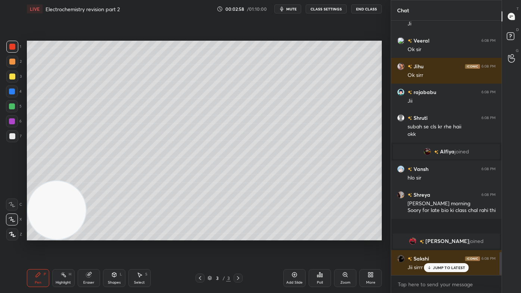
click at [8, 107] on div at bounding box center [12, 106] width 12 height 12
click at [10, 138] on div at bounding box center [12, 136] width 6 height 6
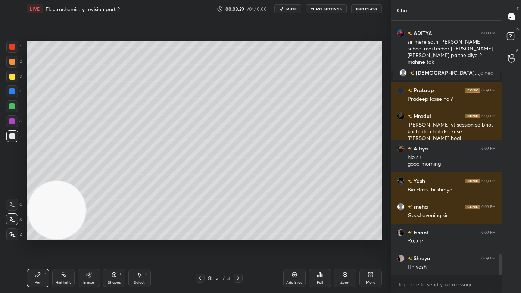
scroll to position [2835, 0]
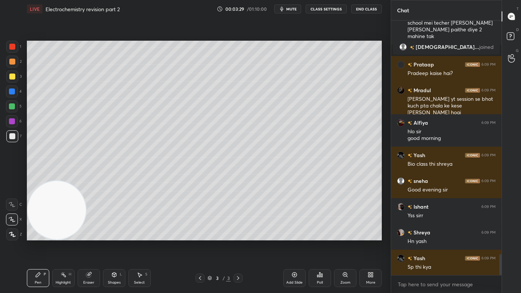
click at [85, 235] on div "Eraser" at bounding box center [89, 278] width 22 height 18
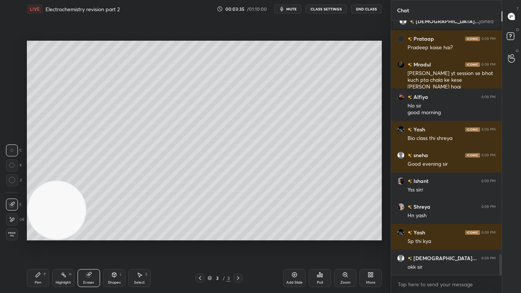
scroll to position [2887, 0]
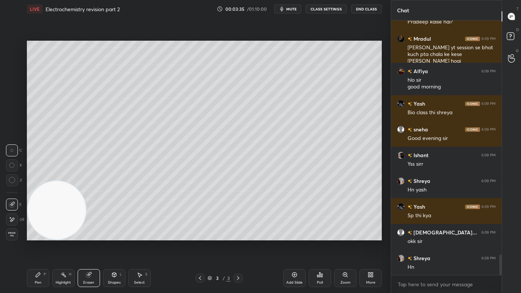
click at [8, 181] on div at bounding box center [12, 180] width 12 height 12
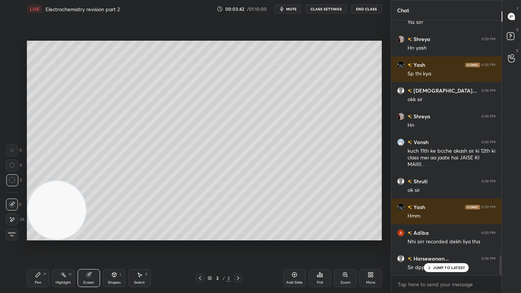
scroll to position [3068, 0]
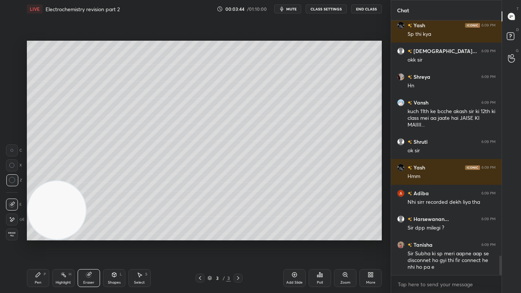
click at [37, 235] on div "Pen" at bounding box center [38, 282] width 7 height 4
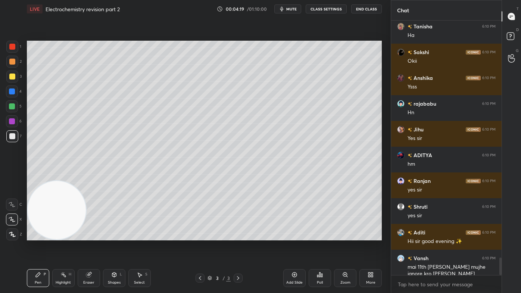
scroll to position [3454, 0]
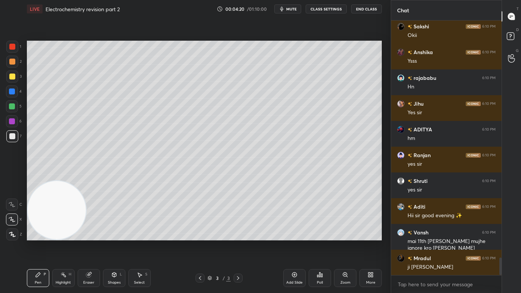
click at [367, 235] on div "More" at bounding box center [370, 278] width 22 height 18
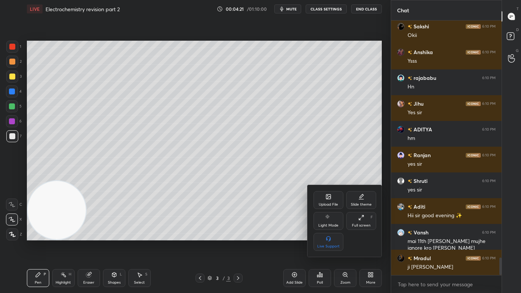
click at [325, 201] on div "Upload File" at bounding box center [328, 200] width 30 height 18
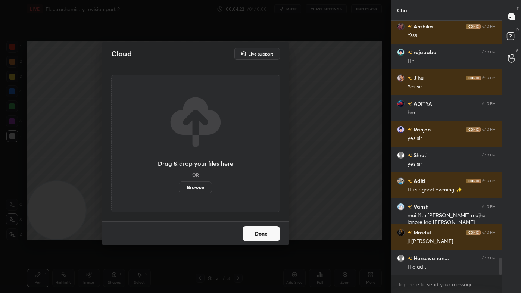
click at [192, 182] on div "Drag & drop your files here OR Browse" at bounding box center [195, 143] width 75 height 99
drag, startPoint x: 193, startPoint y: 186, endPoint x: 193, endPoint y: 145, distance: 41.0
click at [193, 186] on label "Browse" at bounding box center [195, 187] width 33 height 12
click at [179, 186] on input "Browse" at bounding box center [179, 187] width 0 height 12
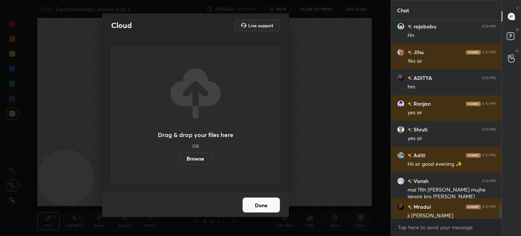
scroll to position [2, 2]
type textarea "x"
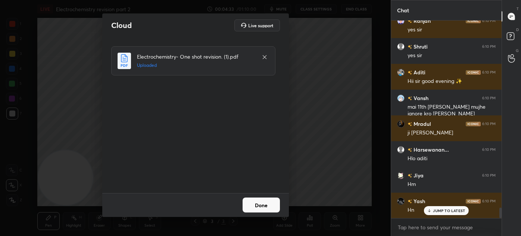
click at [264, 206] on button "Done" at bounding box center [260, 204] width 37 height 15
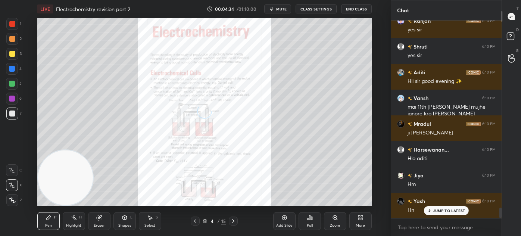
scroll to position [3614, 0]
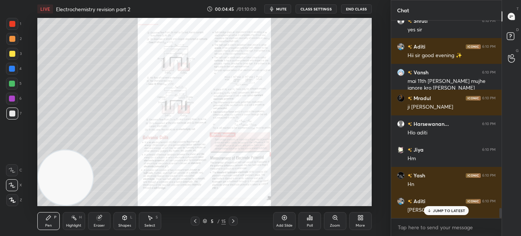
click at [440, 213] on div "JUMP TO LATEST" at bounding box center [446, 210] width 45 height 9
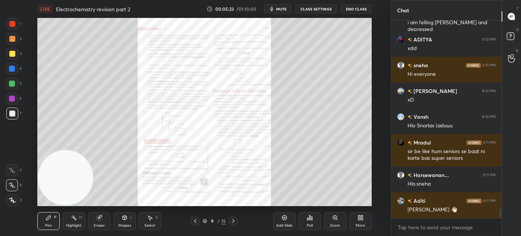
scroll to position [3943, 0]
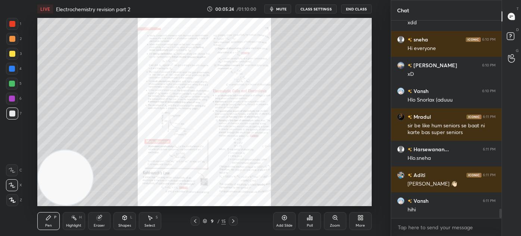
click at [283, 222] on div "Add Slide" at bounding box center [284, 221] width 22 height 18
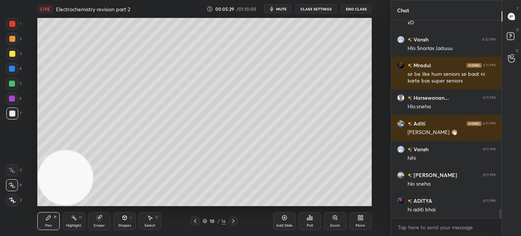
scroll to position [4020, 0]
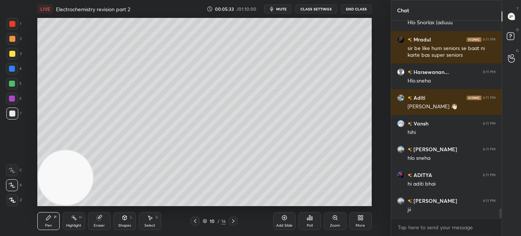
click at [15, 53] on div at bounding box center [12, 54] width 6 height 6
click at [12, 186] on icon at bounding box center [12, 184] width 7 height 5
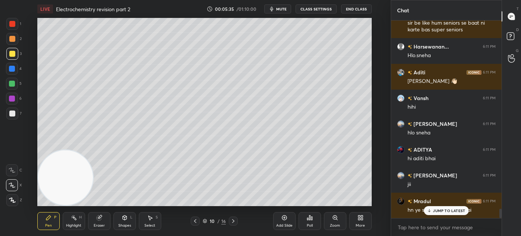
click at [314, 10] on button "CLASS SETTINGS" at bounding box center [315, 8] width 41 height 9
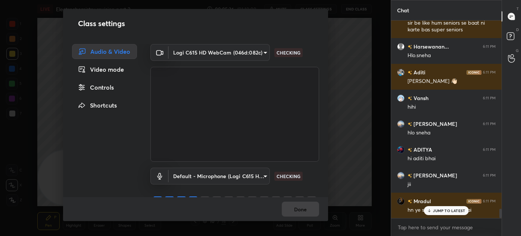
scroll to position [4097, 0]
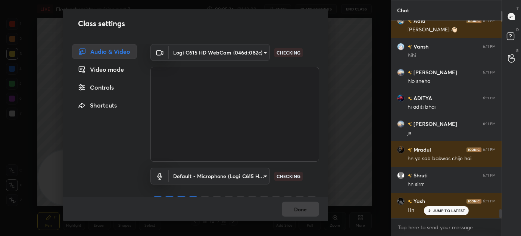
click at [106, 87] on div "Controls" at bounding box center [104, 87] width 65 height 15
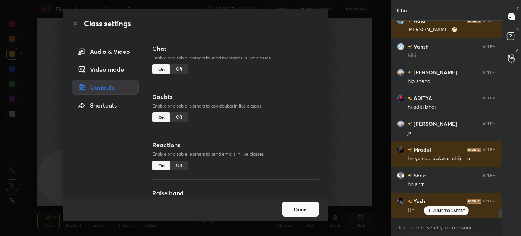
click at [178, 163] on div "Off" at bounding box center [179, 165] width 18 height 10
click at [180, 67] on div "Off" at bounding box center [179, 69] width 18 height 10
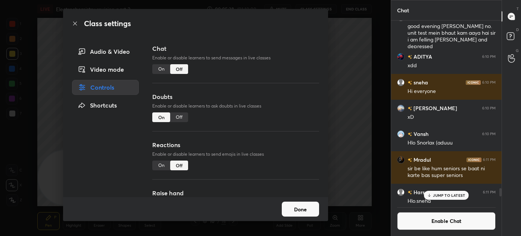
click at [179, 117] on div "Off" at bounding box center [179, 117] width 18 height 10
click at [357, 94] on div "Class settings Audio & Video Video mode Controls Shortcuts Chat Enable or disab…" at bounding box center [195, 118] width 390 height 236
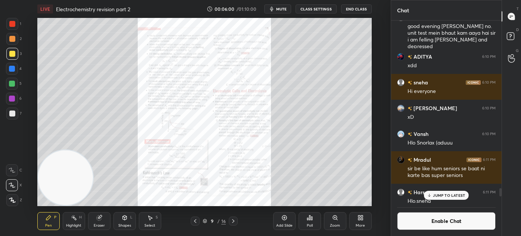
click at [285, 219] on icon at bounding box center [284, 217] width 6 height 6
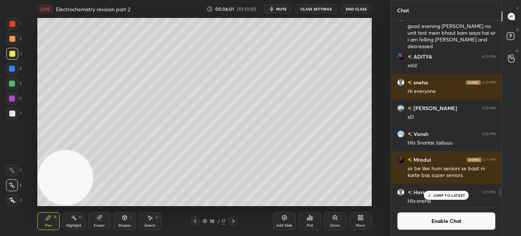
click at [12, 53] on div at bounding box center [12, 54] width 6 height 6
drag, startPoint x: 11, startPoint y: 185, endPoint x: 16, endPoint y: 182, distance: 5.4
click at [11, 185] on icon at bounding box center [12, 184] width 7 height 5
click at [434, 193] on p "JUMP TO LATEST" at bounding box center [449, 195] width 32 height 4
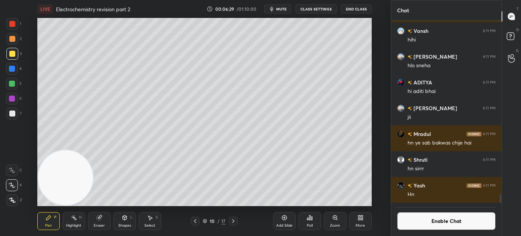
click at [433, 226] on button "Enable Chat" at bounding box center [446, 221] width 98 height 18
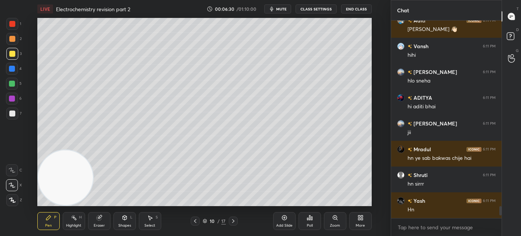
scroll to position [195, 108]
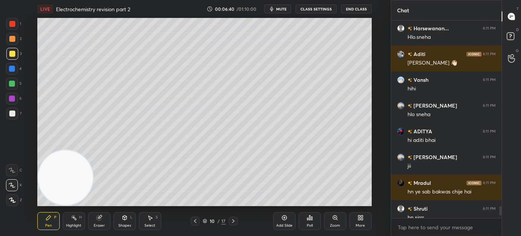
click at [10, 27] on div at bounding box center [12, 24] width 12 height 12
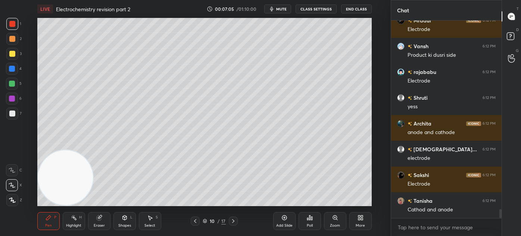
scroll to position [4215, 0]
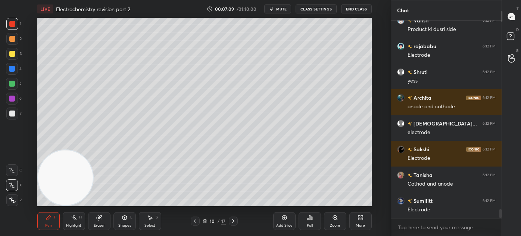
click at [11, 87] on div at bounding box center [12, 84] width 12 height 12
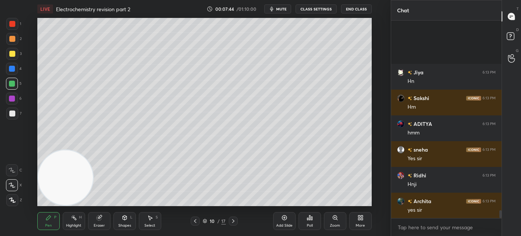
scroll to position [4832, 0]
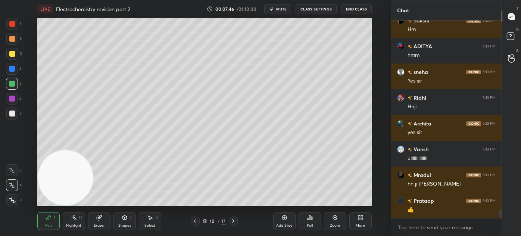
click at [13, 53] on div at bounding box center [12, 54] width 6 height 6
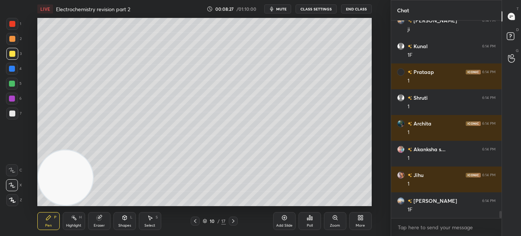
scroll to position [5244, 0]
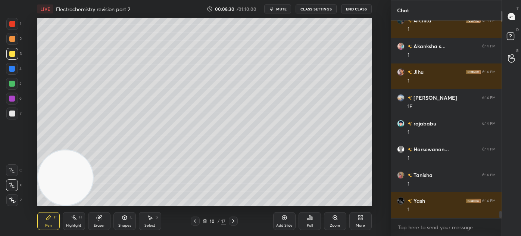
click at [14, 87] on div at bounding box center [12, 84] width 12 height 12
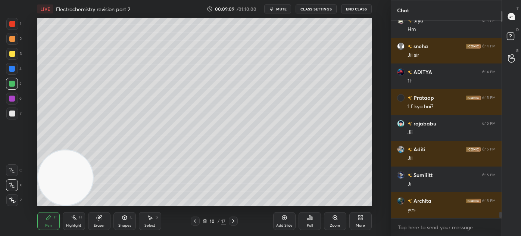
scroll to position [5939, 0]
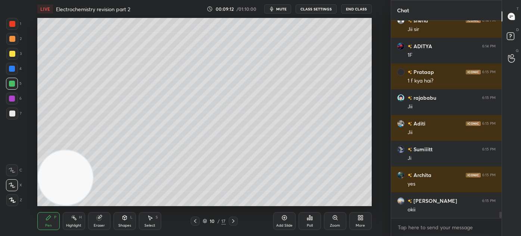
click at [91, 226] on div "Eraser" at bounding box center [99, 221] width 22 height 18
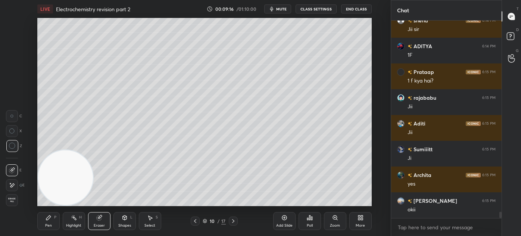
click at [41, 225] on div "Pen P" at bounding box center [48, 221] width 22 height 18
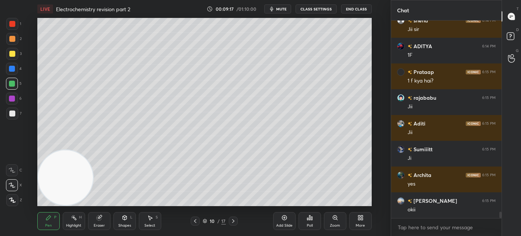
click at [152, 220] on div "Select S" at bounding box center [150, 221] width 22 height 18
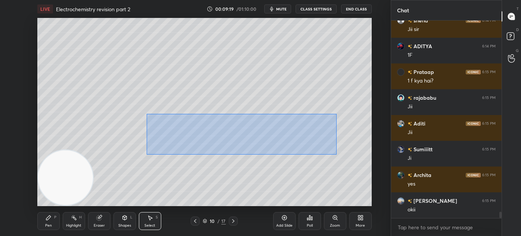
drag, startPoint x: 146, startPoint y: 114, endPoint x: 309, endPoint y: 147, distance: 166.4
click at [338, 154] on div "0 ° Undo Copy Duplicate Duplicate to new slide Delete" at bounding box center [204, 112] width 334 height 188
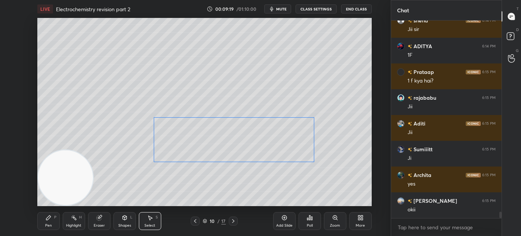
scroll to position [5964, 0]
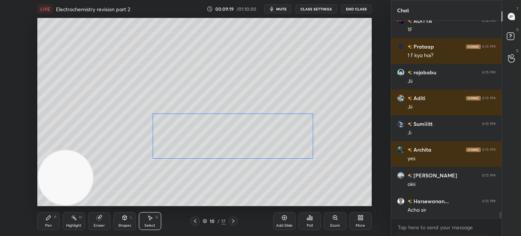
drag, startPoint x: 283, startPoint y: 138, endPoint x: 282, endPoint y: 134, distance: 3.9
click at [282, 134] on div "0 ° Undo Copy Duplicate Duplicate to new slide Delete" at bounding box center [204, 112] width 334 height 188
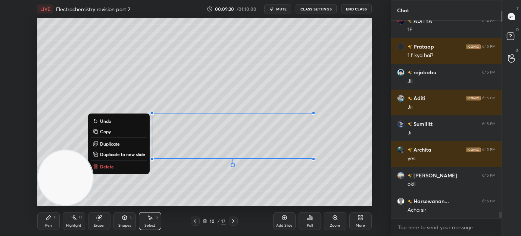
click at [266, 174] on div "0 ° Undo Copy Duplicate Duplicate to new slide Delete" at bounding box center [204, 112] width 334 height 188
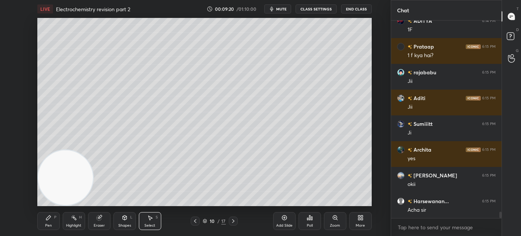
click at [47, 223] on div "Pen" at bounding box center [48, 225] width 7 height 4
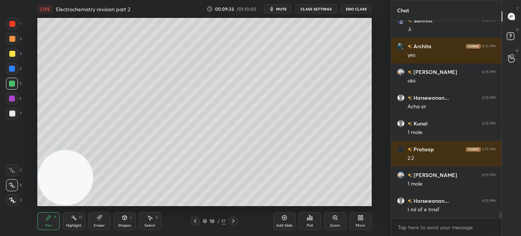
scroll to position [6093, 0]
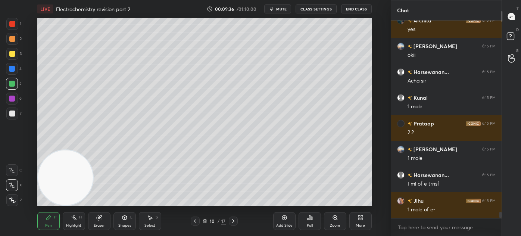
click at [11, 196] on div at bounding box center [12, 200] width 12 height 12
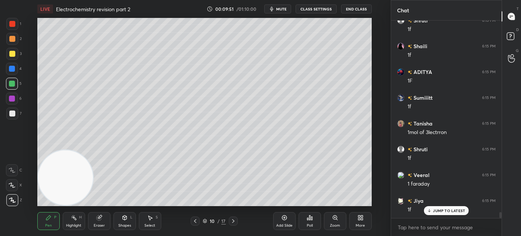
scroll to position [6376, 0]
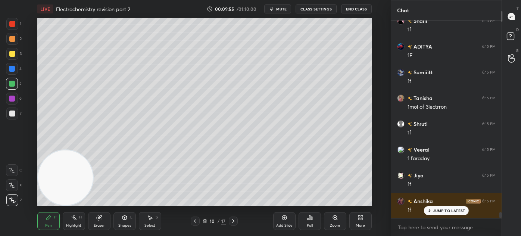
click at [97, 223] on div "Eraser" at bounding box center [99, 225] width 11 height 4
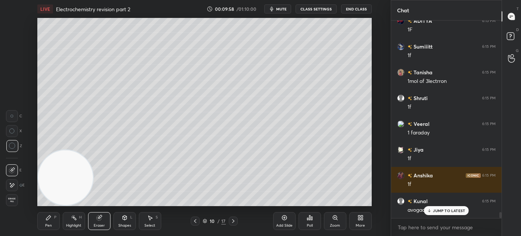
scroll to position [6427, 0]
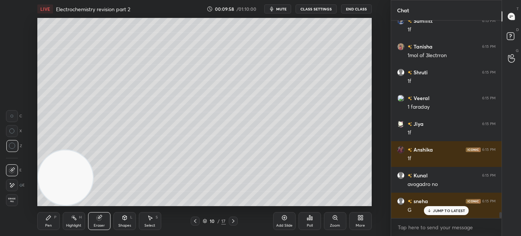
click at [51, 224] on div "Pen" at bounding box center [48, 225] width 7 height 4
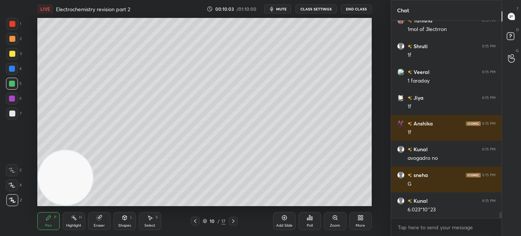
scroll to position [6479, 0]
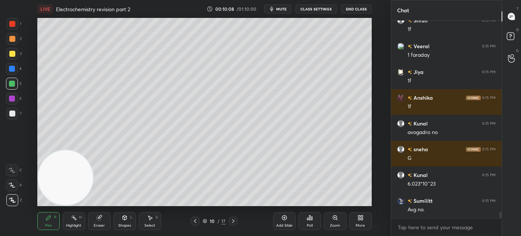
click at [11, 41] on div at bounding box center [12, 39] width 6 height 6
click at [15, 185] on div at bounding box center [12, 185] width 12 height 12
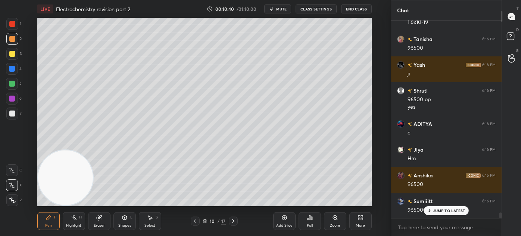
scroll to position [6828, 0]
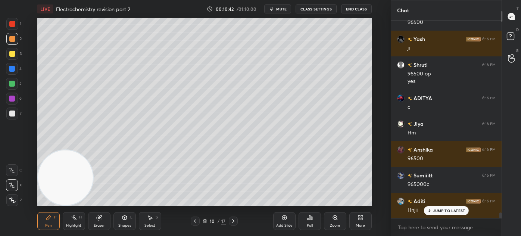
click at [12, 55] on div at bounding box center [12, 54] width 6 height 6
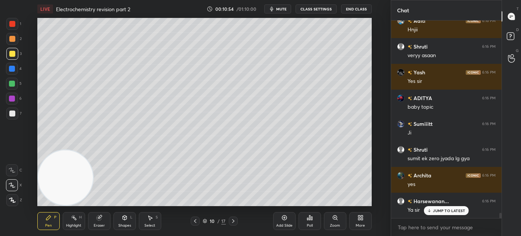
scroll to position [7060, 0]
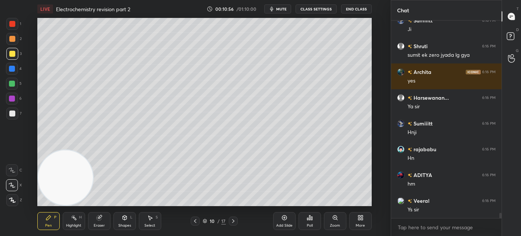
click at [280, 223] on div "Add Slide" at bounding box center [284, 225] width 16 height 4
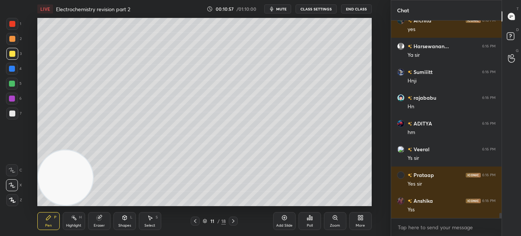
click at [9, 52] on div at bounding box center [12, 54] width 12 height 12
drag, startPoint x: 101, startPoint y: 226, endPoint x: 101, endPoint y: 208, distance: 17.2
click at [101, 225] on div "Eraser" at bounding box center [99, 225] width 11 height 4
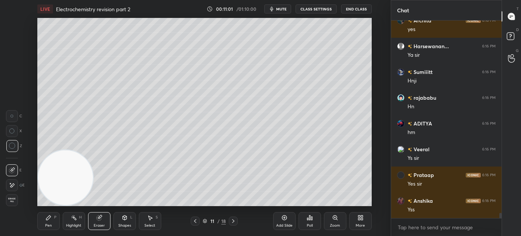
scroll to position [7189, 0]
click at [43, 226] on div "Pen P" at bounding box center [48, 221] width 22 height 18
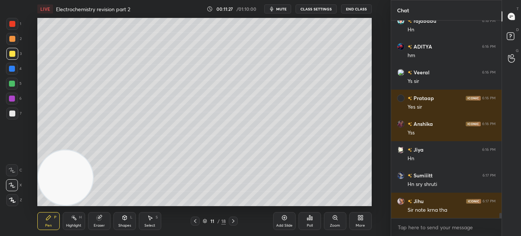
scroll to position [7266, 0]
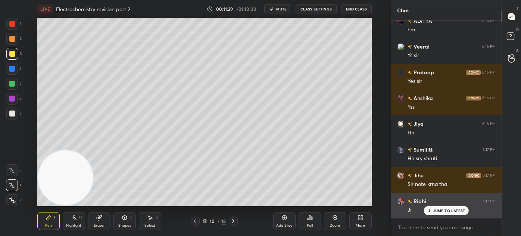
click at [452, 211] on p "JUMP TO LATEST" at bounding box center [449, 210] width 32 height 4
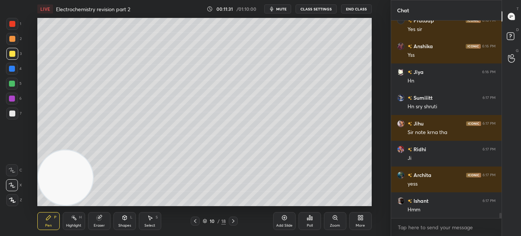
click at [12, 74] on div at bounding box center [12, 69] width 12 height 12
click at [13, 85] on div at bounding box center [12, 84] width 6 height 6
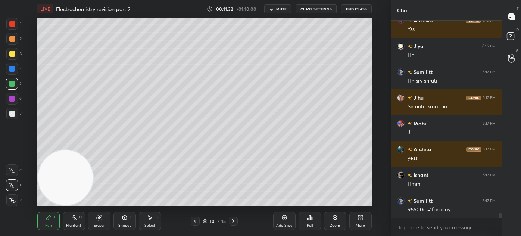
click at [13, 202] on div at bounding box center [12, 200] width 12 height 12
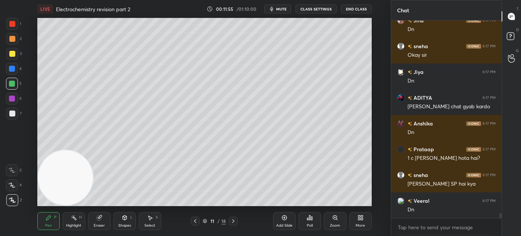
scroll to position [7575, 0]
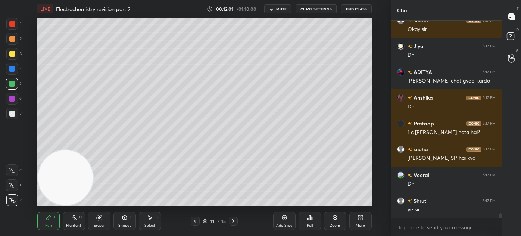
click at [13, 111] on div at bounding box center [12, 113] width 12 height 12
click at [10, 81] on div at bounding box center [12, 84] width 6 height 6
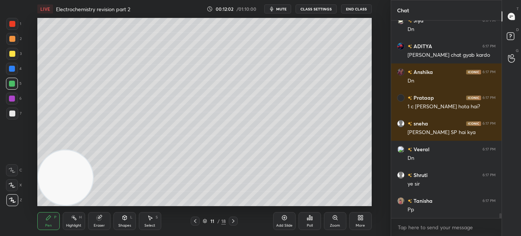
click at [13, 189] on div at bounding box center [12, 185] width 12 height 12
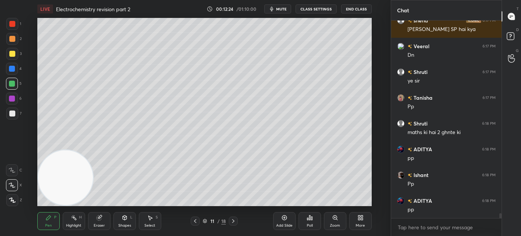
scroll to position [7729, 0]
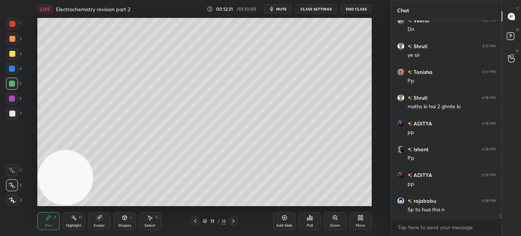
click at [13, 114] on div at bounding box center [12, 113] width 6 height 6
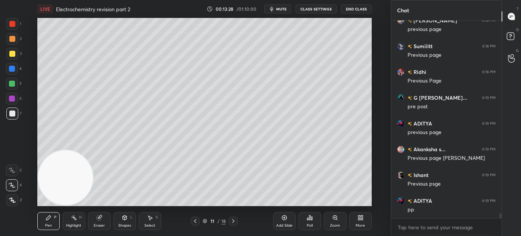
scroll to position [8141, 0]
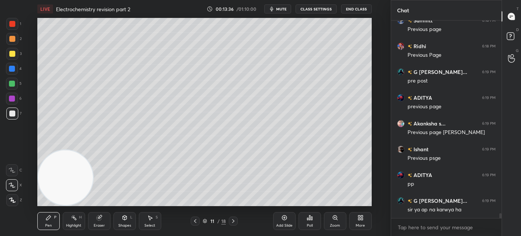
click at [15, 80] on div at bounding box center [12, 84] width 12 height 12
click at [10, 185] on icon at bounding box center [12, 184] width 7 height 5
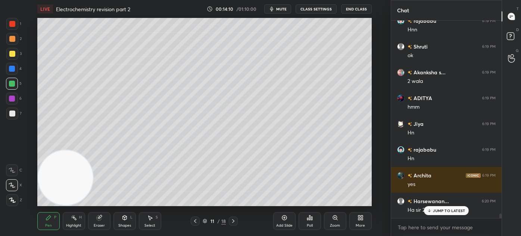
scroll to position [8475, 0]
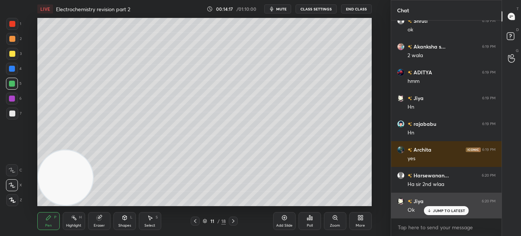
click at [440, 211] on p "JUMP TO LATEST" at bounding box center [449, 210] width 32 height 4
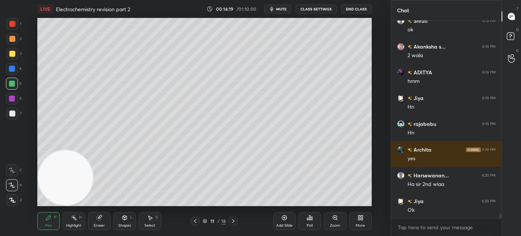
drag, startPoint x: 12, startPoint y: 40, endPoint x: 13, endPoint y: 46, distance: 6.8
click at [14, 41] on div at bounding box center [12, 39] width 12 height 12
click at [13, 56] on div at bounding box center [12, 54] width 6 height 6
click at [12, 56] on div at bounding box center [12, 54] width 6 height 6
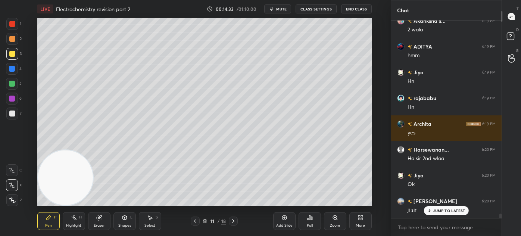
scroll to position [8527, 0]
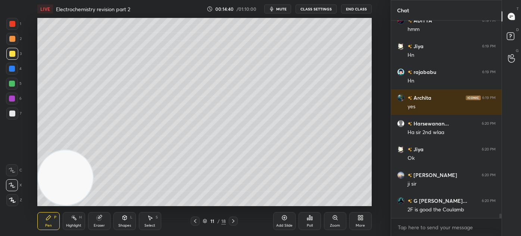
click at [13, 26] on div at bounding box center [12, 24] width 12 height 12
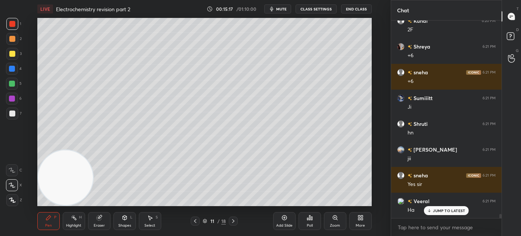
scroll to position [9184, 0]
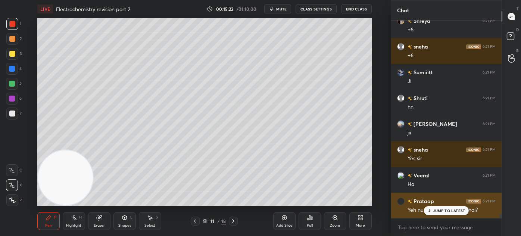
click at [451, 210] on p "JUMP TO LATEST" at bounding box center [449, 210] width 32 height 4
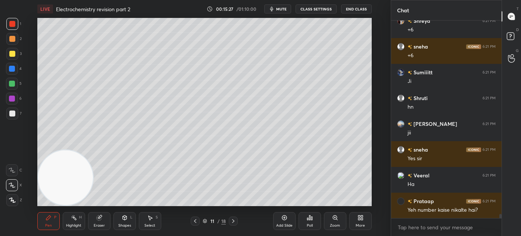
click at [283, 223] on div "Add Slide" at bounding box center [284, 225] width 16 height 4
click at [13, 84] on div at bounding box center [12, 84] width 6 height 6
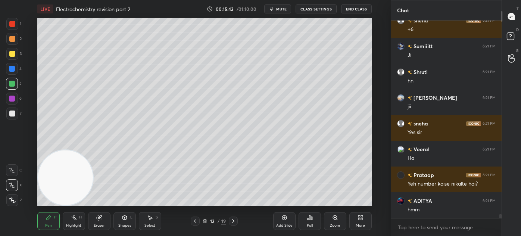
click at [278, 7] on span "mute" at bounding box center [281, 8] width 10 height 5
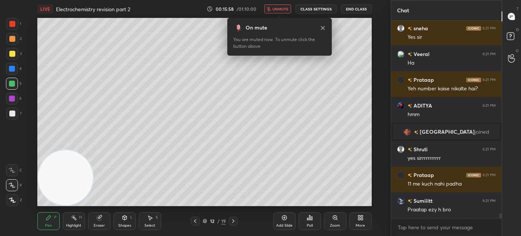
scroll to position [7871, 0]
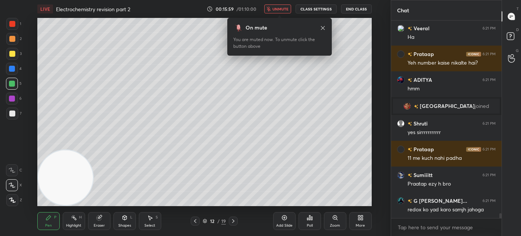
drag, startPoint x: 279, startPoint y: 9, endPoint x: 283, endPoint y: 5, distance: 5.0
click at [279, 10] on span "unmute" at bounding box center [280, 8] width 16 height 5
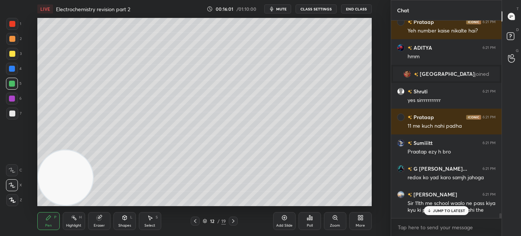
scroll to position [7929, 0]
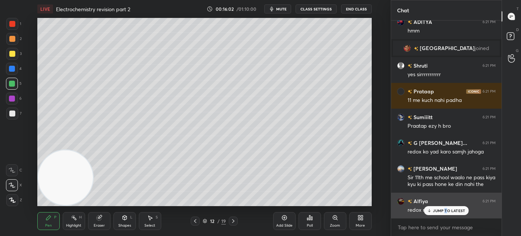
click at [445, 210] on p "JUMP TO LATEST" at bounding box center [449, 210] width 32 height 4
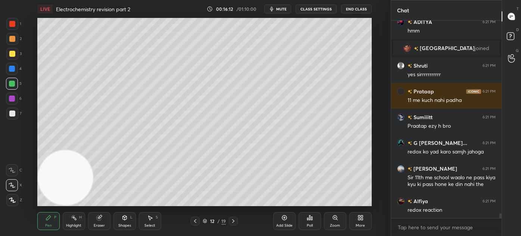
click at [8, 53] on div at bounding box center [12, 54] width 12 height 12
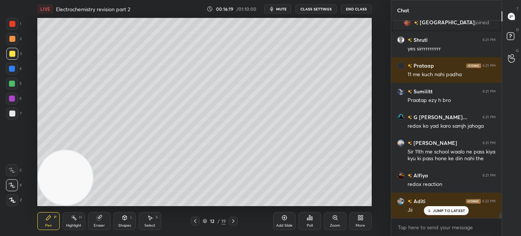
scroll to position [7981, 0]
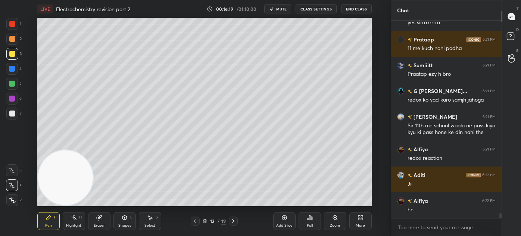
click at [11, 68] on div at bounding box center [12, 69] width 6 height 6
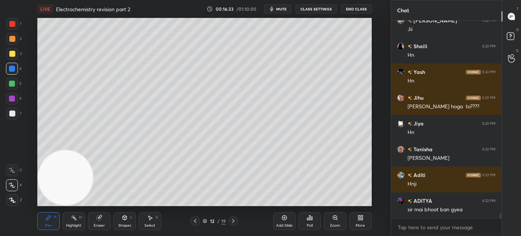
scroll to position [8213, 0]
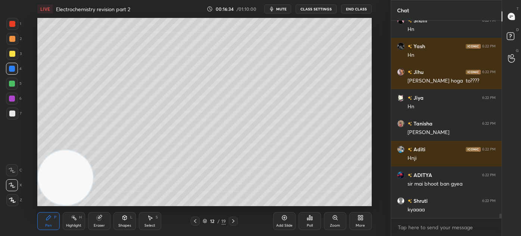
click at [98, 222] on div "Eraser" at bounding box center [99, 221] width 22 height 18
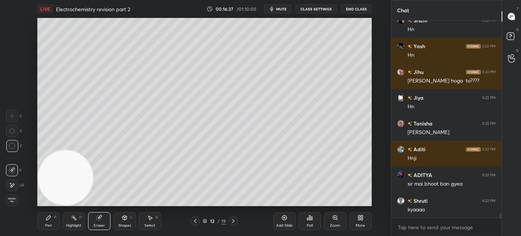
click at [48, 220] on div "Pen P" at bounding box center [48, 221] width 22 height 18
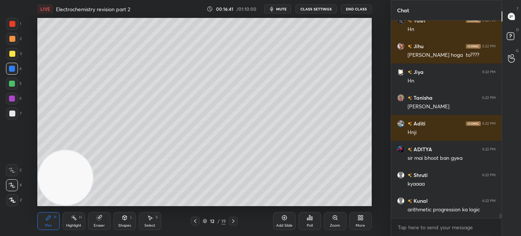
scroll to position [8264, 0]
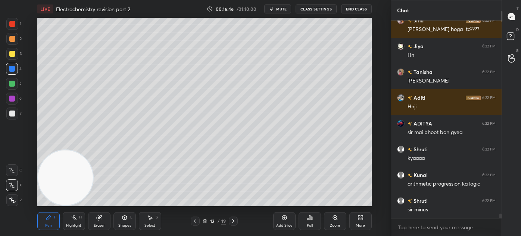
click at [101, 220] on div "Eraser" at bounding box center [99, 221] width 22 height 18
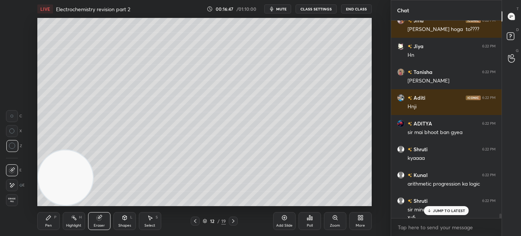
scroll to position [8271, 0]
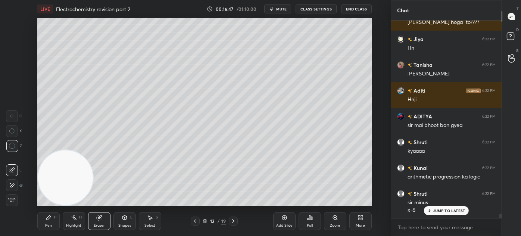
click at [47, 223] on div "Pen" at bounding box center [48, 225] width 7 height 4
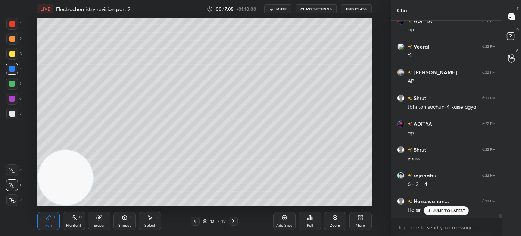
scroll to position [8503, 0]
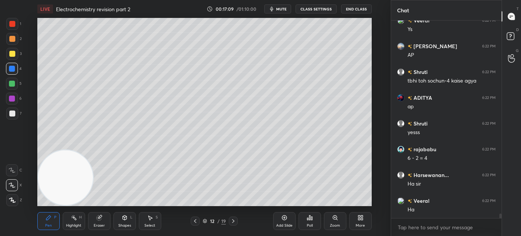
click at [104, 228] on div "Eraser" at bounding box center [99, 221] width 22 height 18
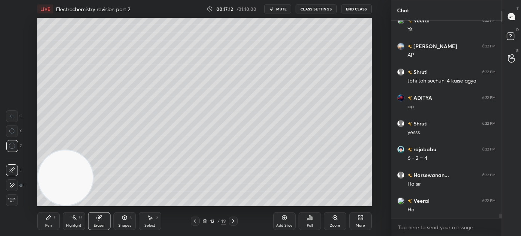
click at [9, 198] on span "Erase all" at bounding box center [11, 199] width 11 height 5
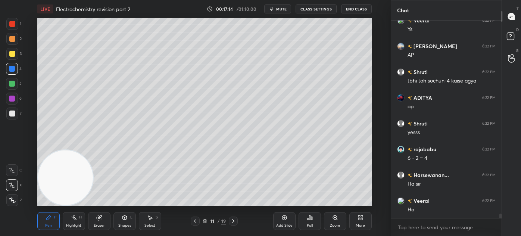
scroll to position [8529, 0]
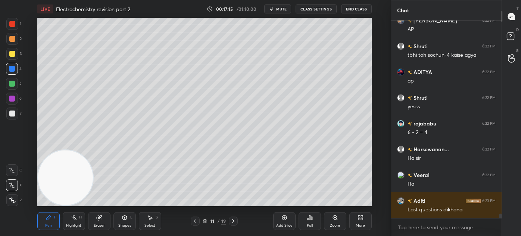
click at [12, 58] on div at bounding box center [12, 54] width 12 height 12
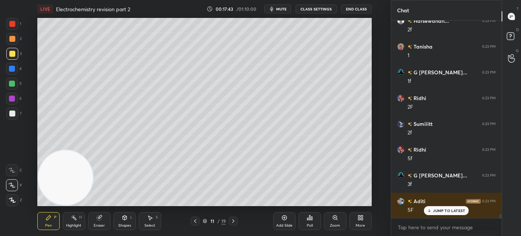
scroll to position [8973, 0]
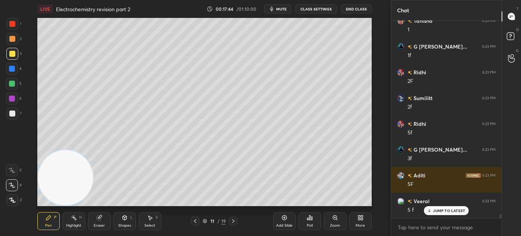
click at [13, 118] on div at bounding box center [12, 113] width 12 height 12
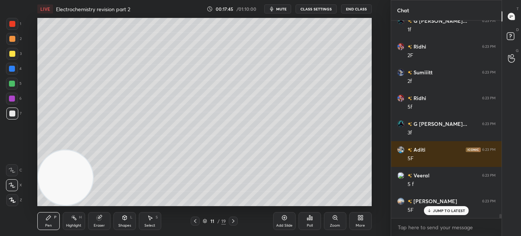
click at [11, 56] on div at bounding box center [12, 54] width 6 height 6
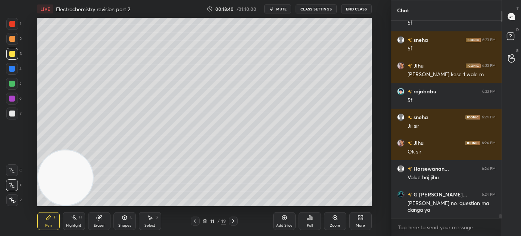
scroll to position [9366, 0]
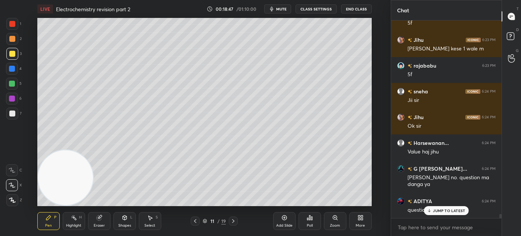
click at [434, 210] on p "JUMP TO LATEST" at bounding box center [449, 210] width 32 height 4
click at [282, 221] on div "Add Slide" at bounding box center [284, 221] width 22 height 18
drag, startPoint x: 14, startPoint y: 53, endPoint x: 19, endPoint y: 44, distance: 10.6
click at [13, 53] on div at bounding box center [12, 54] width 6 height 6
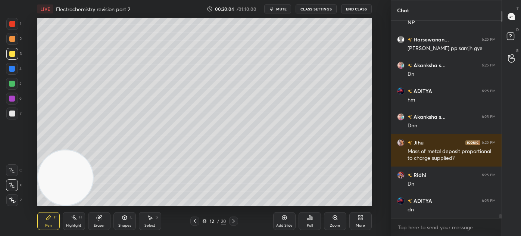
scroll to position [9688, 0]
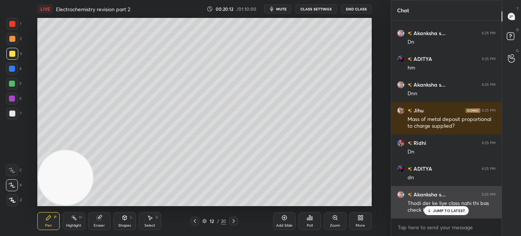
click at [434, 209] on p "JUMP TO LATEST" at bounding box center [449, 210] width 32 height 4
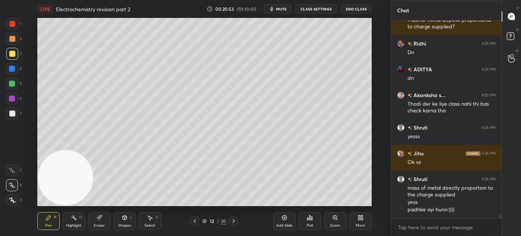
scroll to position [9813, 0]
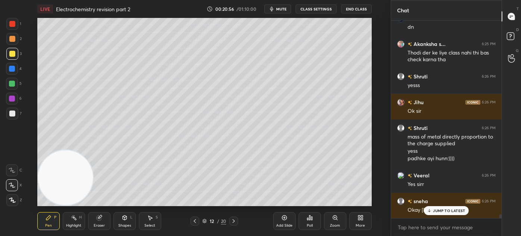
click at [97, 225] on div "Eraser" at bounding box center [99, 225] width 11 height 4
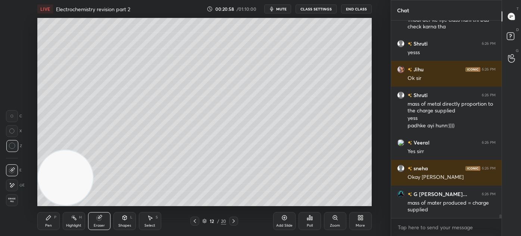
scroll to position [9897, 0]
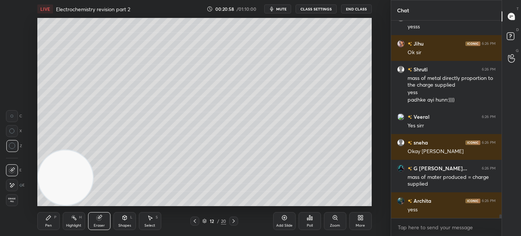
drag, startPoint x: 50, startPoint y: 227, endPoint x: 67, endPoint y: 196, distance: 35.7
click at [50, 226] on div "Pen" at bounding box center [48, 225] width 7 height 4
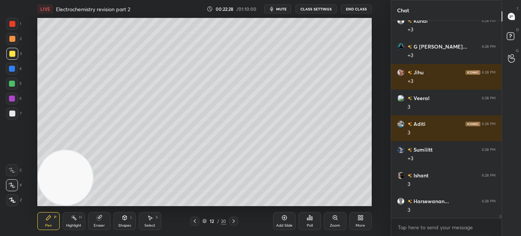
scroll to position [11051, 0]
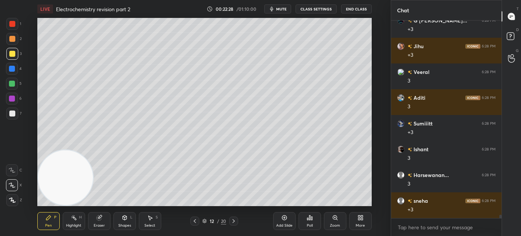
click at [14, 186] on icon at bounding box center [12, 184] width 7 height 5
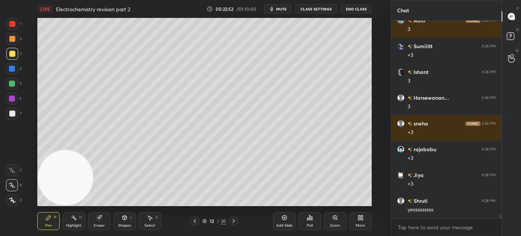
scroll to position [11154, 0]
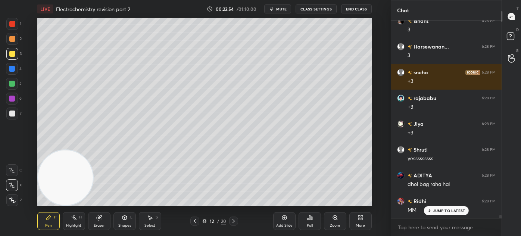
drag, startPoint x: 12, startPoint y: 84, endPoint x: 14, endPoint y: 79, distance: 5.7
click at [12, 84] on div at bounding box center [12, 84] width 6 height 6
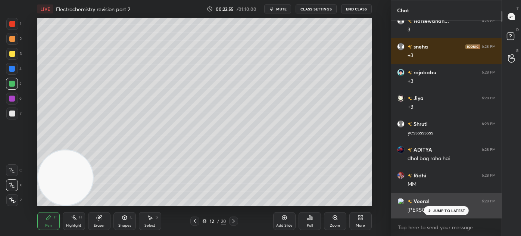
click at [446, 212] on p "JUMP TO LATEST" at bounding box center [449, 210] width 32 height 4
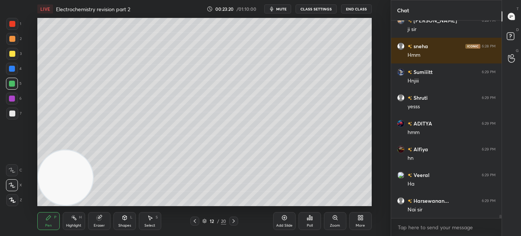
scroll to position [11566, 0]
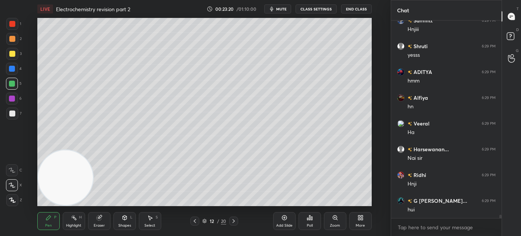
drag, startPoint x: 101, startPoint y: 226, endPoint x: 106, endPoint y: 219, distance: 8.7
click at [100, 226] on div "Eraser" at bounding box center [99, 225] width 11 height 4
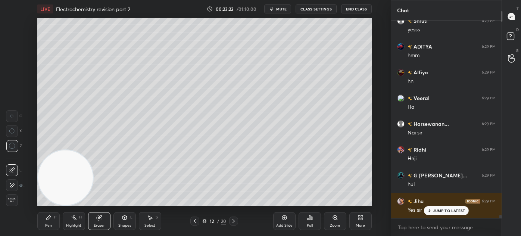
scroll to position [11617, 0]
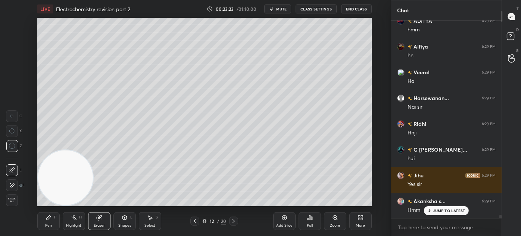
drag, startPoint x: 48, startPoint y: 227, endPoint x: 53, endPoint y: 221, distance: 8.2
click at [46, 227] on div "Pen" at bounding box center [48, 225] width 7 height 4
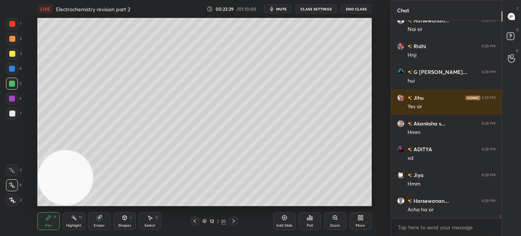
scroll to position [11720, 0]
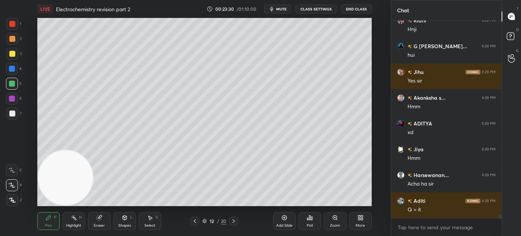
click at [96, 227] on div "Eraser" at bounding box center [99, 221] width 22 height 18
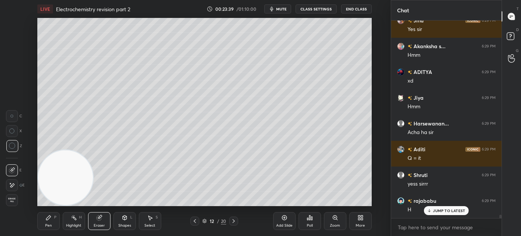
scroll to position [11797, 0]
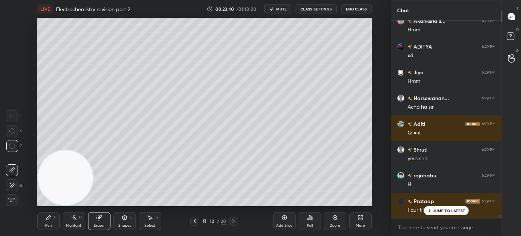
click at [429, 208] on icon at bounding box center [429, 210] width 5 height 4
click at [48, 220] on div "Pen P" at bounding box center [48, 221] width 22 height 18
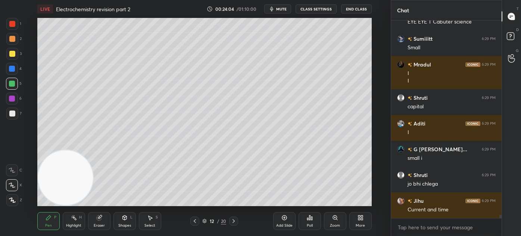
scroll to position [12094, 0]
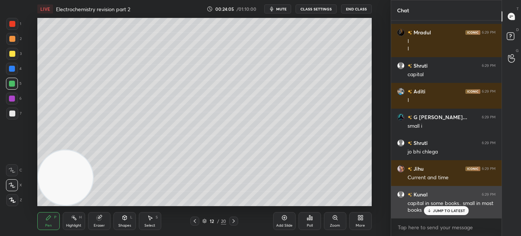
click at [439, 212] on p "JUMP TO LATEST" at bounding box center [449, 210] width 32 height 4
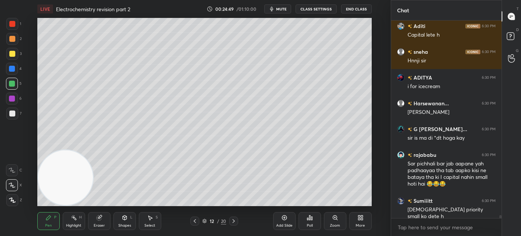
scroll to position [12346, 0]
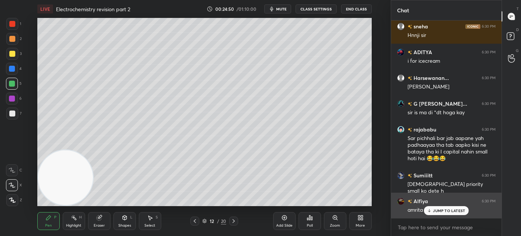
drag, startPoint x: 434, startPoint y: 210, endPoint x: 427, endPoint y: 210, distance: 7.5
click at [434, 210] on p "JUMP TO LATEST" at bounding box center [449, 210] width 32 height 4
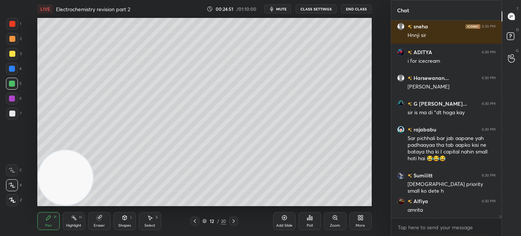
click at [81, 225] on div "Highlight" at bounding box center [73, 225] width 15 height 4
click at [102, 224] on div "Eraser" at bounding box center [99, 225] width 11 height 4
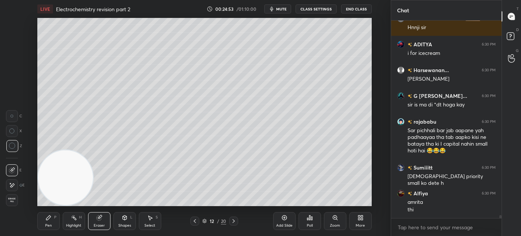
scroll to position [12379, 0]
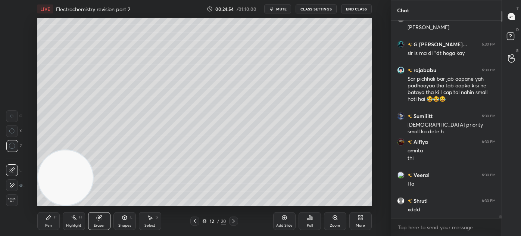
click at [46, 222] on div "Pen P" at bounding box center [48, 221] width 22 height 18
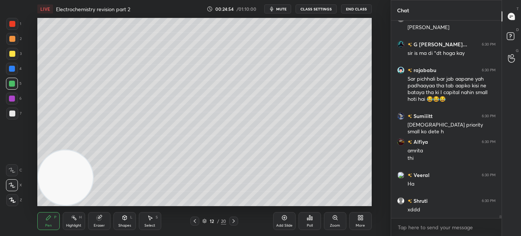
scroll to position [12431, 0]
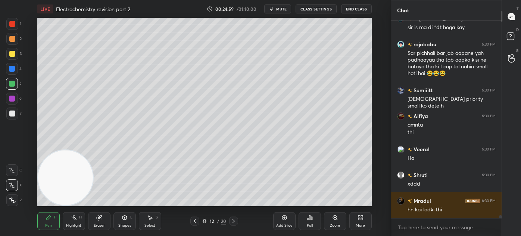
click at [287, 222] on div "Add Slide" at bounding box center [284, 221] width 22 height 18
click at [12, 53] on div at bounding box center [12, 54] width 6 height 6
drag, startPoint x: 12, startPoint y: 185, endPoint x: 21, endPoint y: 177, distance: 11.9
click at [11, 185] on icon at bounding box center [12, 184] width 7 height 5
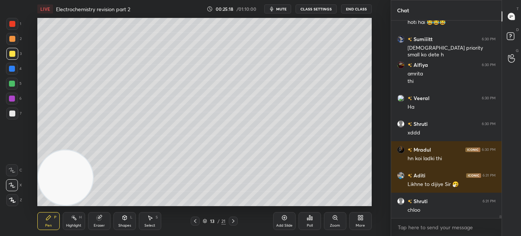
scroll to position [12515, 0]
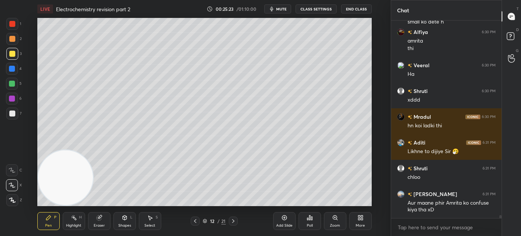
click at [11, 110] on div at bounding box center [12, 113] width 12 height 12
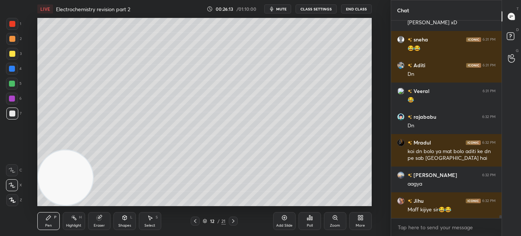
scroll to position [13113, 0]
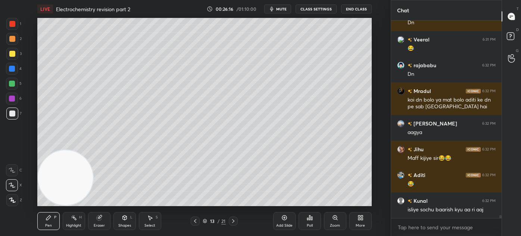
click at [11, 113] on div at bounding box center [12, 113] width 6 height 6
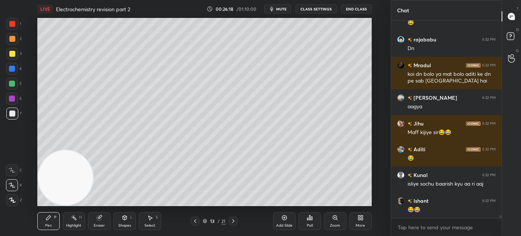
scroll to position [13165, 0]
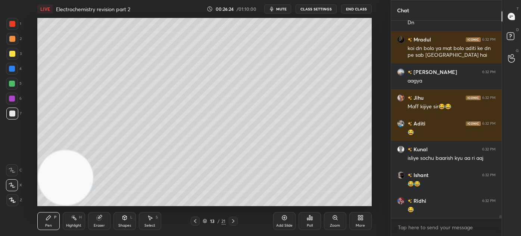
click at [12, 55] on div at bounding box center [12, 54] width 6 height 6
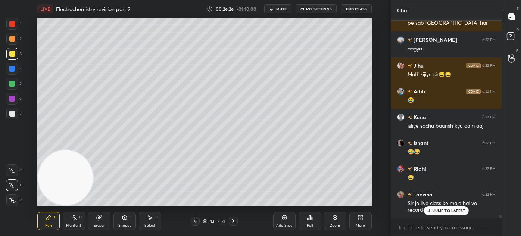
scroll to position [13223, 0]
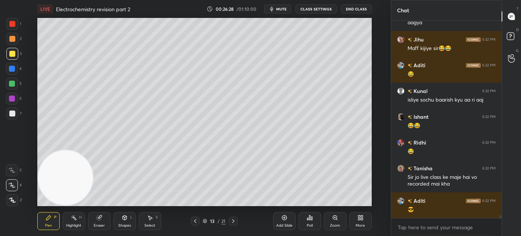
click at [98, 224] on div "Eraser" at bounding box center [99, 225] width 11 height 4
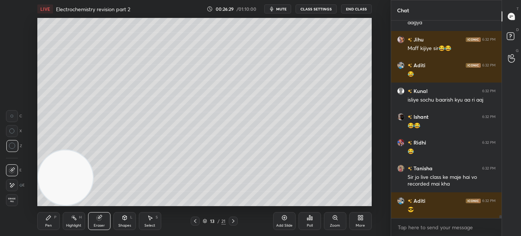
click at [51, 219] on icon at bounding box center [48, 217] width 6 height 6
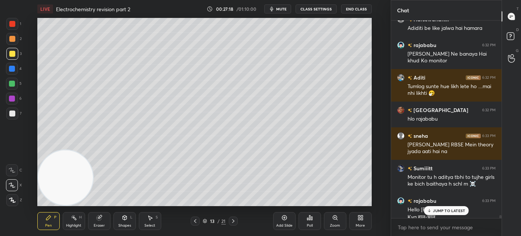
scroll to position [13514, 0]
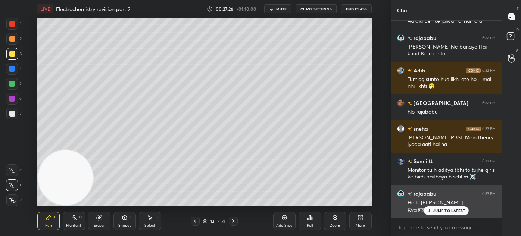
click at [437, 208] on p "JUMP TO LATEST" at bounding box center [449, 210] width 32 height 4
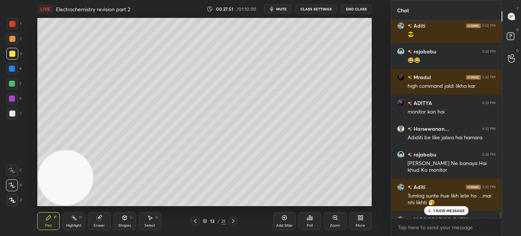
scroll to position [13372, 0]
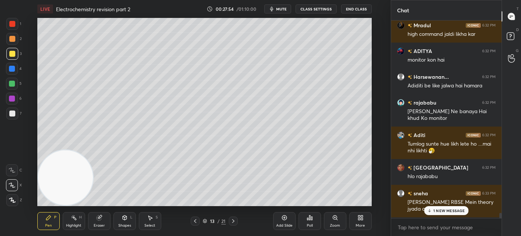
click at [499, 214] on div at bounding box center [499, 119] width 4 height 197
click at [451, 210] on p "1 NEW MESSAGE" at bounding box center [449, 210] width 32 height 4
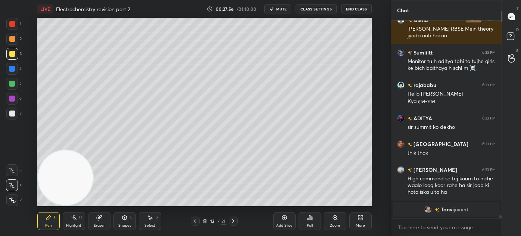
click at [313, 9] on button "CLASS SETTINGS" at bounding box center [315, 8] width 41 height 9
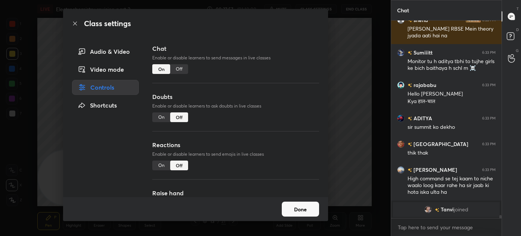
drag, startPoint x: 181, startPoint y: 70, endPoint x: 186, endPoint y: 70, distance: 4.9
click at [180, 69] on div "Off" at bounding box center [179, 69] width 18 height 10
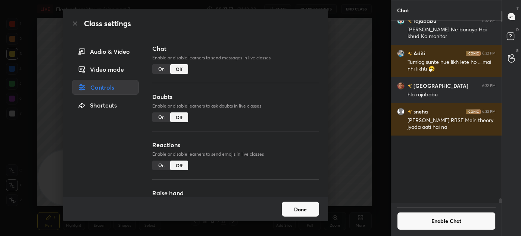
scroll to position [180, 108]
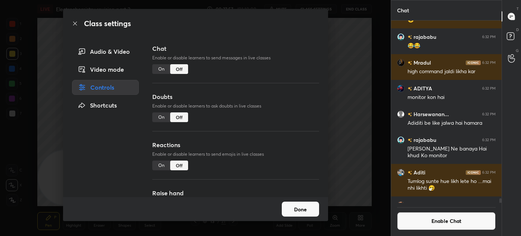
click at [358, 71] on div "Class settings Audio & Video Video mode Controls Shortcuts Chat Enable or disab…" at bounding box center [195, 118] width 390 height 236
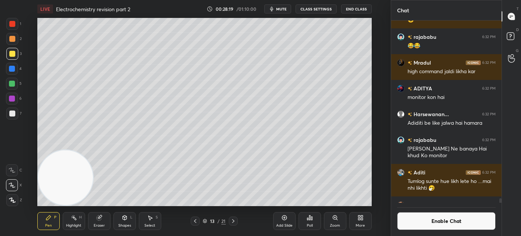
click at [442, 220] on button "Enable Chat" at bounding box center [446, 221] width 98 height 18
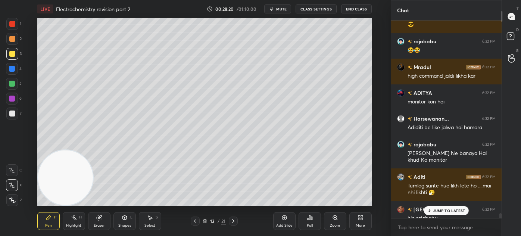
click at [450, 211] on p "JUMP TO LATEST" at bounding box center [449, 210] width 32 height 4
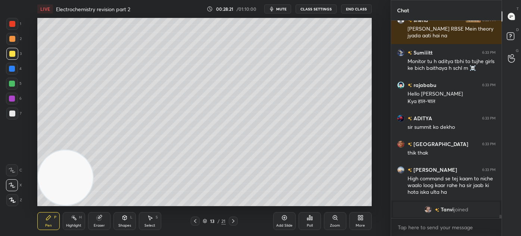
click at [500, 220] on div "[GEOGRAPHIC_DATA] 6:32 PM hlo [PERSON_NAME] 6:33 PM [PERSON_NAME] RBSE Mein the…" at bounding box center [446, 128] width 110 height 215
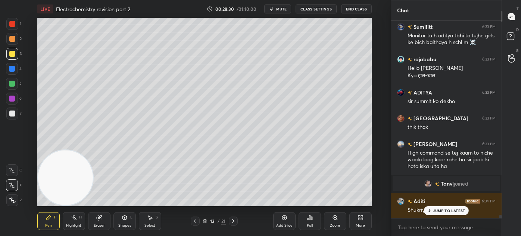
scroll to position [12018, 0]
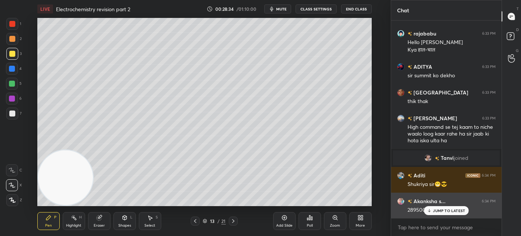
click at [443, 209] on p "JUMP TO LATEST" at bounding box center [449, 210] width 32 height 4
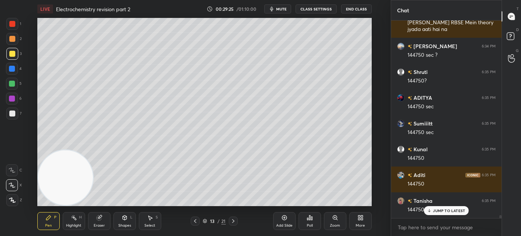
scroll to position [12334, 0]
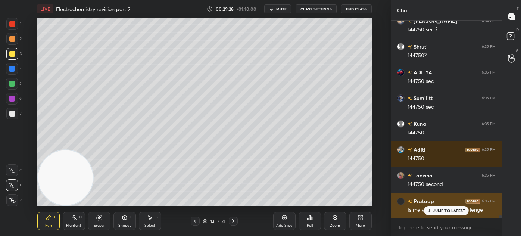
click at [434, 212] on p "JUMP TO LATEST" at bounding box center [449, 210] width 32 height 4
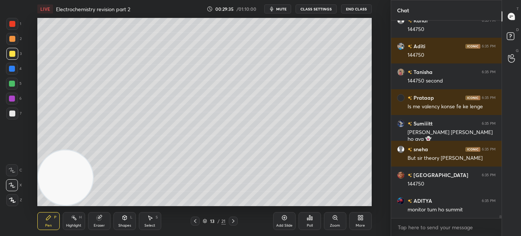
scroll to position [12463, 0]
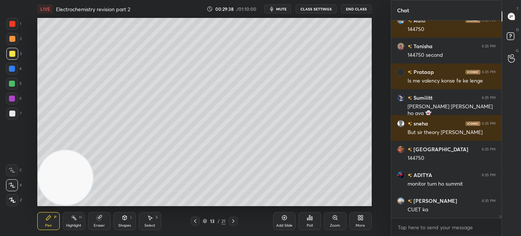
click at [11, 113] on div at bounding box center [12, 113] width 6 height 6
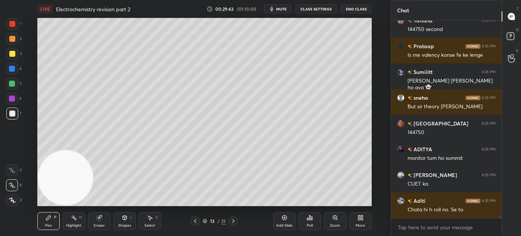
click at [317, 8] on button "CLASS SETTINGS" at bounding box center [315, 8] width 41 height 9
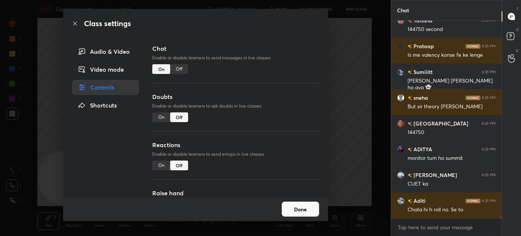
click at [175, 69] on div "Off" at bounding box center [179, 69] width 18 height 10
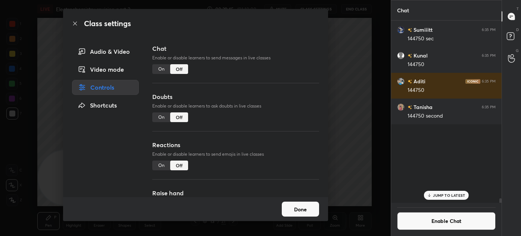
scroll to position [180, 108]
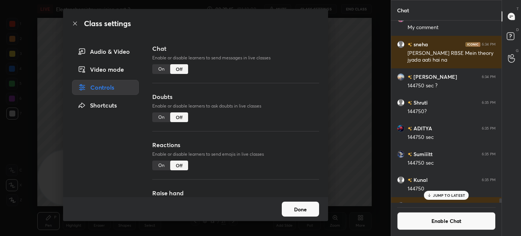
click at [356, 52] on div "Class settings Audio & Video Video mode Controls Shortcuts Chat Enable or disab…" at bounding box center [195, 118] width 390 height 236
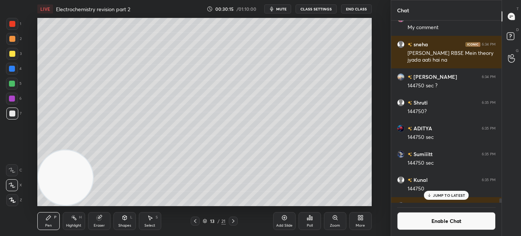
click at [445, 193] on p "JUMP TO LATEST" at bounding box center [449, 195] width 32 height 4
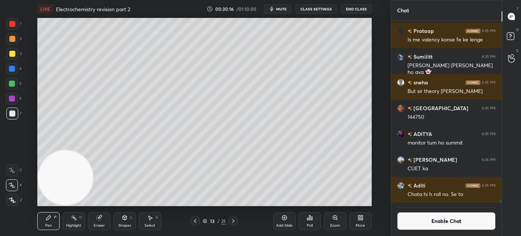
click at [443, 219] on button "Enable Chat" at bounding box center [446, 221] width 98 height 18
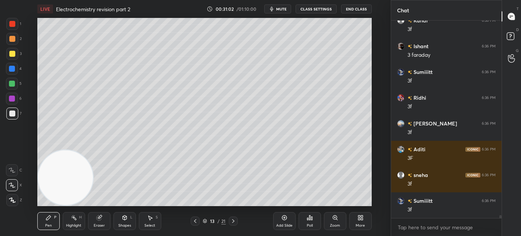
scroll to position [12843, 0]
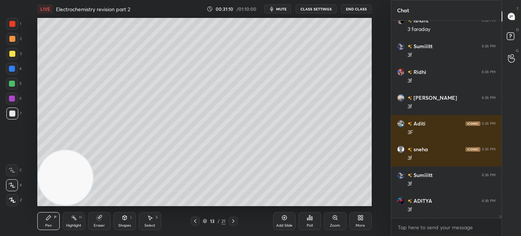
click at [99, 223] on div "Eraser" at bounding box center [99, 225] width 11 height 4
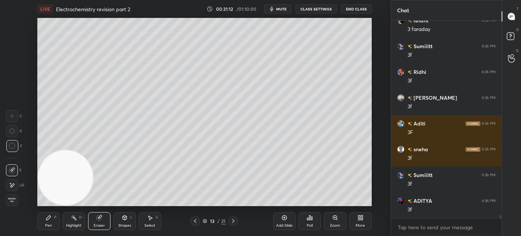
click at [40, 223] on div "Pen P" at bounding box center [48, 221] width 22 height 18
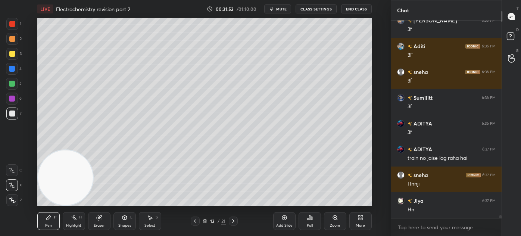
scroll to position [12946, 0]
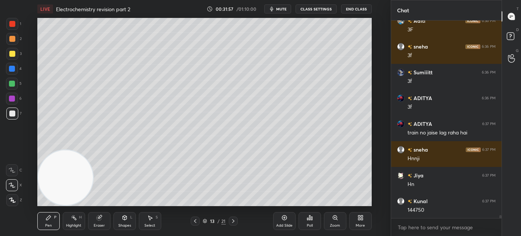
click at [10, 21] on div at bounding box center [12, 24] width 6 height 6
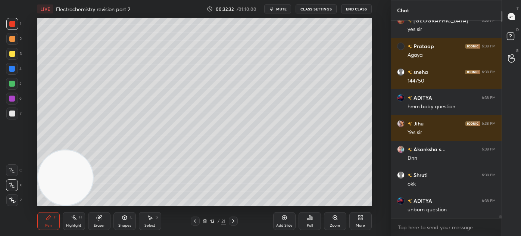
scroll to position [13486, 0]
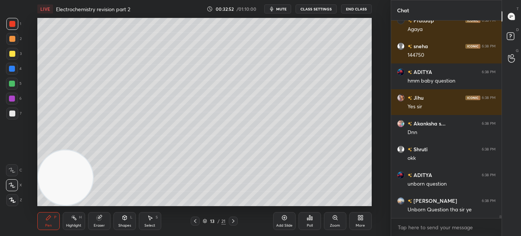
click at [15, 76] on div "4" at bounding box center [14, 70] width 16 height 15
click at [16, 83] on div at bounding box center [12, 84] width 12 height 12
click at [288, 223] on div "Add Slide" at bounding box center [284, 225] width 16 height 4
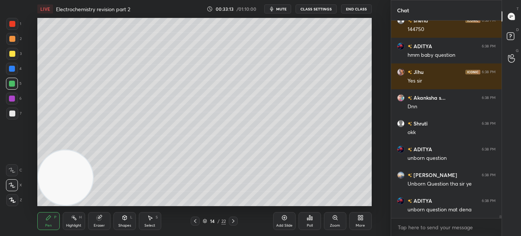
click at [10, 112] on div at bounding box center [12, 113] width 6 height 6
click at [13, 57] on div at bounding box center [12, 54] width 12 height 12
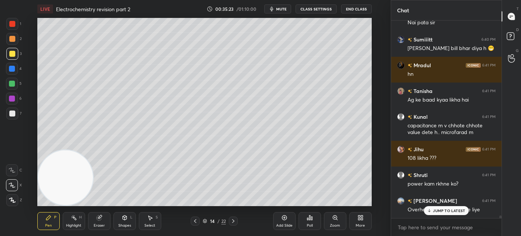
scroll to position [14091, 0]
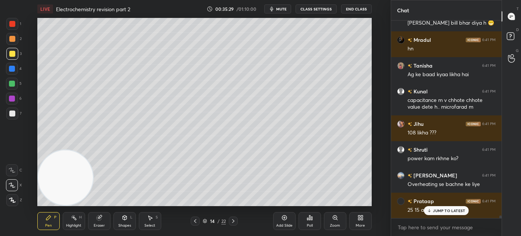
click at [101, 219] on icon at bounding box center [99, 217] width 6 height 6
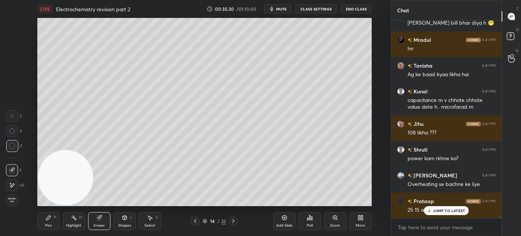
scroll to position [14117, 0]
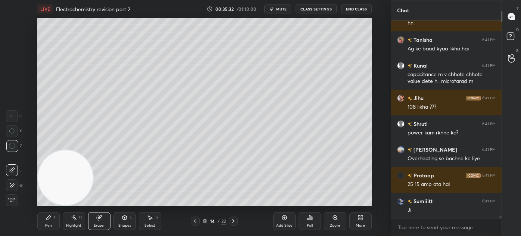
click at [46, 225] on div "Pen" at bounding box center [48, 225] width 7 height 4
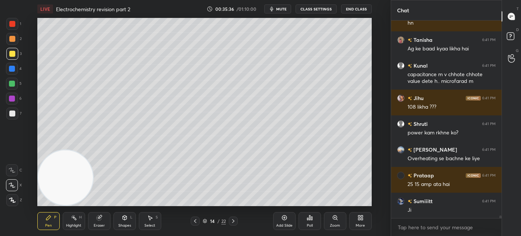
scroll to position [14143, 0]
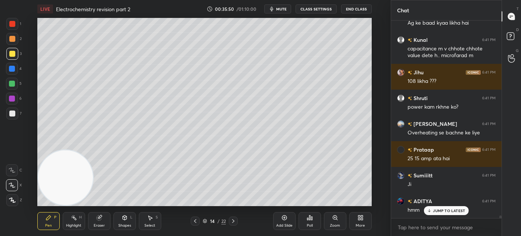
click at [448, 211] on p "JUMP TO LATEST" at bounding box center [449, 210] width 32 height 4
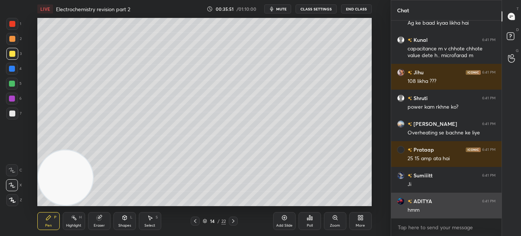
scroll to position [14169, 0]
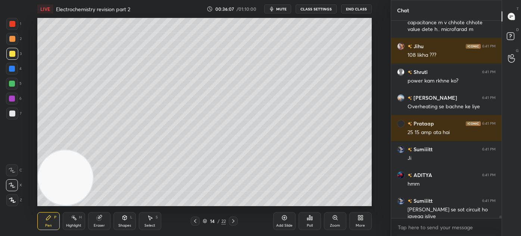
click at [282, 9] on span "mute" at bounding box center [281, 8] width 10 height 5
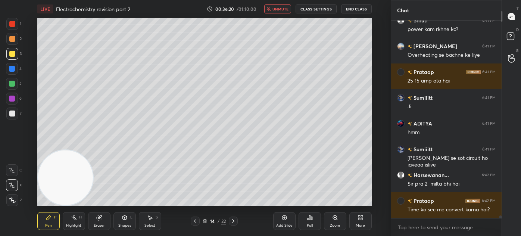
scroll to position [14259, 0]
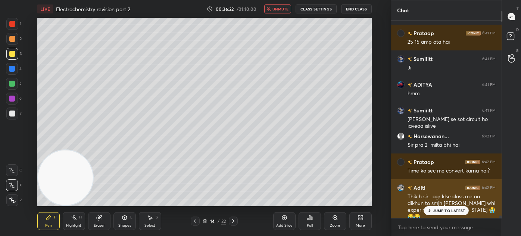
click at [447, 210] on p "JUMP TO LATEST" at bounding box center [449, 210] width 32 height 4
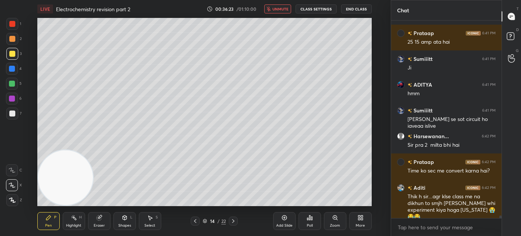
click at [277, 10] on span "unmute" at bounding box center [280, 8] width 16 height 5
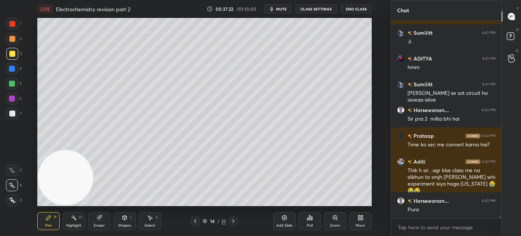
click at [15, 116] on div at bounding box center [12, 113] width 12 height 12
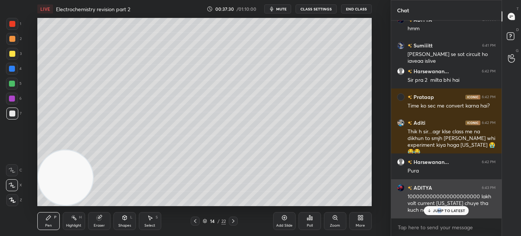
click at [438, 207] on div "JUMP TO LATEST" at bounding box center [446, 210] width 45 height 9
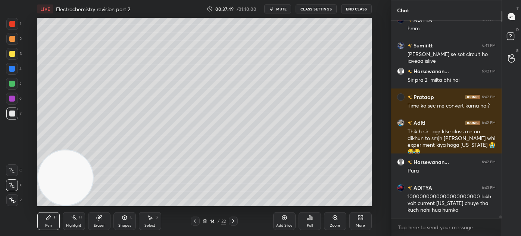
scroll to position [14350, 0]
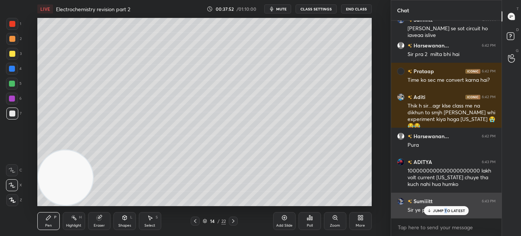
drag, startPoint x: 445, startPoint y: 207, endPoint x: 442, endPoint y: 213, distance: 6.3
click at [444, 208] on p "JUMP TO LATEST" at bounding box center [449, 210] width 32 height 4
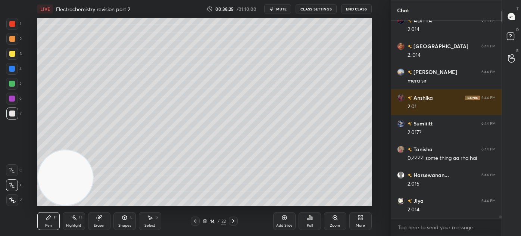
scroll to position [14710, 0]
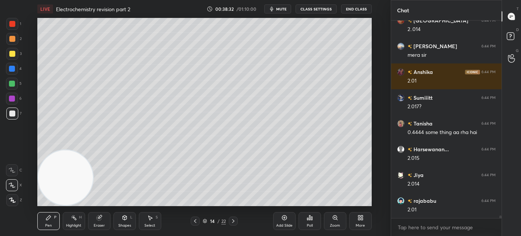
click at [12, 55] on div at bounding box center [12, 54] width 6 height 6
click at [12, 117] on div at bounding box center [12, 113] width 12 height 12
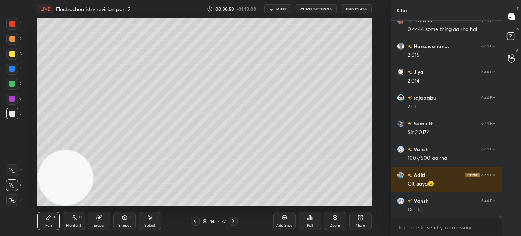
scroll to position [14839, 0]
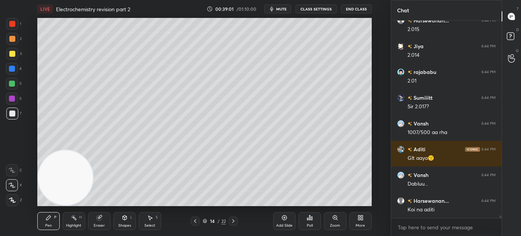
click at [12, 55] on div at bounding box center [12, 54] width 6 height 6
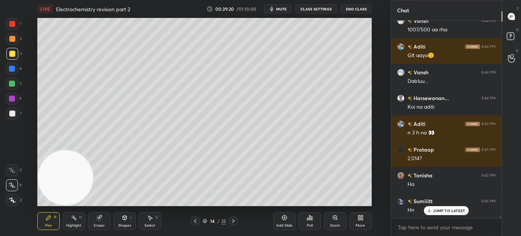
scroll to position [14967, 0]
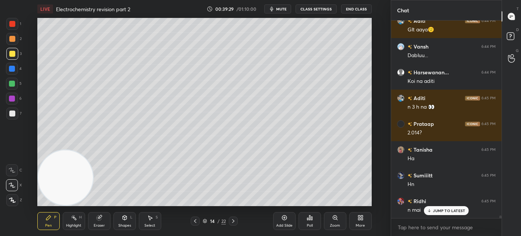
click at [13, 115] on div at bounding box center [12, 113] width 6 height 6
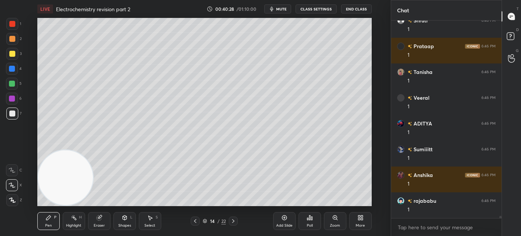
scroll to position [15952, 0]
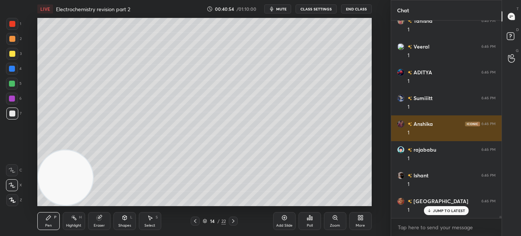
click at [401, 122] on img "grid" at bounding box center [400, 123] width 7 height 7
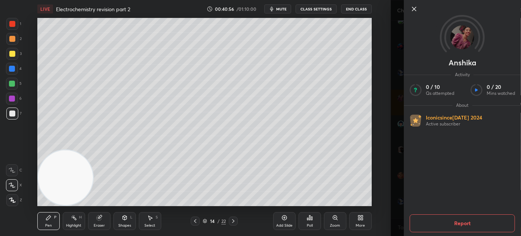
click at [391, 136] on div "[PERSON_NAME] Activity 0 / 10 Qs attempted 0 / 20 Mins watched About Iconic sin…" at bounding box center [455, 118] width 130 height 236
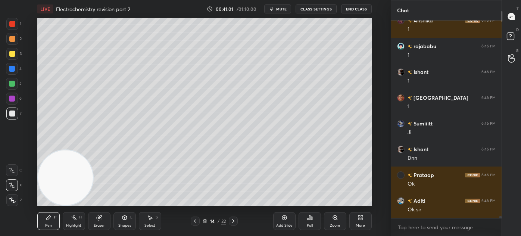
scroll to position [16081, 0]
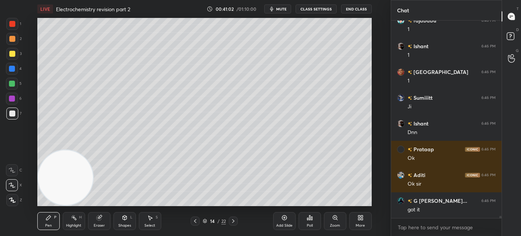
drag, startPoint x: 13, startPoint y: 53, endPoint x: 15, endPoint y: 67, distance: 13.9
click at [12, 54] on div at bounding box center [12, 54] width 6 height 6
drag, startPoint x: 13, startPoint y: 186, endPoint x: 17, endPoint y: 183, distance: 4.0
click at [13, 185] on icon at bounding box center [12, 184] width 7 height 5
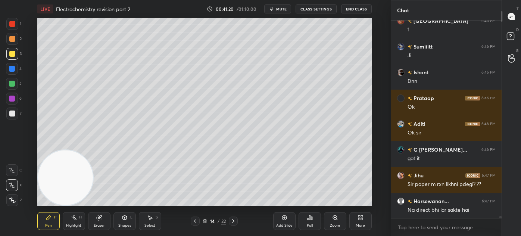
scroll to position [16158, 0]
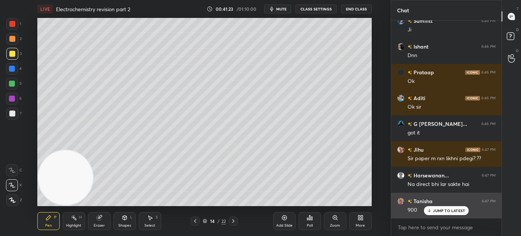
drag, startPoint x: 450, startPoint y: 214, endPoint x: 445, endPoint y: 213, distance: 4.6
click at [450, 214] on div "JUMP TO LATEST" at bounding box center [446, 210] width 45 height 9
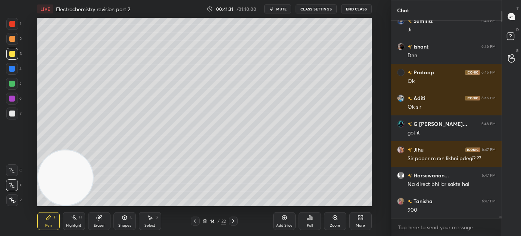
click at [96, 221] on div "Eraser" at bounding box center [99, 221] width 22 height 18
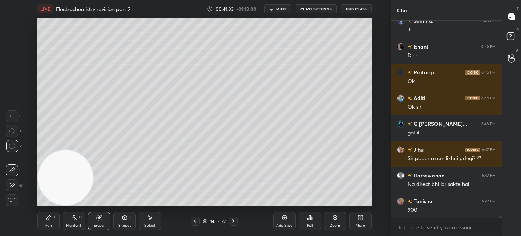
click at [45, 226] on div "Pen" at bounding box center [48, 225] width 7 height 4
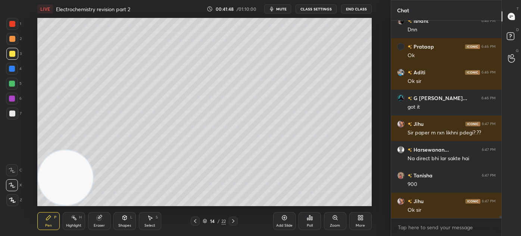
scroll to position [16216, 0]
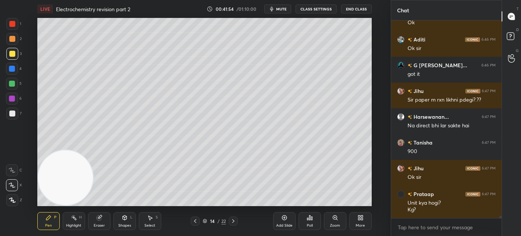
click at [11, 84] on div at bounding box center [12, 84] width 6 height 6
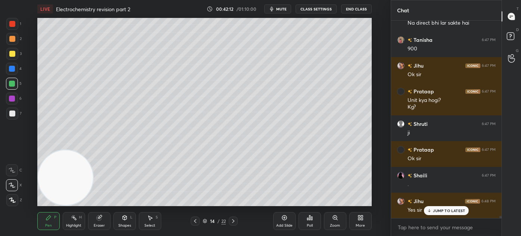
scroll to position [16345, 0]
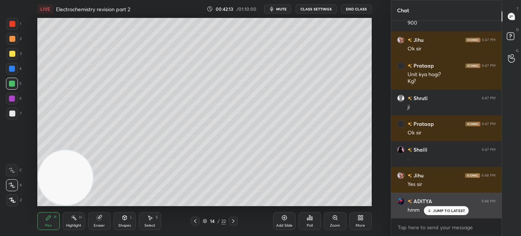
click at [450, 209] on p "JUMP TO LATEST" at bounding box center [449, 210] width 32 height 4
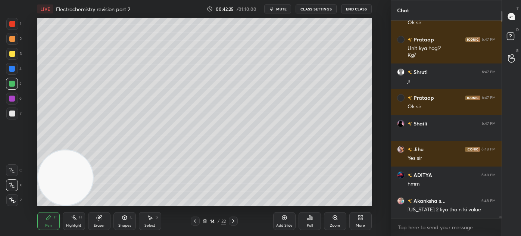
scroll to position [16403, 0]
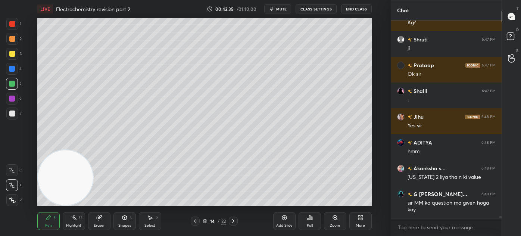
click at [15, 26] on div at bounding box center [12, 24] width 12 height 12
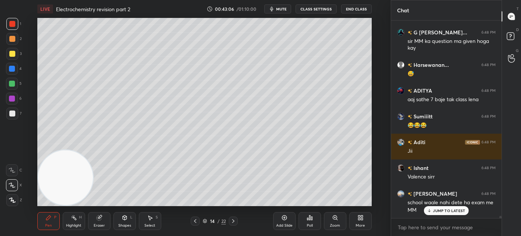
scroll to position [16590, 0]
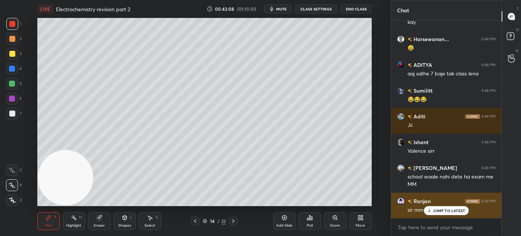
click at [437, 213] on div "JUMP TO LATEST" at bounding box center [446, 210] width 45 height 9
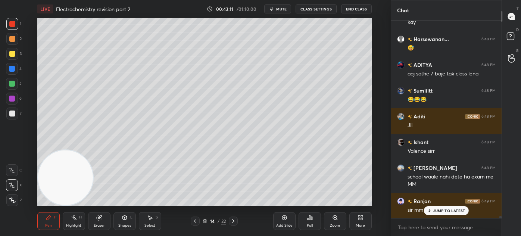
scroll to position [16616, 0]
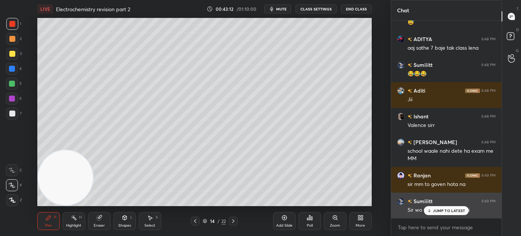
click at [447, 211] on p "JUMP TO LATEST" at bounding box center [449, 210] width 32 height 4
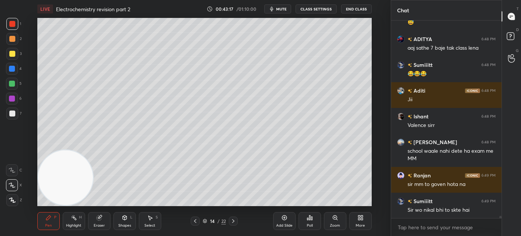
click at [278, 220] on div "Add Slide" at bounding box center [284, 221] width 22 height 18
click at [13, 52] on div at bounding box center [12, 54] width 6 height 6
click at [14, 184] on icon at bounding box center [12, 184] width 7 height 5
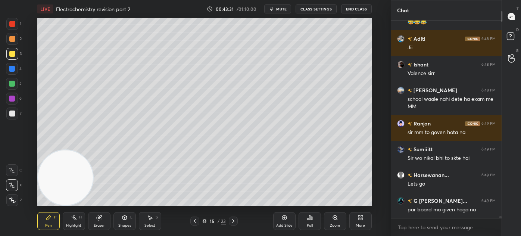
scroll to position [16694, 0]
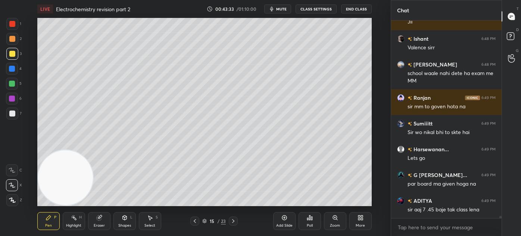
click at [154, 218] on div "Select S" at bounding box center [150, 221] width 22 height 18
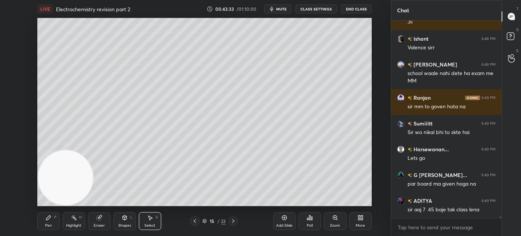
scroll to position [16719, 0]
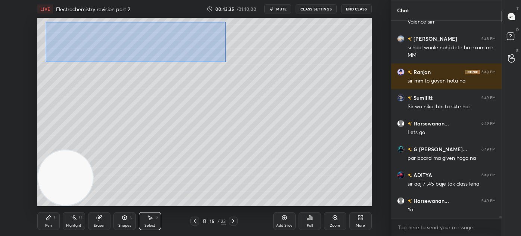
drag, startPoint x: 46, startPoint y: 23, endPoint x: 226, endPoint y: 61, distance: 183.7
click at [226, 61] on div "0 ° Undo Copy Duplicate Duplicate to new slide Delete" at bounding box center [204, 112] width 334 height 188
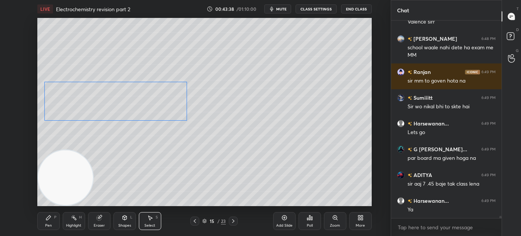
drag, startPoint x: 155, startPoint y: 39, endPoint x: 154, endPoint y: 97, distance: 57.8
click at [154, 97] on div "0 ° Undo Copy Duplicate Duplicate to new slide Delete" at bounding box center [204, 112] width 334 height 188
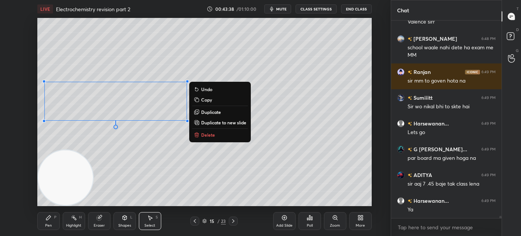
click at [161, 143] on div "0 ° Undo Copy Duplicate Duplicate to new slide Delete" at bounding box center [204, 112] width 334 height 188
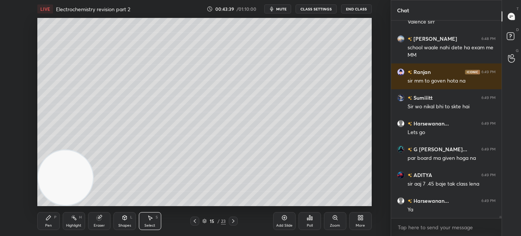
drag, startPoint x: 48, startPoint y: 225, endPoint x: 62, endPoint y: 206, distance: 22.7
click at [48, 225] on div "Pen" at bounding box center [48, 225] width 7 height 4
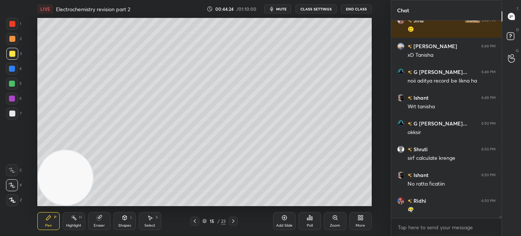
scroll to position [17074, 0]
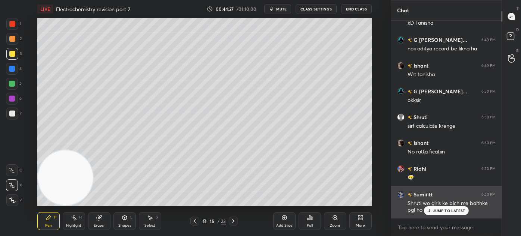
click at [452, 209] on p "JUMP TO LATEST" at bounding box center [449, 210] width 32 height 4
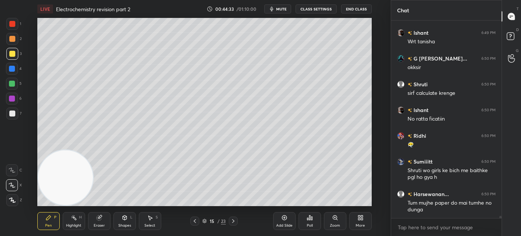
scroll to position [17132, 0]
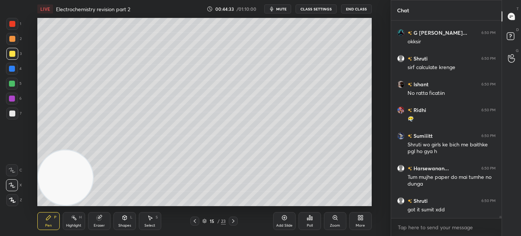
click at [13, 24] on div at bounding box center [12, 24] width 6 height 6
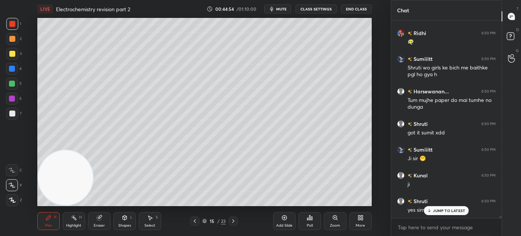
scroll to position [17235, 0]
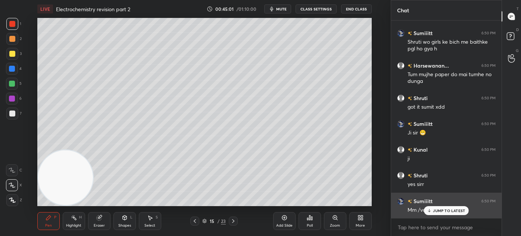
click at [444, 211] on p "JUMP TO LATEST" at bounding box center [449, 210] width 32 height 4
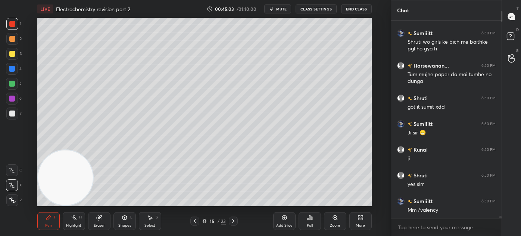
click at [12, 86] on div at bounding box center [12, 84] width 6 height 6
drag, startPoint x: 15, startPoint y: 201, endPoint x: 22, endPoint y: 194, distance: 9.8
click at [15, 200] on icon at bounding box center [12, 199] width 7 height 5
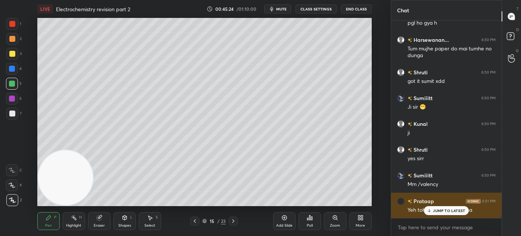
click at [440, 213] on p "JUMP TO LATEST" at bounding box center [449, 210] width 32 height 4
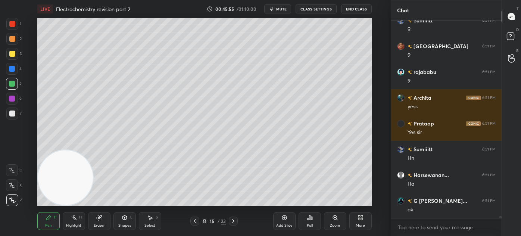
scroll to position [17724, 0]
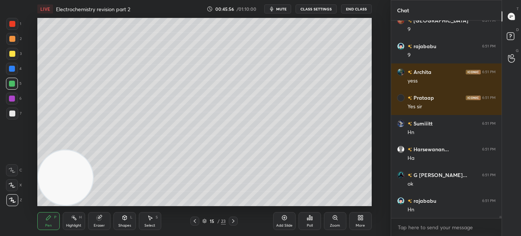
click at [104, 222] on div "Eraser" at bounding box center [99, 221] width 22 height 18
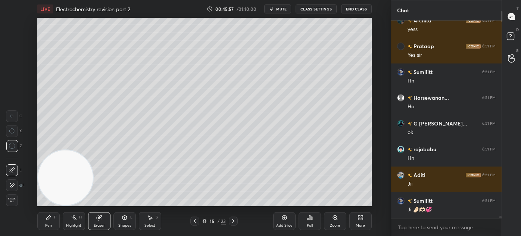
scroll to position [17801, 0]
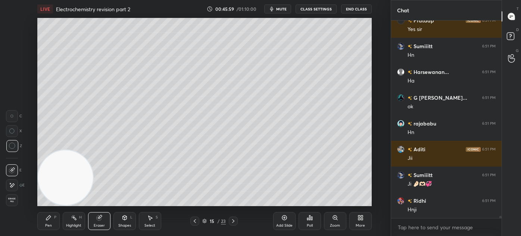
click at [45, 223] on div "Pen" at bounding box center [48, 225] width 7 height 4
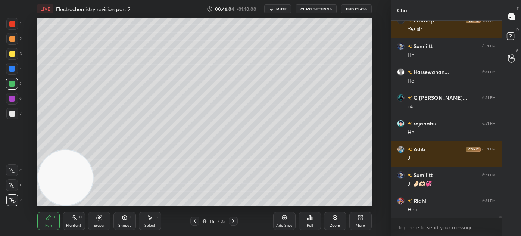
click at [12, 26] on div at bounding box center [12, 24] width 6 height 6
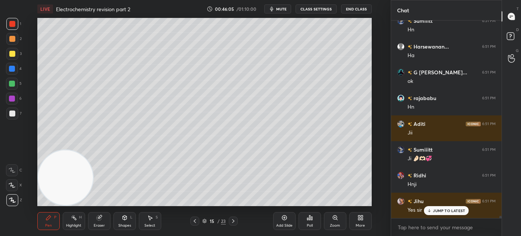
click at [9, 83] on div at bounding box center [12, 84] width 6 height 6
click at [12, 198] on icon at bounding box center [12, 199] width 7 height 5
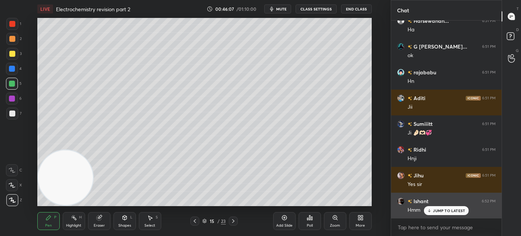
click at [449, 213] on div "JUMP TO LATEST" at bounding box center [446, 210] width 45 height 9
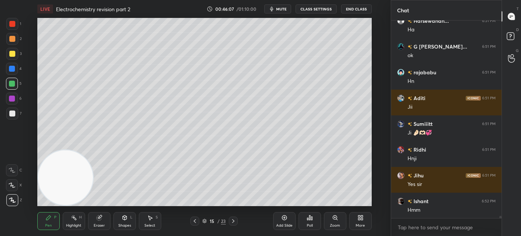
scroll to position [17878, 0]
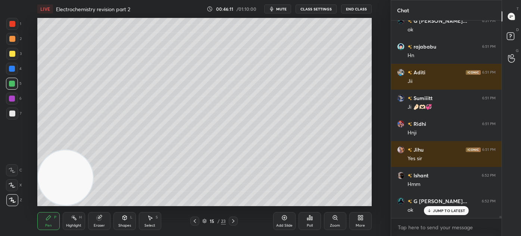
click at [100, 220] on div "Eraser" at bounding box center [99, 221] width 22 height 18
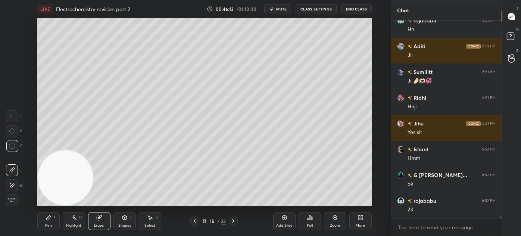
scroll to position [17930, 0]
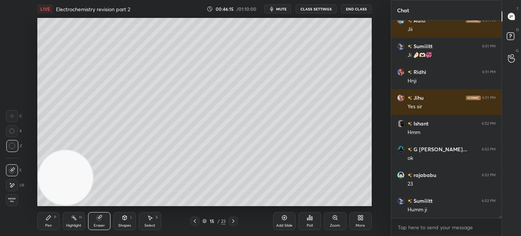
click at [50, 224] on div "Pen" at bounding box center [48, 225] width 7 height 4
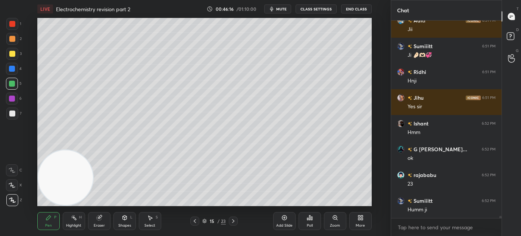
click at [12, 26] on div at bounding box center [12, 24] width 6 height 6
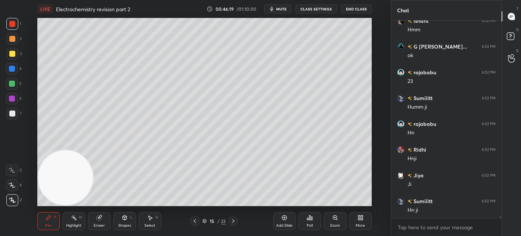
scroll to position [18058, 0]
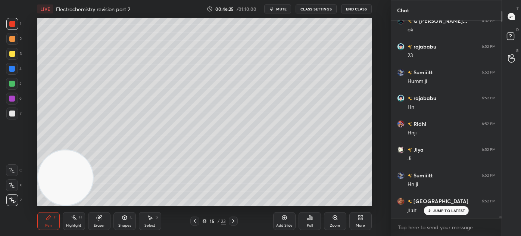
click at [154, 220] on div "Select S" at bounding box center [150, 221] width 22 height 18
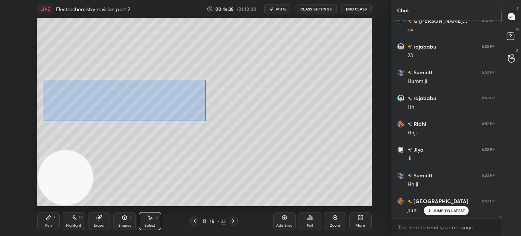
drag, startPoint x: 43, startPoint y: 82, endPoint x: 204, endPoint y: 120, distance: 165.6
click at [204, 121] on div "0 ° Undo Copy Duplicate Duplicate to new slide Delete" at bounding box center [204, 112] width 334 height 188
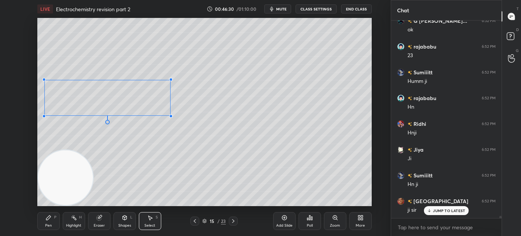
drag, startPoint x: 184, startPoint y: 118, endPoint x: 170, endPoint y: 115, distance: 14.4
click at [170, 115] on div at bounding box center [170, 115] width 3 height 3
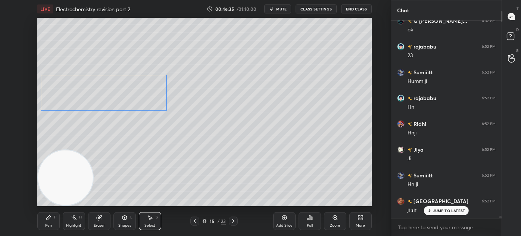
drag, startPoint x: 139, startPoint y: 100, endPoint x: 143, endPoint y: 121, distance: 21.4
click at [135, 96] on div "0 ° Undo Copy Duplicate Duplicate to new slide Delete" at bounding box center [204, 112] width 334 height 188
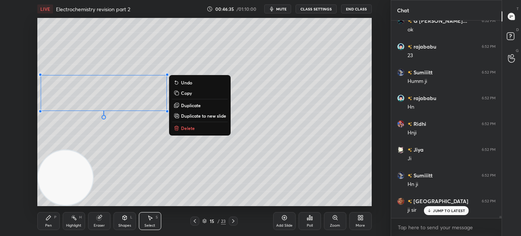
click at [145, 136] on div "0 ° Undo Copy Duplicate Duplicate to new slide Delete" at bounding box center [204, 112] width 334 height 188
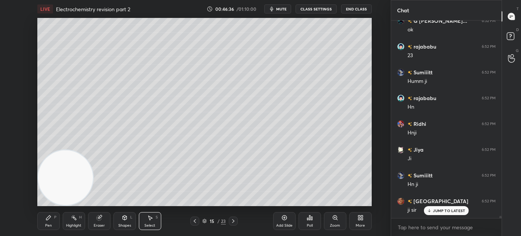
click at [48, 225] on div "Pen" at bounding box center [48, 225] width 7 height 4
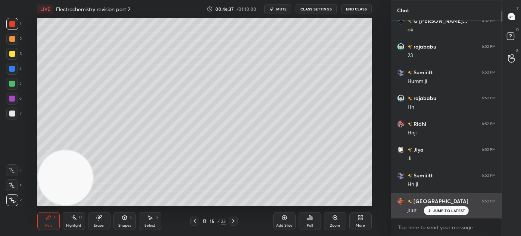
drag, startPoint x: 447, startPoint y: 211, endPoint x: 442, endPoint y: 211, distance: 5.6
click at [446, 210] on p "JUMP TO LATEST" at bounding box center [449, 210] width 32 height 4
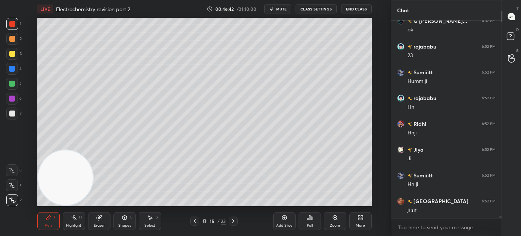
click at [126, 224] on div "Shapes" at bounding box center [124, 225] width 13 height 4
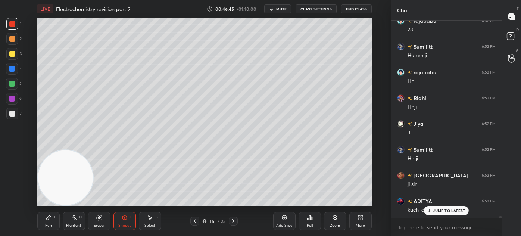
click at [150, 220] on div "Select S" at bounding box center [150, 221] width 22 height 18
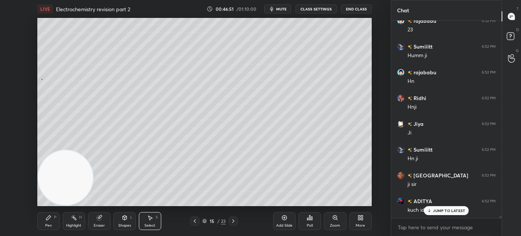
click at [41, 79] on div "0 ° Undo Copy Duplicate Duplicate to new slide Delete" at bounding box center [204, 112] width 334 height 188
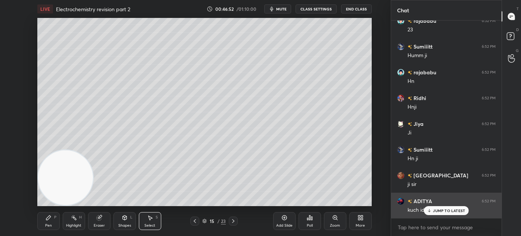
click at [441, 211] on p "JUMP TO LATEST" at bounding box center [449, 210] width 32 height 4
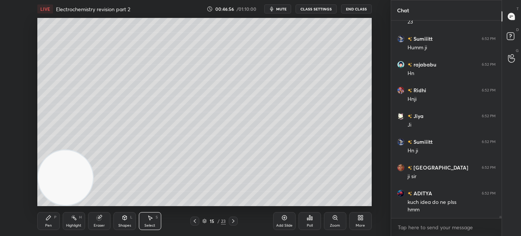
scroll to position [18118, 0]
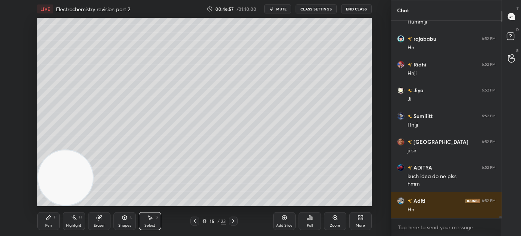
click at [122, 226] on div "Shapes" at bounding box center [124, 225] width 13 height 4
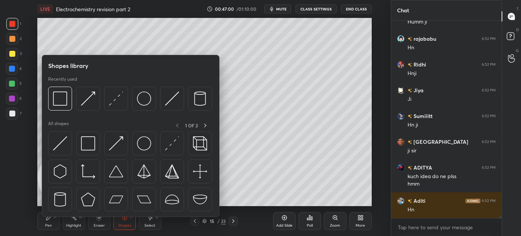
click at [14, 115] on div at bounding box center [12, 113] width 12 height 12
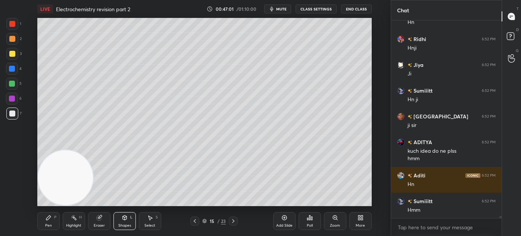
drag, startPoint x: 122, startPoint y: 225, endPoint x: 125, endPoint y: 217, distance: 7.7
click at [122, 224] on div "Shapes" at bounding box center [124, 225] width 13 height 4
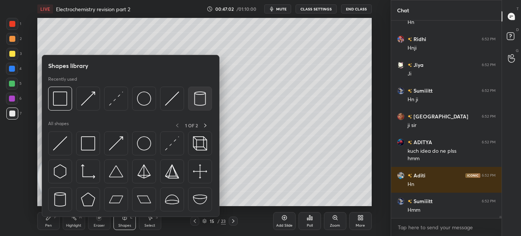
click at [201, 99] on img at bounding box center [200, 98] width 14 height 14
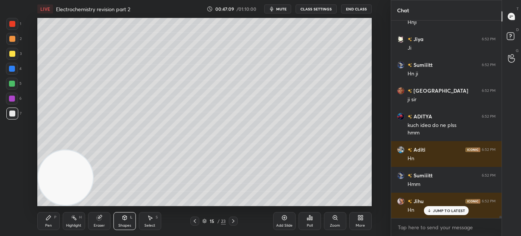
scroll to position [18194, 0]
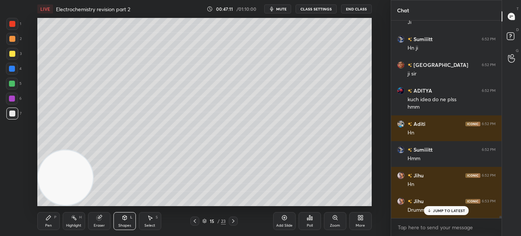
click at [149, 223] on div "Select" at bounding box center [149, 225] width 11 height 4
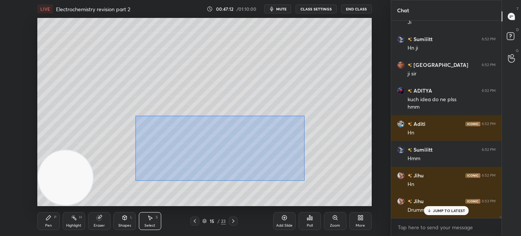
drag, startPoint x: 136, startPoint y: 119, endPoint x: 313, endPoint y: 177, distance: 185.9
click at [317, 179] on div "0 ° Undo Copy Duplicate Duplicate to new slide Delete" at bounding box center [204, 112] width 334 height 188
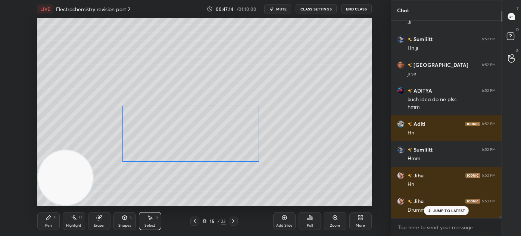
scroll to position [18221, 0]
drag, startPoint x: 266, startPoint y: 150, endPoint x: 230, endPoint y: 138, distance: 37.6
click at [230, 138] on div "0 ° Undo Copy Duplicate Duplicate to new slide Delete" at bounding box center [204, 112] width 334 height 188
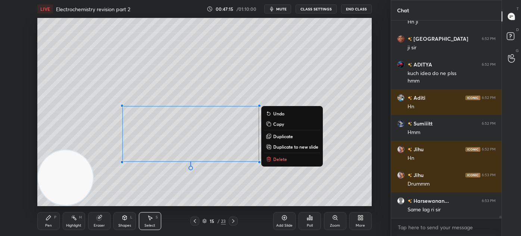
click at [223, 192] on div "0 ° Undo Copy Duplicate Duplicate to new slide Delete" at bounding box center [204, 112] width 334 height 188
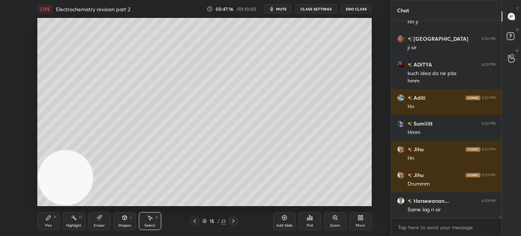
click at [123, 223] on div "Shapes" at bounding box center [124, 225] width 13 height 4
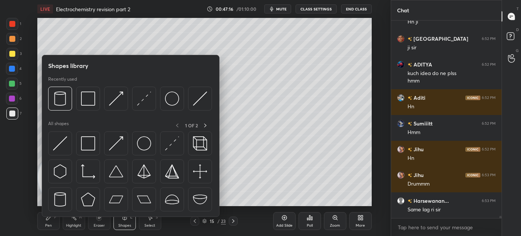
click at [123, 224] on div "Shapes" at bounding box center [124, 225] width 13 height 4
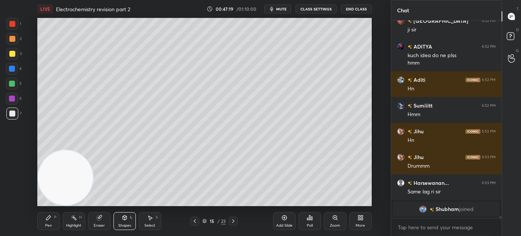
scroll to position [16547, 0]
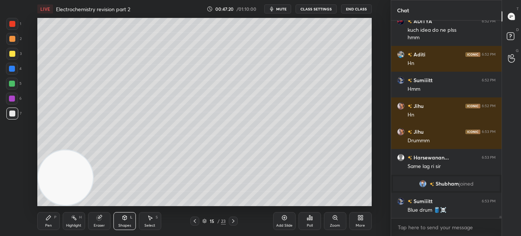
click at [155, 224] on div "Select S" at bounding box center [150, 221] width 22 height 18
drag, startPoint x: 300, startPoint y: 145, endPoint x: 301, endPoint y: 167, distance: 22.8
click at [303, 174] on div "0 ° Undo Copy Duplicate Duplicate to new slide Delete" at bounding box center [204, 112] width 334 height 188
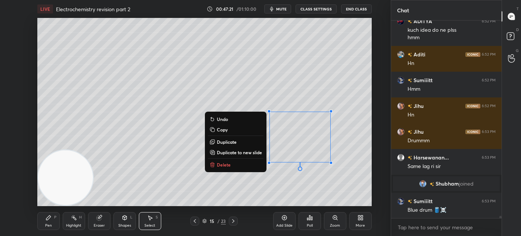
scroll to position [16572, 0]
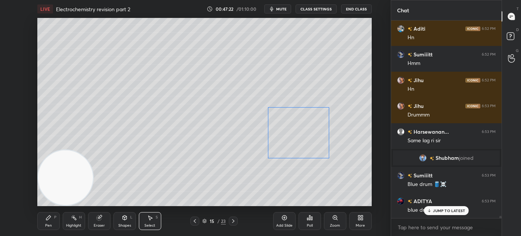
click at [307, 146] on div "0 ° Undo Copy Duplicate Duplicate to new slide Delete" at bounding box center [204, 112] width 334 height 188
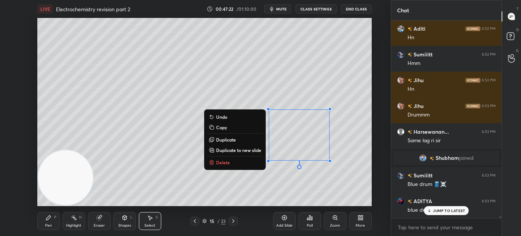
click at [302, 190] on div "0 ° Undo Copy Duplicate Duplicate to new slide Delete" at bounding box center [204, 112] width 334 height 188
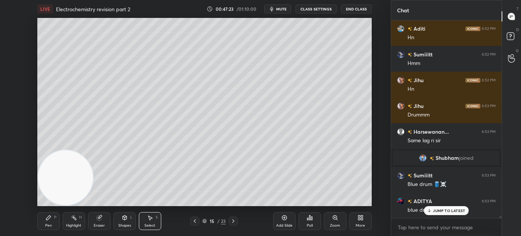
click at [41, 226] on div "Pen P" at bounding box center [48, 221] width 22 height 18
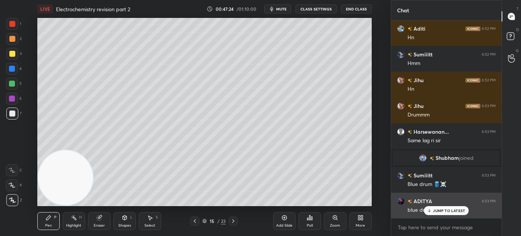
click at [438, 209] on p "JUMP TO LATEST" at bounding box center [449, 210] width 32 height 4
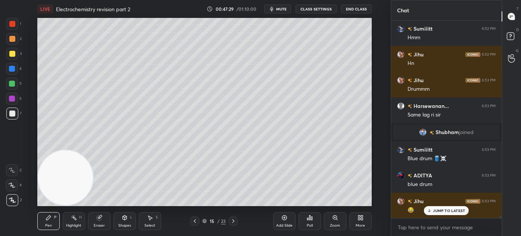
click at [11, 84] on div at bounding box center [12, 84] width 6 height 6
click at [9, 187] on div at bounding box center [12, 185] width 12 height 12
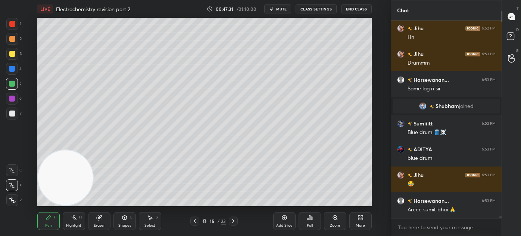
click at [13, 200] on icon at bounding box center [12, 199] width 7 height 5
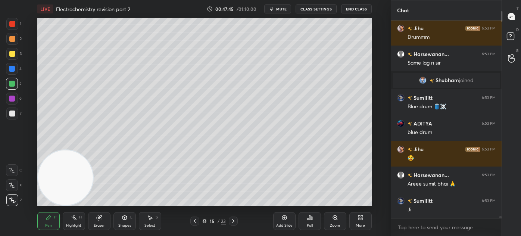
scroll to position [16676, 0]
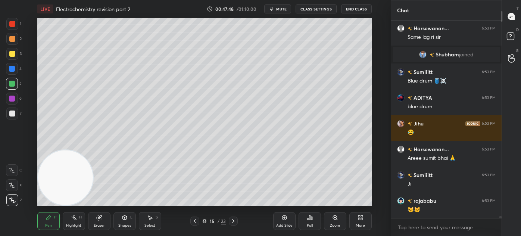
drag, startPoint x: 97, startPoint y: 222, endPoint x: 113, endPoint y: 214, distance: 17.8
click at [96, 222] on div "Eraser" at bounding box center [99, 221] width 22 height 18
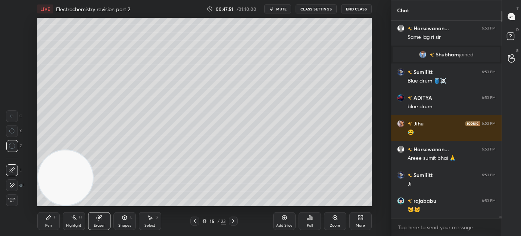
click at [43, 222] on div "Pen P" at bounding box center [48, 221] width 22 height 18
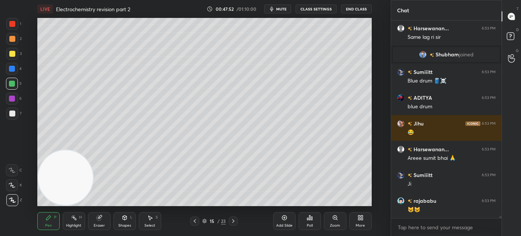
drag, startPoint x: 9, startPoint y: 52, endPoint x: 14, endPoint y: 50, distance: 5.2
click at [9, 53] on div at bounding box center [12, 54] width 6 height 6
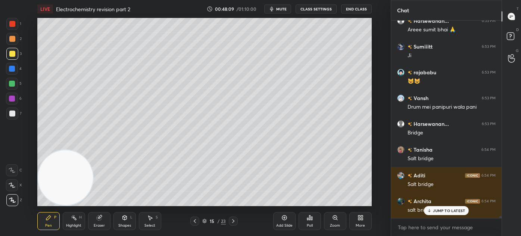
scroll to position [16830, 0]
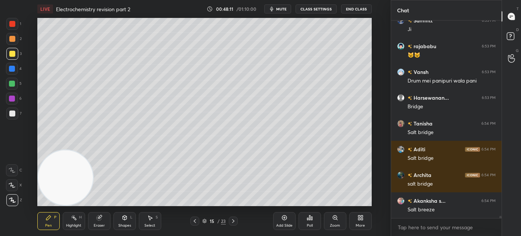
click at [150, 225] on div "Select" at bounding box center [149, 225] width 11 height 4
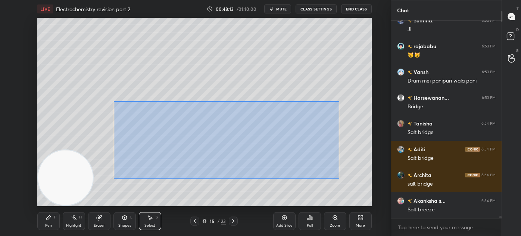
drag, startPoint x: 114, startPoint y: 101, endPoint x: 344, endPoint y: 177, distance: 242.2
click at [344, 177] on div "0 ° Undo Copy Duplicate Duplicate to new slide Delete" at bounding box center [204, 112] width 334 height 188
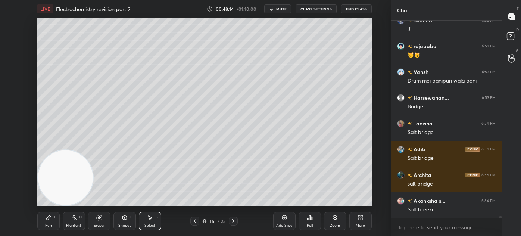
scroll to position [16856, 0]
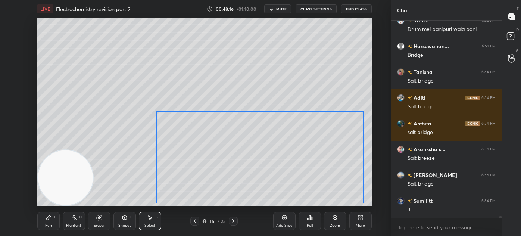
drag, startPoint x: 296, startPoint y: 145, endPoint x: 327, endPoint y: 152, distance: 32.0
click at [329, 154] on div "0 ° Undo Copy Duplicate Duplicate to new slide Delete" at bounding box center [204, 112] width 334 height 188
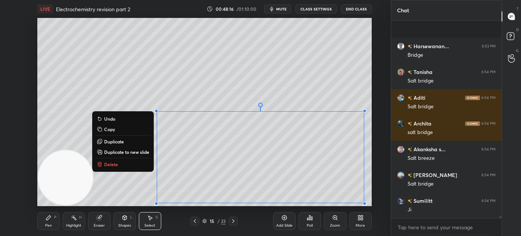
scroll to position [16933, 0]
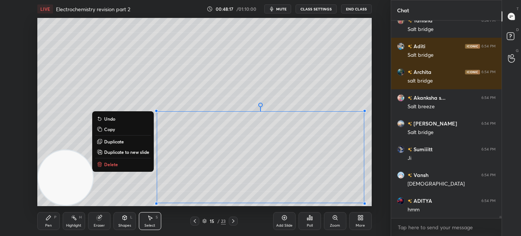
click at [127, 192] on div "0 ° Undo Copy Duplicate Duplicate to new slide Delete" at bounding box center [204, 112] width 334 height 188
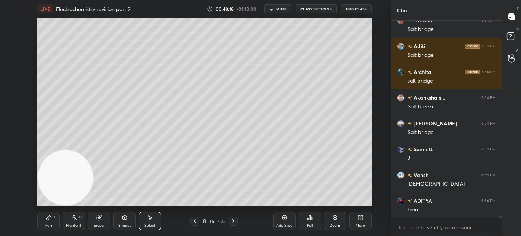
click at [47, 221] on div "Pen P" at bounding box center [48, 221] width 22 height 18
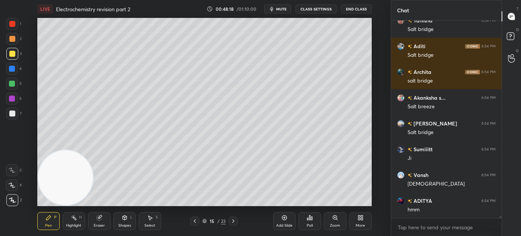
scroll to position [16958, 0]
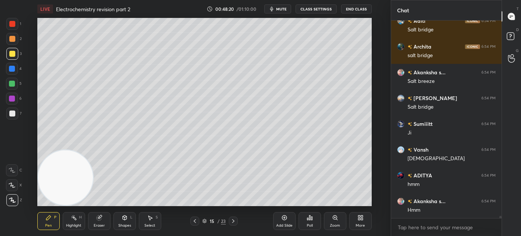
click at [12, 85] on div at bounding box center [12, 84] width 6 height 6
click at [15, 183] on icon at bounding box center [12, 184] width 7 height 5
click at [14, 195] on div at bounding box center [12, 200] width 12 height 12
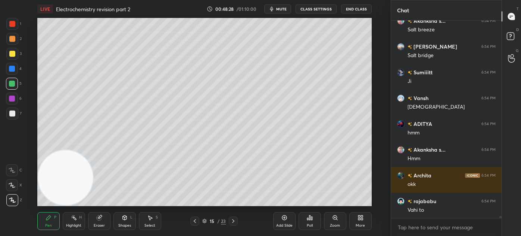
scroll to position [17036, 0]
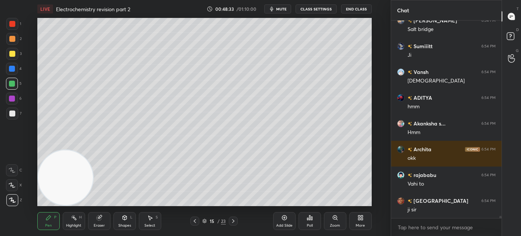
click at [98, 225] on div "Eraser" at bounding box center [99, 225] width 11 height 4
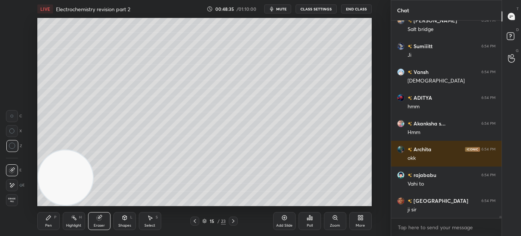
click at [48, 222] on div "Pen P" at bounding box center [48, 221] width 22 height 18
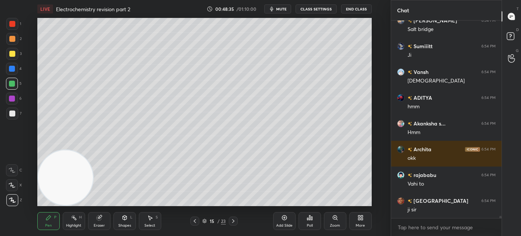
click at [7, 183] on div at bounding box center [12, 185] width 12 height 12
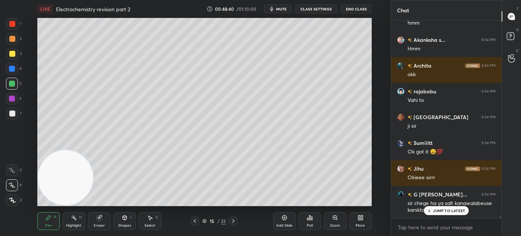
scroll to position [17145, 0]
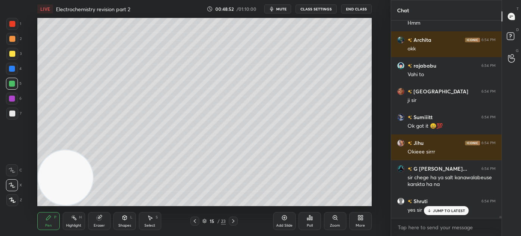
click at [13, 67] on div at bounding box center [12, 69] width 6 height 6
click at [13, 198] on icon at bounding box center [12, 199] width 7 height 5
click at [14, 42] on div at bounding box center [12, 39] width 12 height 12
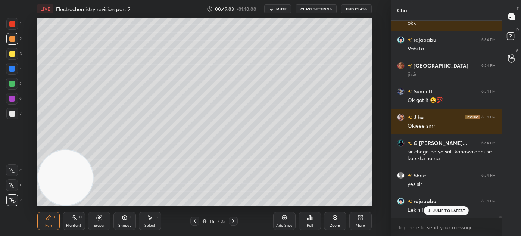
click at [93, 222] on div "Eraser" at bounding box center [99, 221] width 22 height 18
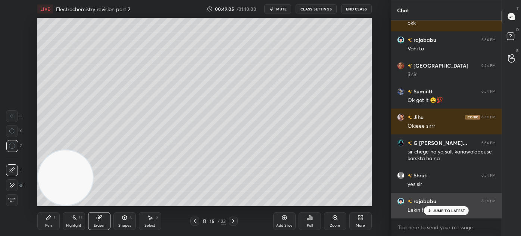
click at [443, 211] on p "JUMP TO LATEST" at bounding box center [449, 210] width 32 height 4
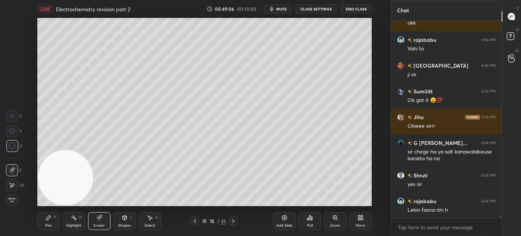
click at [48, 223] on div "Pen" at bounding box center [48, 225] width 7 height 4
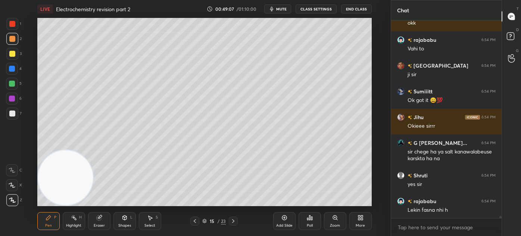
click at [13, 72] on div at bounding box center [12, 69] width 12 height 12
click at [12, 87] on div at bounding box center [12, 84] width 12 height 12
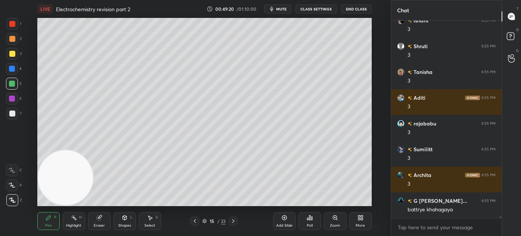
scroll to position [17454, 0]
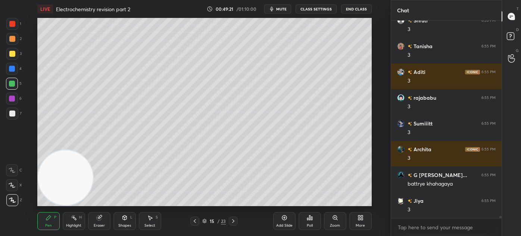
click at [11, 111] on div at bounding box center [12, 113] width 6 height 6
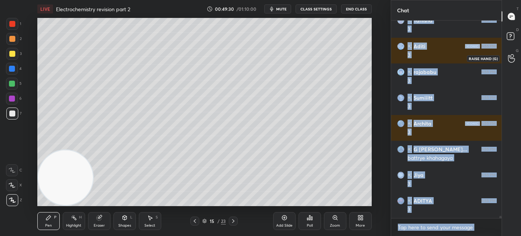
click at [510, 58] on icon at bounding box center [511, 58] width 7 height 9
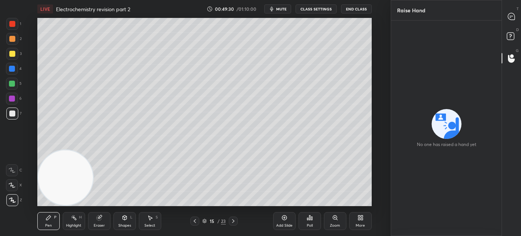
click at [511, 37] on rect at bounding box center [509, 36] width 7 height 7
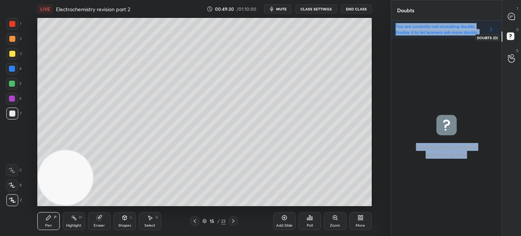
scroll to position [195, 108]
click at [514, 16] on icon at bounding box center [511, 16] width 7 height 7
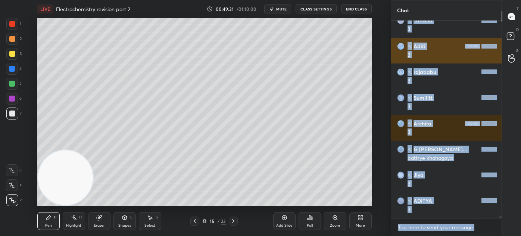
click at [463, 52] on div "3" at bounding box center [451, 54] width 88 height 7
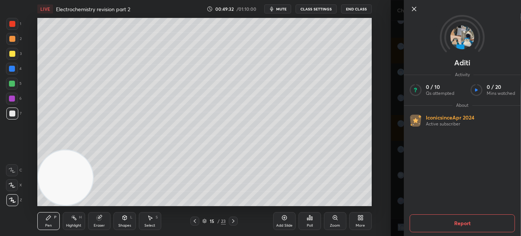
click at [396, 69] on div "Aditi Activity 0 / 10 Qs attempted 0 / 20 Mins watched About Iconic since [DATE…" at bounding box center [455, 118] width 130 height 236
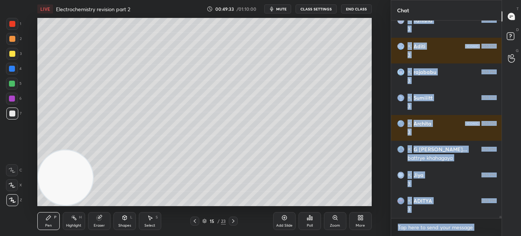
click at [384, 68] on div "1 2 3 4 5 6 7 C X Z C X Z E E Erase all H H LIVE Electrochemistry revision part…" at bounding box center [195, 118] width 390 height 236
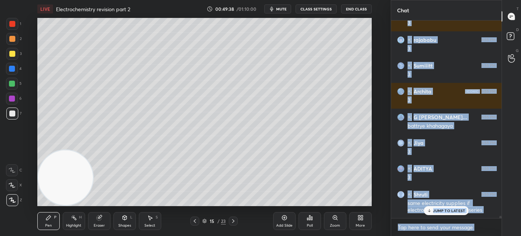
scroll to position [17685, 0]
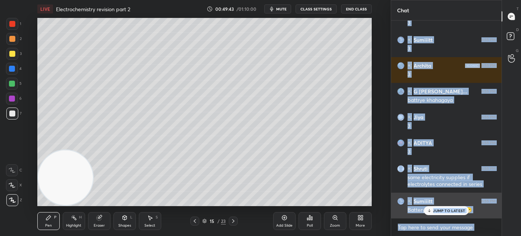
click at [429, 210] on icon at bounding box center [429, 210] width 0 height 3
click at [409, 209] on div "Battery se connect hogi 😁" at bounding box center [451, 209] width 88 height 7
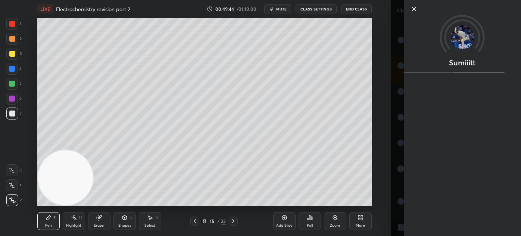
click at [389, 208] on div "1 2 3 4 5 6 7 C X Z C X Z E E Erase all H H LIVE Electrochemistry revision part…" at bounding box center [195, 118] width 390 height 236
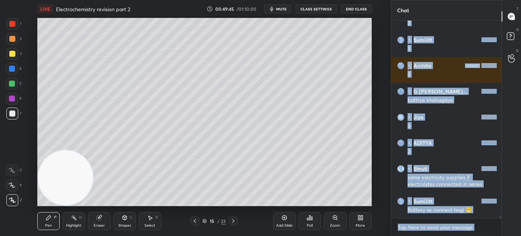
click at [512, 56] on icon at bounding box center [511, 58] width 7 height 9
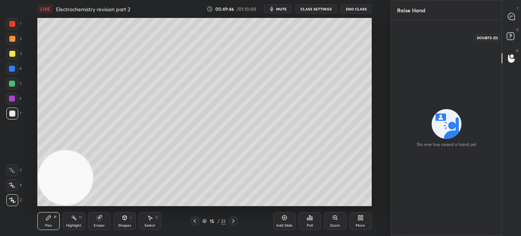
click at [512, 34] on rect at bounding box center [509, 36] width 7 height 7
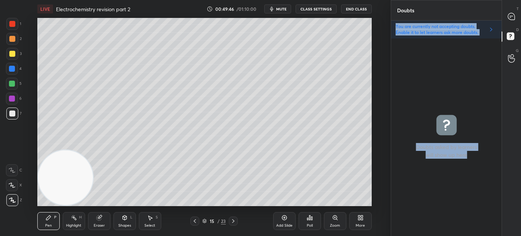
scroll to position [195, 108]
click at [445, 153] on div "grid" at bounding box center [446, 136] width 110 height 197
click at [446, 153] on div "grid" at bounding box center [446, 136] width 110 height 197
drag, startPoint x: 511, startPoint y: 57, endPoint x: 512, endPoint y: 50, distance: 6.8
click at [511, 56] on icon at bounding box center [511, 58] width 7 height 9
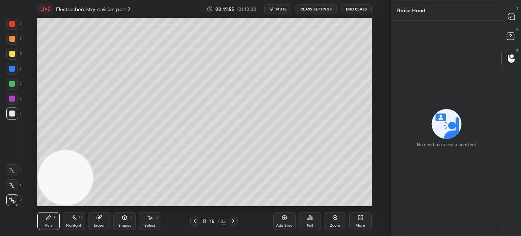
click at [508, 38] on rect at bounding box center [509, 36] width 7 height 7
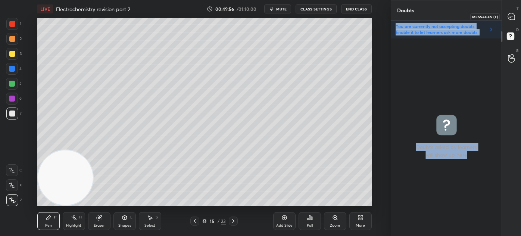
click at [513, 16] on icon at bounding box center [511, 16] width 7 height 7
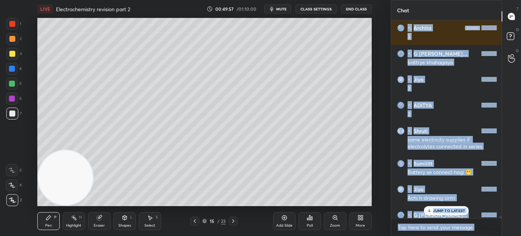
click at [373, 55] on div "Setting up your live class Poll for secs No correct answer Start poll" at bounding box center [204, 112] width 361 height 188
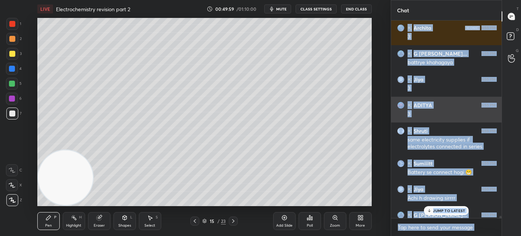
click at [393, 98] on div "ADITYA 6:55 PM 3" at bounding box center [446, 110] width 110 height 26
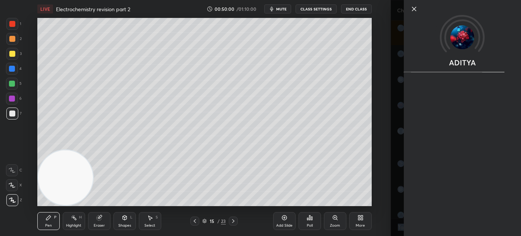
click at [390, 98] on body "1 2 3 4 5 6 7 C X Z C X Z E E Erase all H H LIVE Electrochemistry revision part…" at bounding box center [260, 118] width 521 height 236
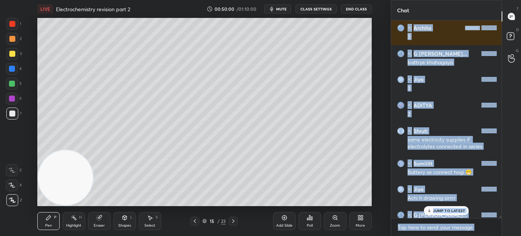
click at [387, 98] on div "1 2 3 4 5 6 7 C X Z C X Z E E Erase all H H LIVE Electrochemistry revision part…" at bounding box center [195, 118] width 390 height 236
click at [427, 208] on icon at bounding box center [429, 210] width 5 height 4
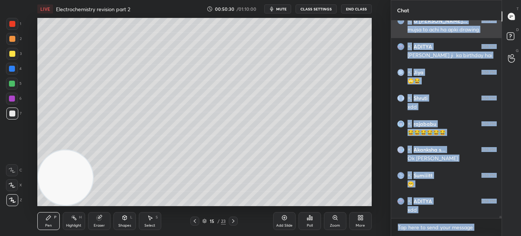
scroll to position [17943, 0]
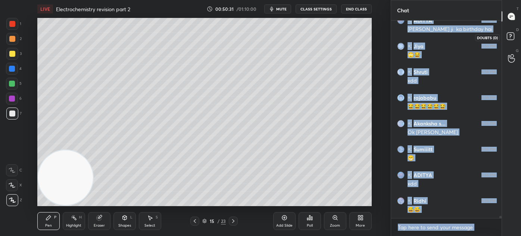
drag, startPoint x: 509, startPoint y: 31, endPoint x: 512, endPoint y: 25, distance: 7.5
click at [508, 31] on icon at bounding box center [511, 37] width 13 height 13
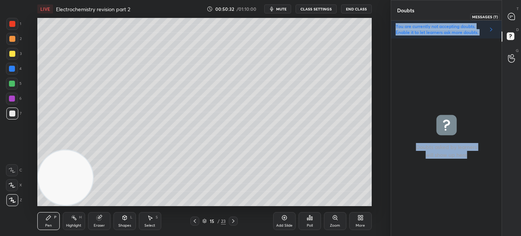
click at [511, 15] on icon at bounding box center [511, 16] width 7 height 7
type textarea "x"
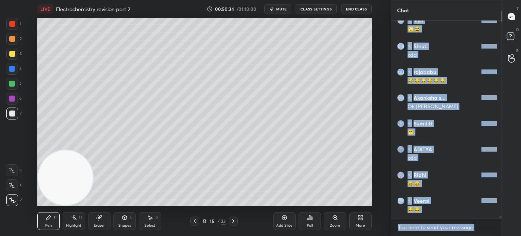
scroll to position [17995, 0]
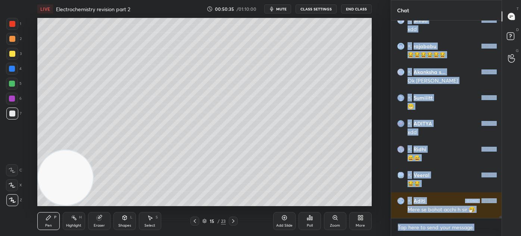
click at [12, 118] on div at bounding box center [12, 113] width 12 height 12
click at [12, 182] on div at bounding box center [12, 185] width 12 height 12
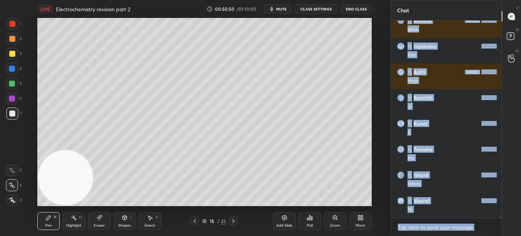
scroll to position [18252, 0]
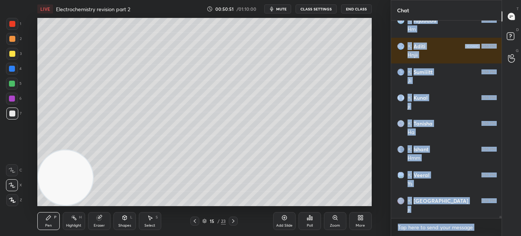
click at [98, 221] on div "Eraser" at bounding box center [99, 221] width 22 height 18
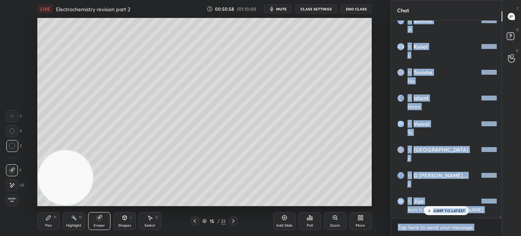
scroll to position [18329, 0]
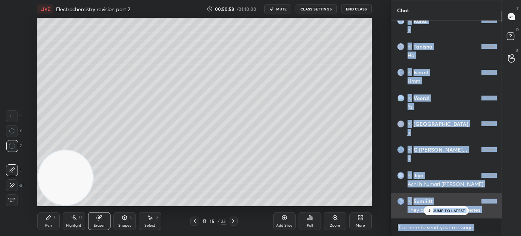
click at [428, 213] on div "JUMP TO LATEST" at bounding box center [446, 210] width 45 height 9
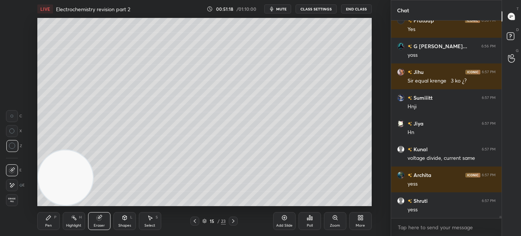
scroll to position [18638, 0]
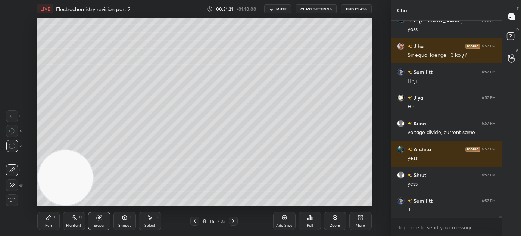
click at [53, 224] on div "Pen P" at bounding box center [48, 221] width 22 height 18
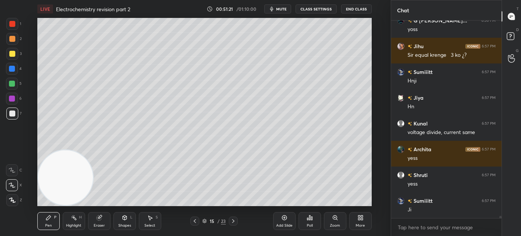
scroll to position [18664, 0]
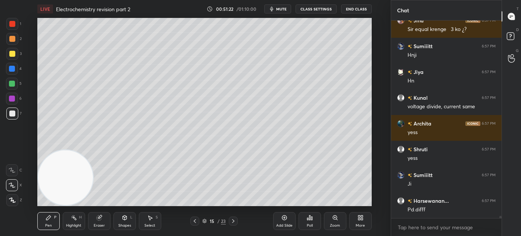
drag, startPoint x: 12, startPoint y: 85, endPoint x: 18, endPoint y: 80, distance: 7.7
click at [12, 85] on div at bounding box center [12, 84] width 6 height 6
click at [97, 223] on div "Eraser" at bounding box center [99, 225] width 11 height 4
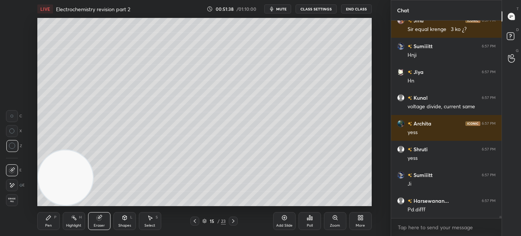
drag, startPoint x: 48, startPoint y: 222, endPoint x: 51, endPoint y: 217, distance: 6.1
click at [47, 222] on div "Pen P" at bounding box center [48, 221] width 22 height 18
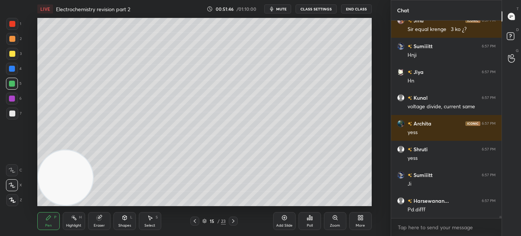
click at [105, 222] on div "Eraser" at bounding box center [99, 221] width 22 height 18
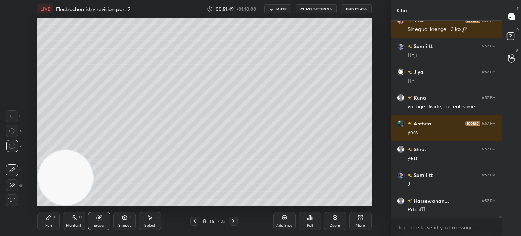
click at [45, 221] on div "Pen P" at bounding box center [48, 221] width 22 height 18
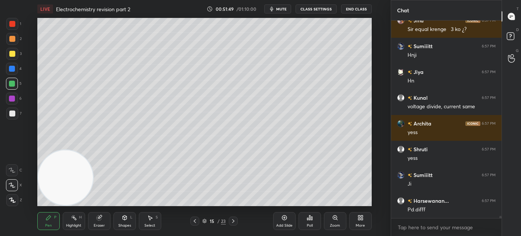
click at [12, 197] on div at bounding box center [12, 200] width 12 height 12
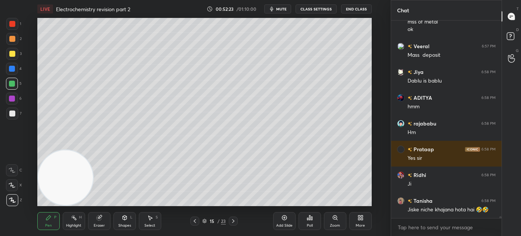
scroll to position [18928, 0]
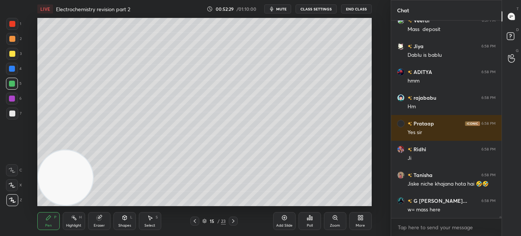
click at [14, 40] on div at bounding box center [12, 39] width 6 height 6
click at [7, 188] on div at bounding box center [12, 185] width 12 height 12
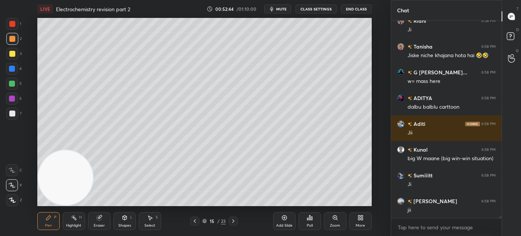
scroll to position [19083, 0]
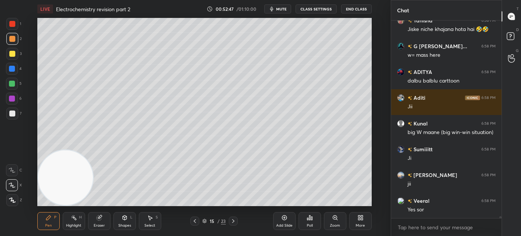
drag, startPoint x: 66, startPoint y: 189, endPoint x: 61, endPoint y: 187, distance: 5.0
click at [57, 193] on video at bounding box center [65, 177] width 55 height 55
click at [14, 41] on div at bounding box center [12, 39] width 12 height 12
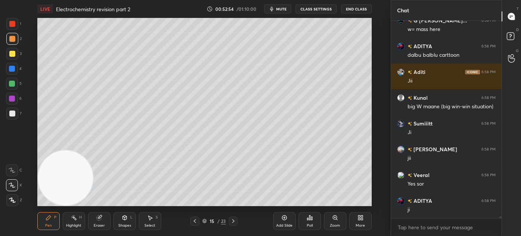
click at [98, 222] on div "Eraser" at bounding box center [99, 221] width 22 height 18
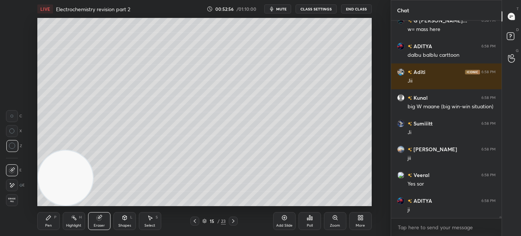
drag, startPoint x: 49, startPoint y: 222, endPoint x: 59, endPoint y: 213, distance: 13.7
click at [47, 222] on div "Pen P" at bounding box center [48, 221] width 22 height 18
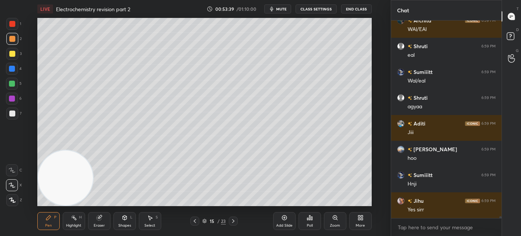
scroll to position [19553, 0]
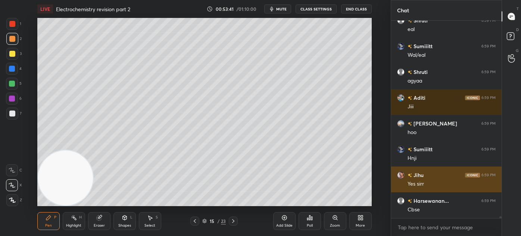
click at [400, 173] on img "grid" at bounding box center [400, 174] width 7 height 7
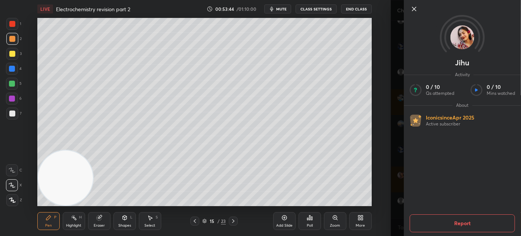
click at [392, 147] on div "Jihu Activity 0 / 10 Qs attempted 0 / 10 Mins watched About Iconic since [DATE]…" at bounding box center [455, 118] width 130 height 236
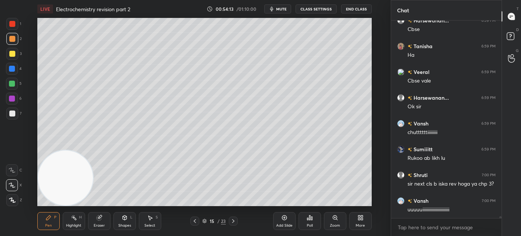
scroll to position [19759, 0]
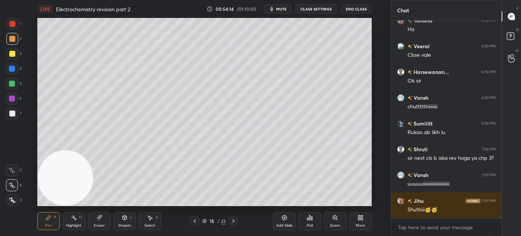
click at [9, 25] on div at bounding box center [12, 24] width 12 height 12
click at [16, 201] on div at bounding box center [12, 200] width 12 height 12
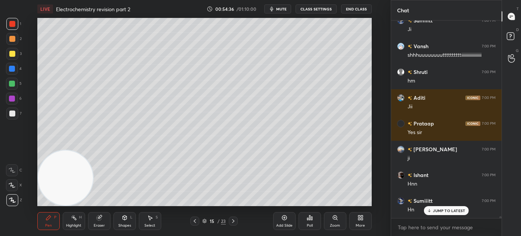
scroll to position [19990, 0]
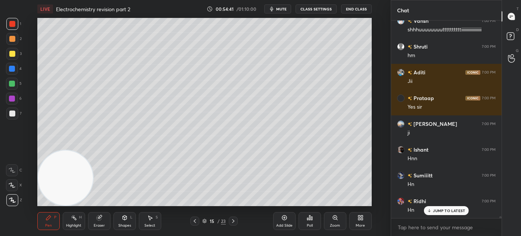
click at [13, 100] on div at bounding box center [12, 98] width 6 height 6
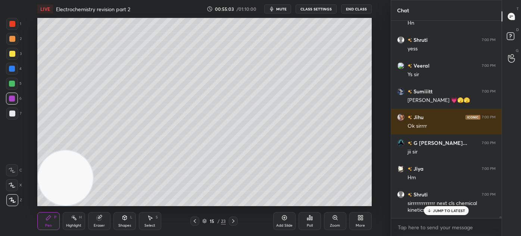
scroll to position [20202, 0]
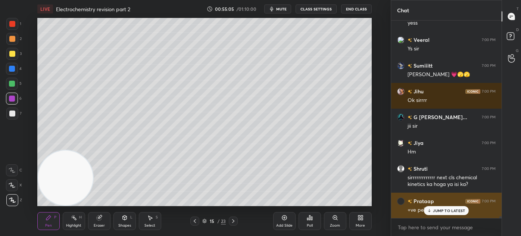
click at [439, 210] on p "JUMP TO LATEST" at bounding box center [449, 210] width 32 height 4
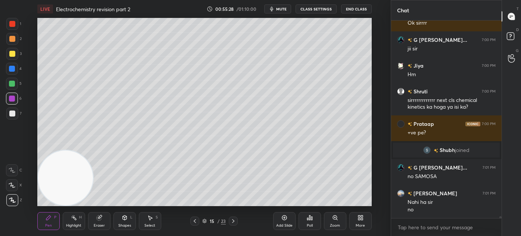
scroll to position [19145, 0]
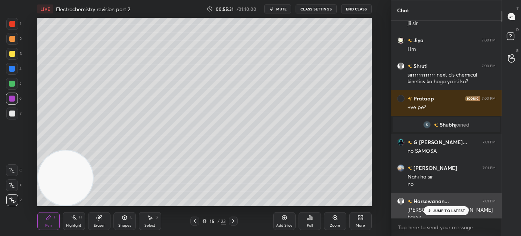
click at [434, 210] on p "JUMP TO LATEST" at bounding box center [449, 210] width 32 height 4
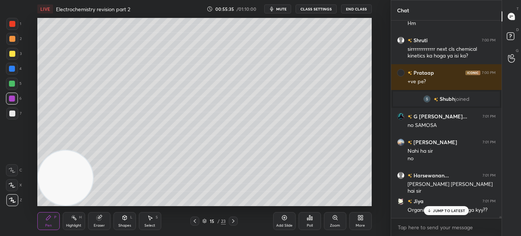
scroll to position [19197, 0]
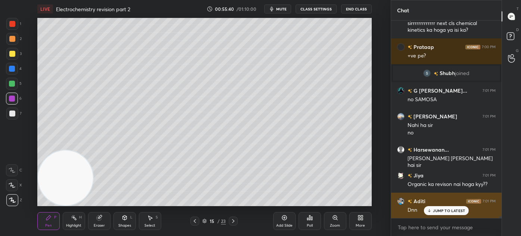
click at [437, 211] on p "JUMP TO LATEST" at bounding box center [449, 210] width 32 height 4
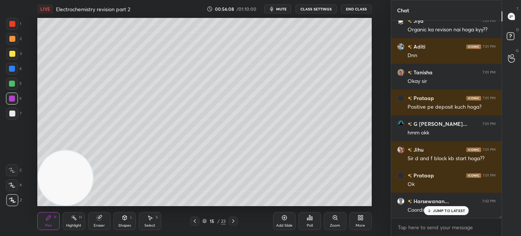
scroll to position [19377, 0]
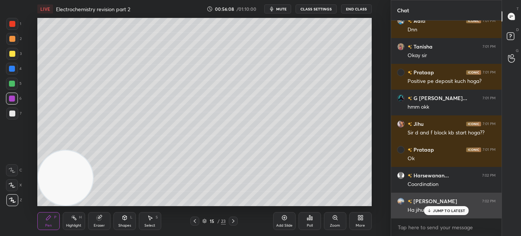
click at [431, 213] on div "JUMP TO LATEST" at bounding box center [446, 210] width 45 height 9
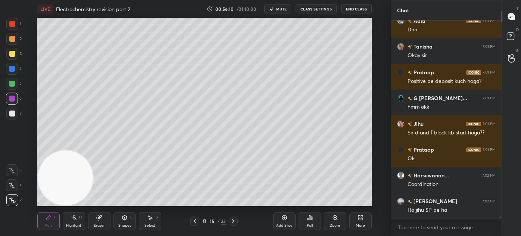
scroll to position [19403, 0]
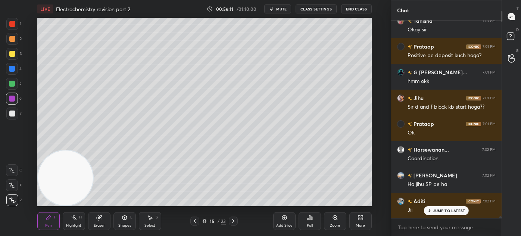
click at [432, 208] on div "G [PERSON_NAME]... 7:00 PM jii sir Jiya 7:00 PM Hm Shruti 7:00 PM sirrrrrrrrrrr…" at bounding box center [446, 119] width 110 height 197
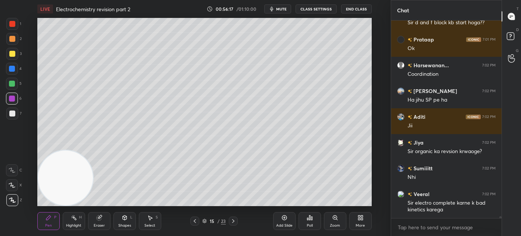
scroll to position [19512, 0]
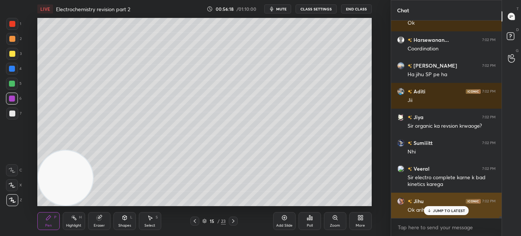
click at [439, 211] on p "JUMP TO LATEST" at bounding box center [449, 210] width 32 height 4
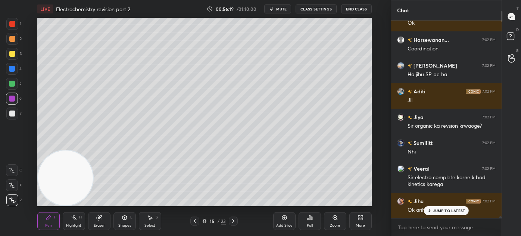
scroll to position [19538, 0]
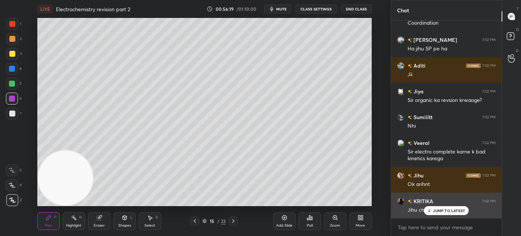
click at [431, 208] on div "JUMP TO LATEST" at bounding box center [446, 210] width 45 height 9
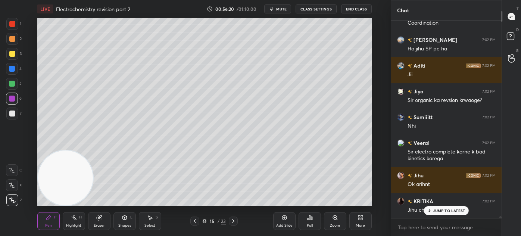
scroll to position [19564, 0]
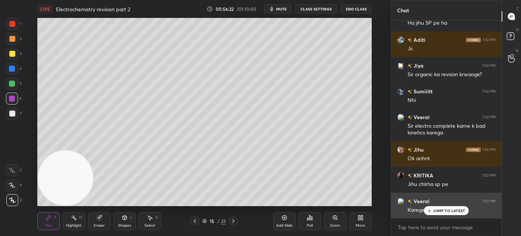
click at [442, 213] on div "JUMP TO LATEST" at bounding box center [446, 210] width 45 height 9
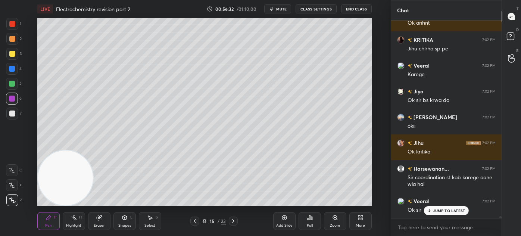
scroll to position [19725, 0]
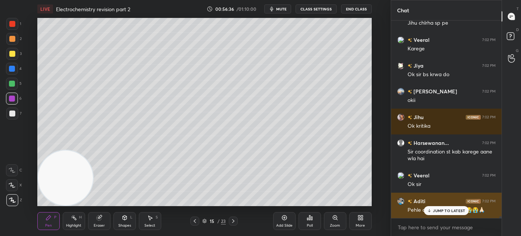
click at [449, 213] on div "JUMP TO LATEST" at bounding box center [446, 210] width 45 height 9
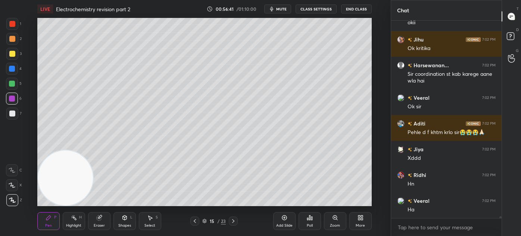
scroll to position [19835, 0]
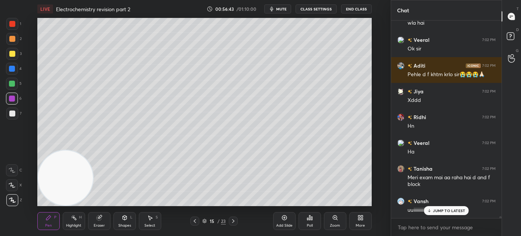
click at [436, 210] on p "JUMP TO LATEST" at bounding box center [449, 210] width 32 height 4
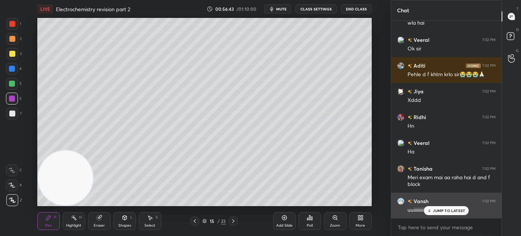
scroll to position [19886, 0]
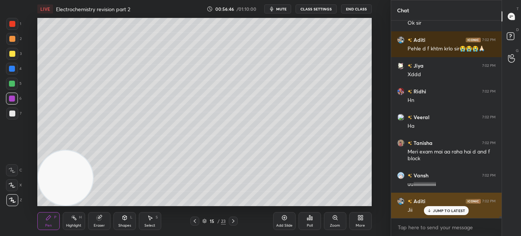
drag, startPoint x: 436, startPoint y: 209, endPoint x: 440, endPoint y: 211, distance: 4.3
click at [436, 208] on p "JUMP TO LATEST" at bounding box center [449, 210] width 32 height 4
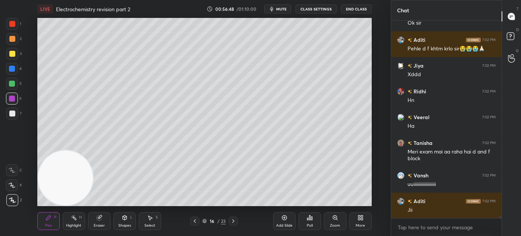
click at [12, 55] on div at bounding box center [12, 54] width 6 height 6
click at [13, 182] on div at bounding box center [12, 185] width 12 height 12
click at [309, 10] on button "CLASS SETTINGS" at bounding box center [315, 8] width 41 height 9
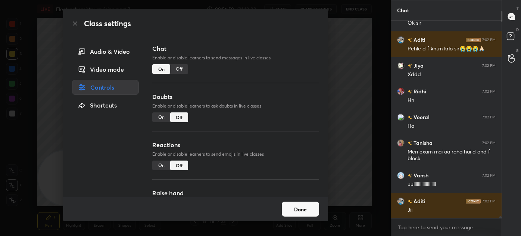
click at [176, 70] on div "Off" at bounding box center [179, 69] width 18 height 10
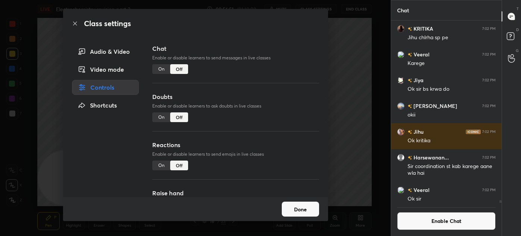
click at [342, 65] on div "Class settings Audio & Video Video mode Controls Shortcuts Chat Enable or disab…" at bounding box center [195, 118] width 390 height 236
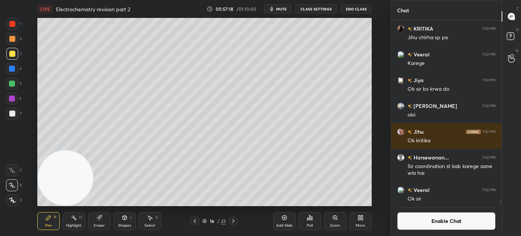
click at [17, 51] on div at bounding box center [12, 54] width 12 height 12
click at [102, 226] on div "Eraser" at bounding box center [99, 221] width 22 height 18
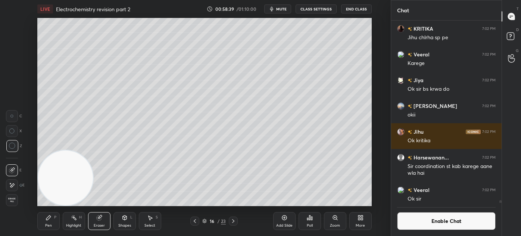
drag, startPoint x: 48, startPoint y: 221, endPoint x: 56, endPoint y: 210, distance: 13.8
click at [48, 222] on div "Pen P" at bounding box center [48, 221] width 22 height 18
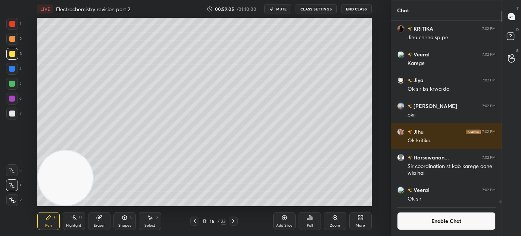
click at [12, 113] on div at bounding box center [12, 113] width 6 height 6
drag, startPoint x: 10, startPoint y: 116, endPoint x: 17, endPoint y: 108, distance: 10.6
click at [10, 115] on div at bounding box center [12, 113] width 6 height 6
click at [280, 9] on span "mute" at bounding box center [281, 8] width 10 height 5
click at [436, 222] on button "Enable Chat" at bounding box center [446, 221] width 98 height 18
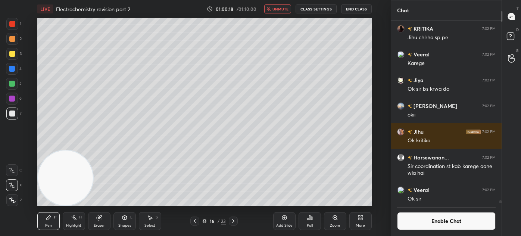
scroll to position [195, 108]
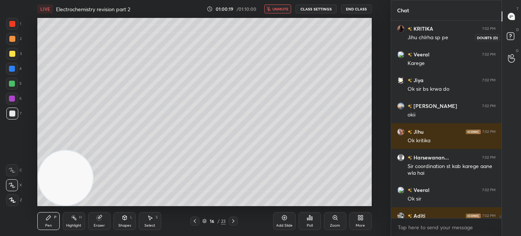
drag, startPoint x: 510, startPoint y: 32, endPoint x: 515, endPoint y: 22, distance: 11.7
click at [510, 32] on icon at bounding box center [511, 37] width 13 height 13
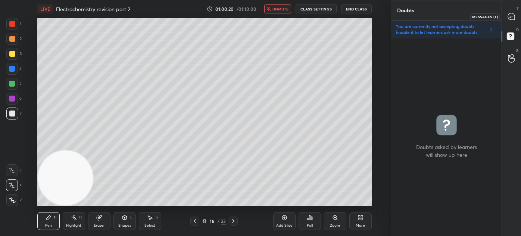
click at [512, 16] on icon at bounding box center [511, 17] width 8 height 8
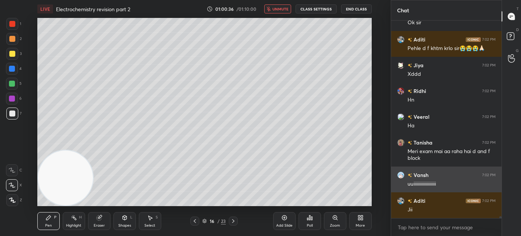
scroll to position [19876, 0]
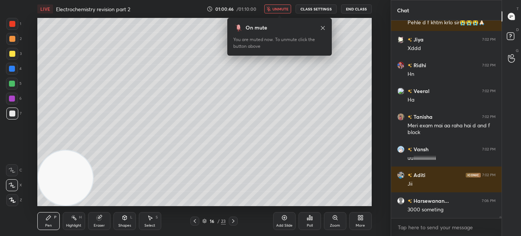
click at [277, 7] on span "unmute" at bounding box center [280, 8] width 16 height 5
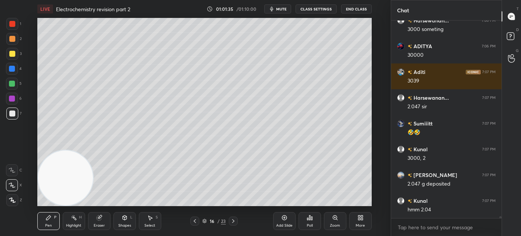
scroll to position [20082, 0]
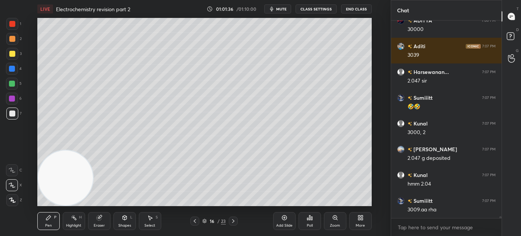
click at [12, 59] on div at bounding box center [12, 54] width 12 height 12
click at [13, 68] on div at bounding box center [12, 69] width 6 height 6
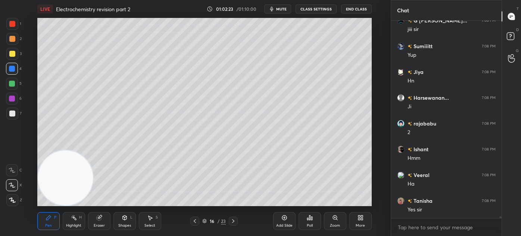
scroll to position [20725, 0]
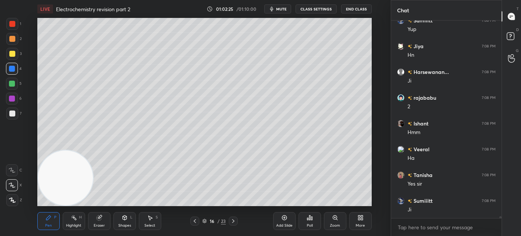
click at [103, 219] on div "Eraser" at bounding box center [99, 221] width 22 height 18
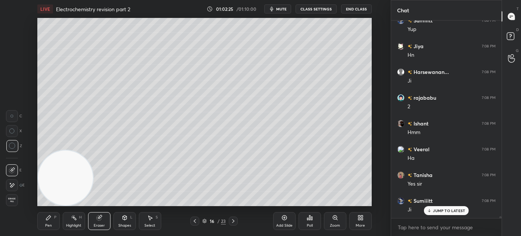
scroll to position [20751, 0]
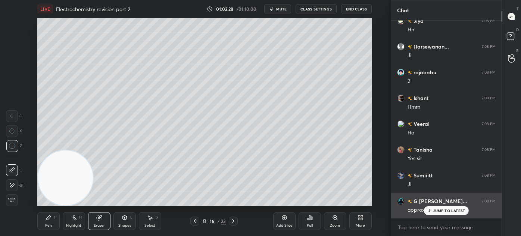
drag, startPoint x: 446, startPoint y: 211, endPoint x: 456, endPoint y: 205, distance: 11.7
click at [445, 210] on p "JUMP TO LATEST" at bounding box center [449, 210] width 32 height 4
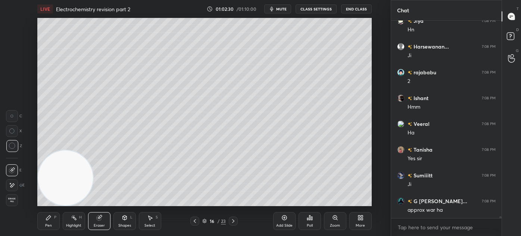
click at [53, 230] on div "Pen P Highlight H Eraser Shapes L Select S 16 / 23 Add Slide Poll Zoom More" at bounding box center [204, 221] width 334 height 30
click at [49, 225] on div "Pen" at bounding box center [48, 225] width 7 height 4
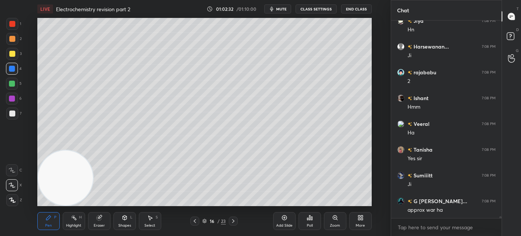
click at [11, 40] on div at bounding box center [12, 39] width 6 height 6
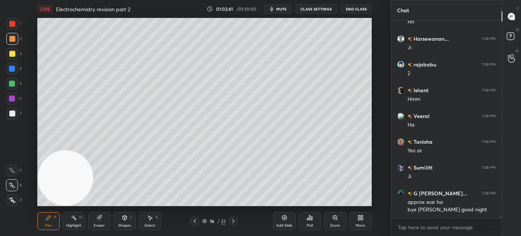
scroll to position [20784, 0]
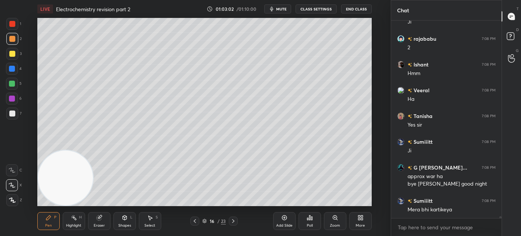
click at [98, 225] on div "Eraser" at bounding box center [99, 225] width 11 height 4
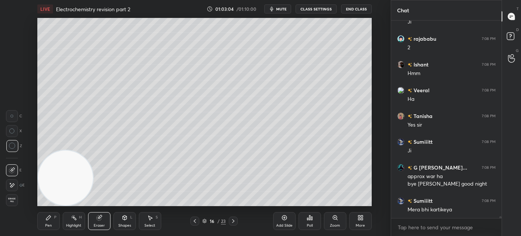
drag, startPoint x: 48, startPoint y: 219, endPoint x: 55, endPoint y: 207, distance: 14.3
click at [49, 219] on icon at bounding box center [48, 217] width 6 height 6
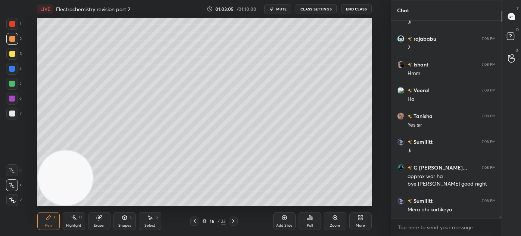
click at [13, 115] on div at bounding box center [12, 113] width 6 height 6
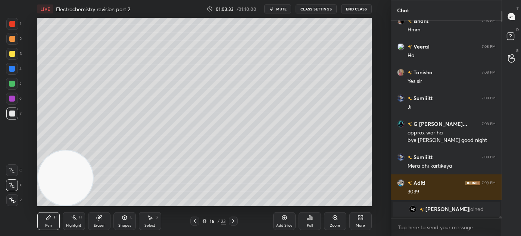
scroll to position [20388, 0]
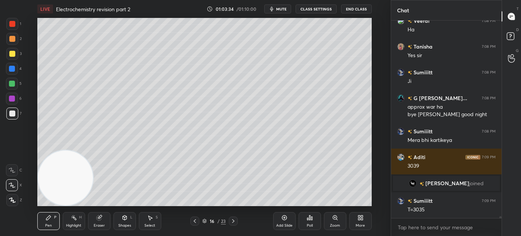
click at [9, 113] on div at bounding box center [12, 113] width 6 height 6
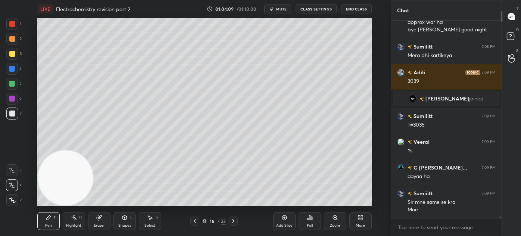
scroll to position [20499, 0]
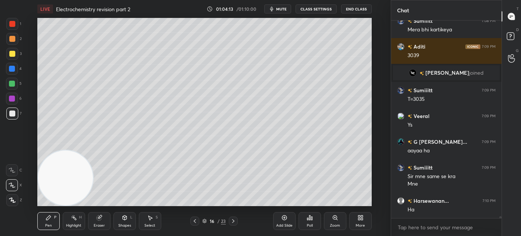
click at [8, 53] on div at bounding box center [12, 54] width 12 height 12
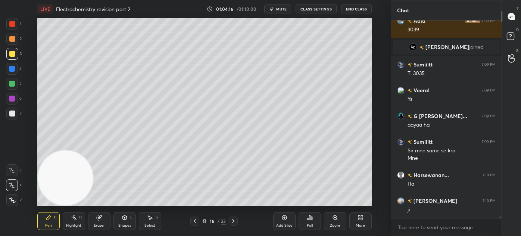
scroll to position [20550, 0]
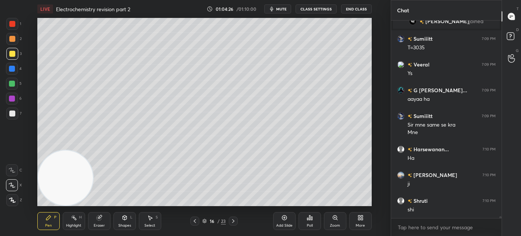
click at [14, 111] on div at bounding box center [12, 113] width 12 height 12
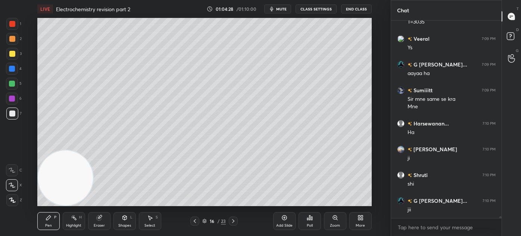
click at [7, 53] on div at bounding box center [12, 54] width 12 height 12
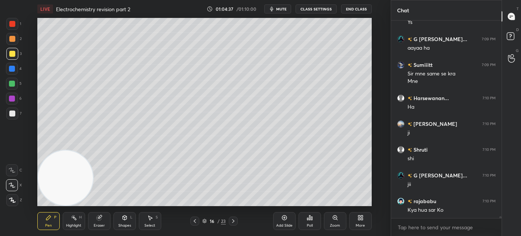
scroll to position [20627, 0]
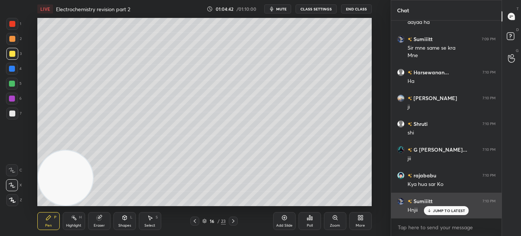
click at [449, 208] on p "JUMP TO LATEST" at bounding box center [449, 210] width 32 height 4
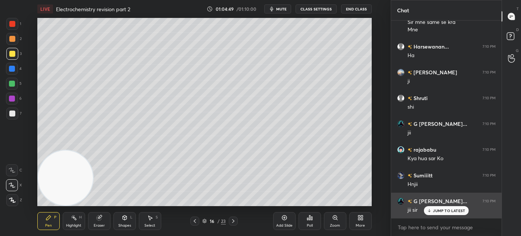
click at [441, 213] on div "JUMP TO LATEST" at bounding box center [446, 210] width 45 height 9
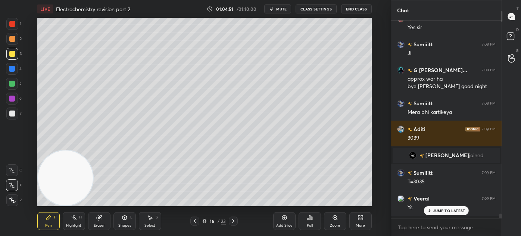
scroll to position [20377, 0]
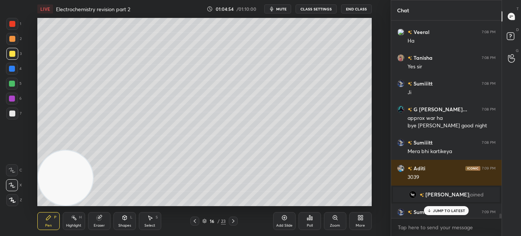
drag, startPoint x: 500, startPoint y: 217, endPoint x: 485, endPoint y: 216, distance: 14.9
click at [500, 214] on div at bounding box center [500, 216] width 2 height 6
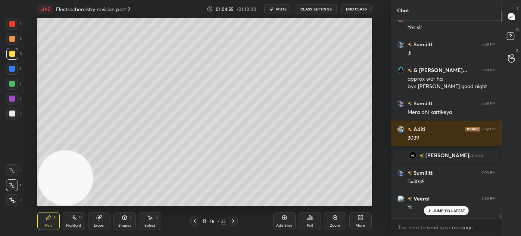
click at [449, 208] on p "JUMP TO LATEST" at bounding box center [449, 210] width 32 height 4
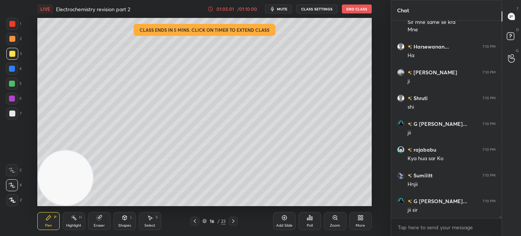
click at [11, 22] on div at bounding box center [12, 24] width 6 height 6
click at [12, 198] on icon at bounding box center [12, 199] width 7 height 5
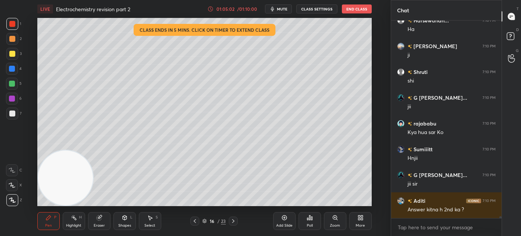
drag, startPoint x: 100, startPoint y: 227, endPoint x: 133, endPoint y: 208, distance: 37.7
click at [101, 226] on div "Eraser" at bounding box center [99, 221] width 22 height 18
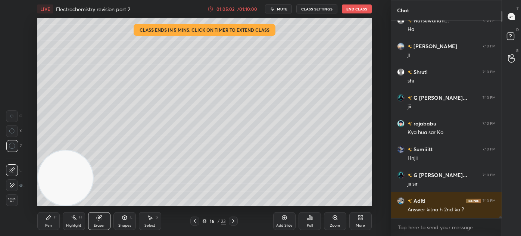
scroll to position [20705, 0]
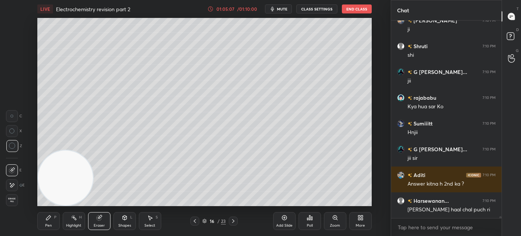
click at [37, 226] on div "Pen P" at bounding box center [48, 221] width 22 height 18
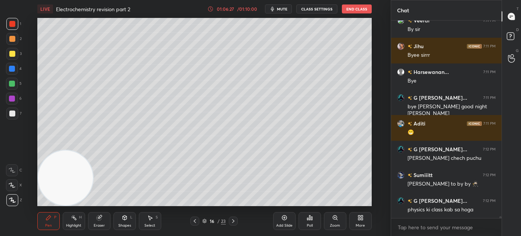
scroll to position [21496, 0]
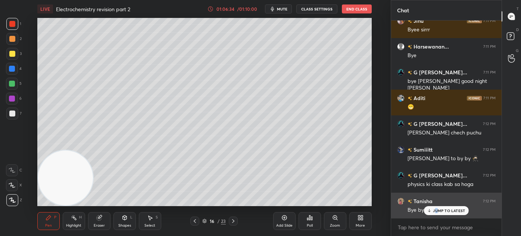
click at [436, 208] on p "JUMP TO LATEST" at bounding box center [449, 210] width 32 height 4
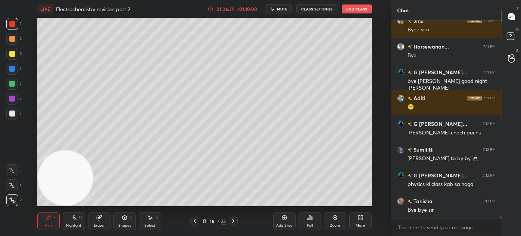
scroll to position [21522, 0]
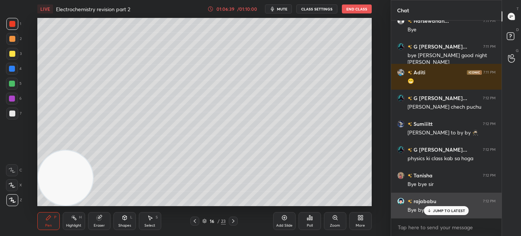
click at [400, 200] on div "Kunal 7:11 PM bye [PERSON_NAME] [PERSON_NAME] 7:11 PM bye bye sir gc Jihu 7:11 …" at bounding box center [446, 119] width 110 height 197
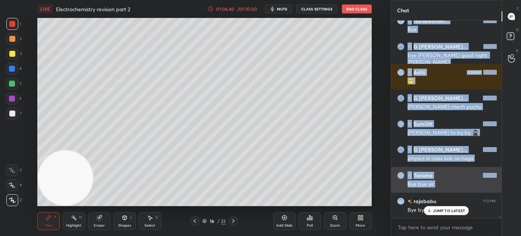
click at [398, 174] on img "grid" at bounding box center [400, 175] width 7 height 7
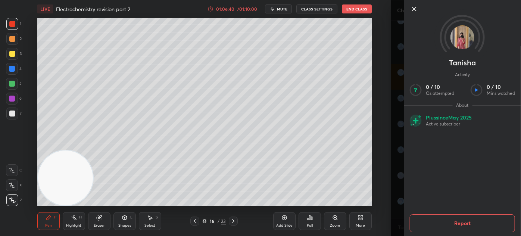
scroll to position [21548, 0]
click at [391, 172] on div "[PERSON_NAME] Activity 0 / 10 Qs attempted 0 / 10 Mins watched About Plus since…" at bounding box center [455, 118] width 130 height 236
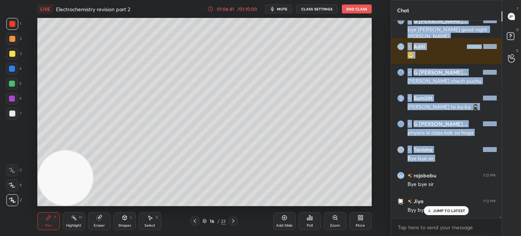
scroll to position [21574, 0]
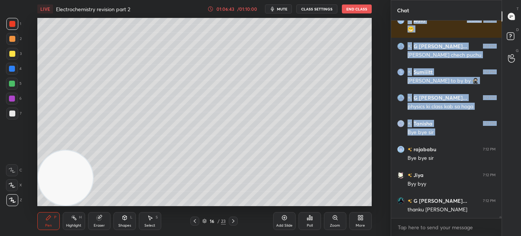
click at [357, 9] on button "End Class" at bounding box center [357, 8] width 30 height 9
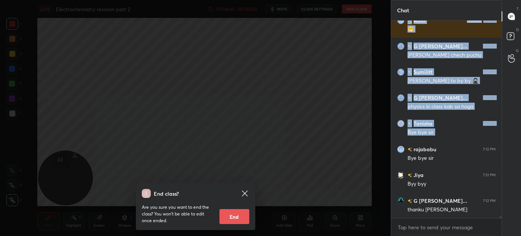
scroll to position [21600, 0]
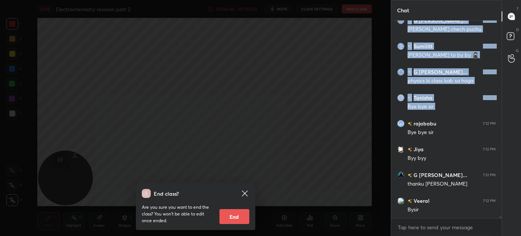
click at [238, 216] on button "End" at bounding box center [234, 216] width 30 height 15
type textarea "x"
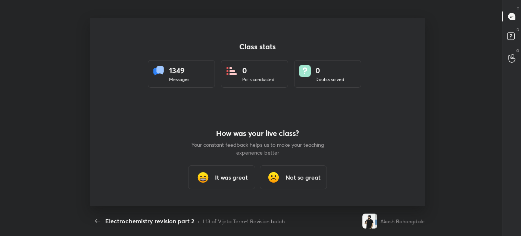
scroll to position [37106, 36783]
